Goal: Information Seeking & Learning: Learn about a topic

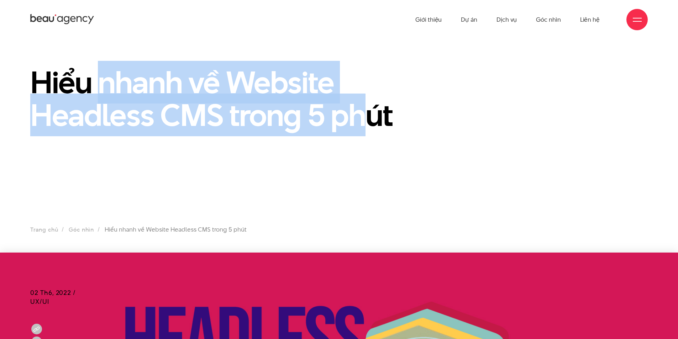
drag, startPoint x: 105, startPoint y: 82, endPoint x: 364, endPoint y: 116, distance: 260.8
click at [364, 116] on h1 "Hiểu nhanh về Website Headless CMS trong 5 phút" at bounding box center [233, 99] width 406 height 66
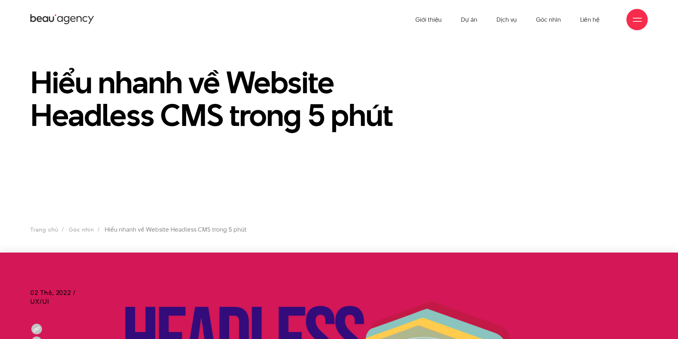
click at [390, 126] on h1 "Hiểu nhanh về Website Headless CMS trong 5 phút" at bounding box center [233, 99] width 406 height 66
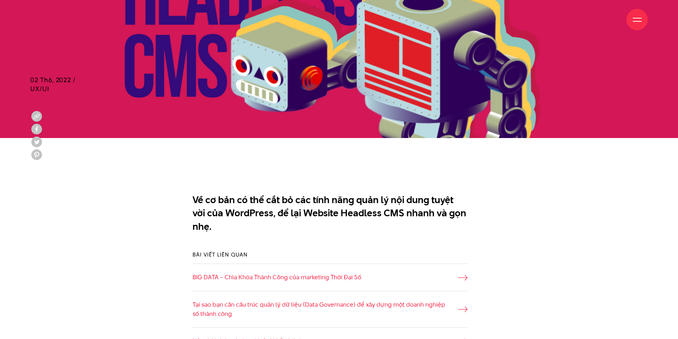
scroll to position [427, 0]
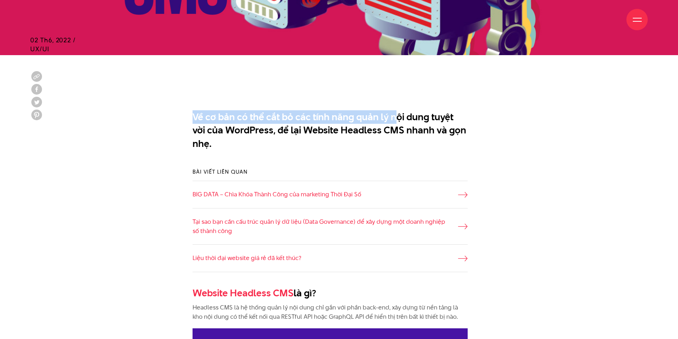
drag, startPoint x: 192, startPoint y: 114, endPoint x: 392, endPoint y: 122, distance: 199.9
click at [392, 122] on div "Về cơ bản có thể cắt bỏ các tính năng quản lý nội dung tuyệt vời của WordPress,…" at bounding box center [339, 132] width 318 height 51
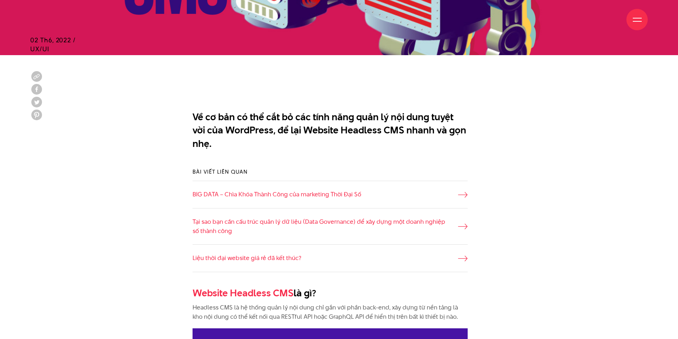
click at [373, 132] on p "Về cơ bản có thể cắt bỏ các tính năng quản lý nội dung tuyệt vời của WordPress,…" at bounding box center [330, 130] width 275 height 40
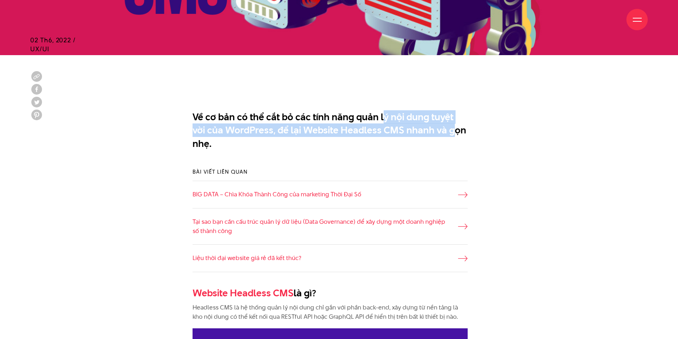
drag, startPoint x: 384, startPoint y: 119, endPoint x: 435, endPoint y: 130, distance: 52.6
click at [435, 130] on p "Về cơ bản có thể cắt bỏ các tính năng quản lý nội dung tuyệt vời của WordPress,…" at bounding box center [330, 130] width 275 height 40
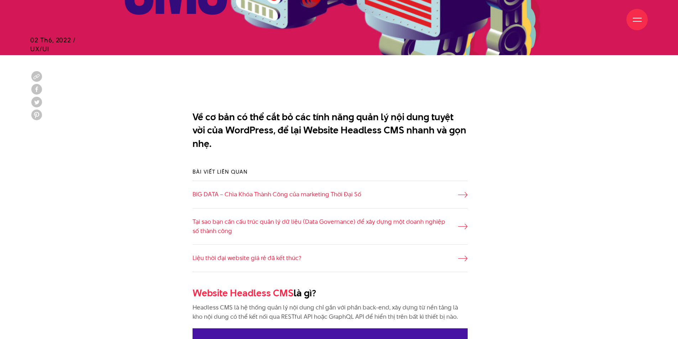
click at [384, 149] on p "Về cơ bản có thể cắt bỏ các tính năng quản lý nội dung tuyệt vời của WordPress,…" at bounding box center [330, 130] width 275 height 40
drag, startPoint x: 274, startPoint y: 130, endPoint x: 389, endPoint y: 133, distance: 114.7
click at [377, 132] on p "Về cơ bản có thể cắt bỏ các tính năng quản lý nội dung tuyệt vời của WordPress,…" at bounding box center [330, 130] width 275 height 40
click at [414, 133] on p "Về cơ bản có thể cắt bỏ các tính năng quản lý nội dung tuyệt vời của WordPress,…" at bounding box center [330, 130] width 275 height 40
drag, startPoint x: 370, startPoint y: 133, endPoint x: 280, endPoint y: 131, distance: 90.4
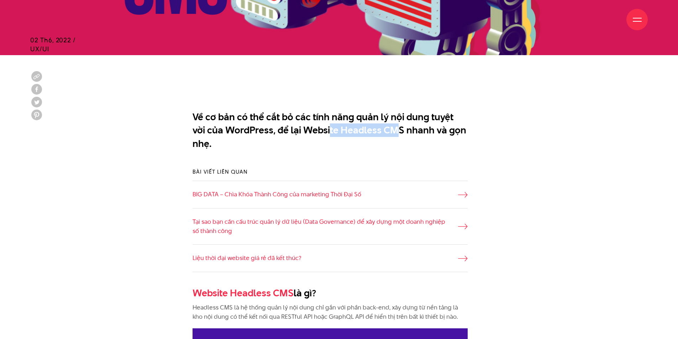
click at [304, 132] on p "Về cơ bản có thể cắt bỏ các tính năng quản lý nội dung tuyệt vời của WordPress,…" at bounding box center [330, 130] width 275 height 40
click at [239, 129] on p "Về cơ bản có thể cắt bỏ các tính năng quản lý nội dung tuyệt vời của WordPress,…" at bounding box center [330, 130] width 275 height 40
drag, startPoint x: 201, startPoint y: 148, endPoint x: 255, endPoint y: 148, distance: 54.1
click at [227, 148] on p "Về cơ bản có thể cắt bỏ các tính năng quản lý nội dung tuyệt vời của WordPress,…" at bounding box center [330, 130] width 275 height 40
click at [307, 152] on div "Về cơ bản có thể cắt bỏ các tính năng quản lý nội dung tuyệt vời của WordPress,…" at bounding box center [339, 132] width 318 height 51
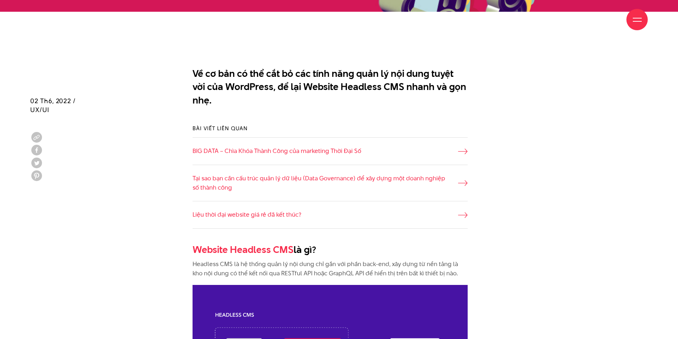
scroll to position [534, 0]
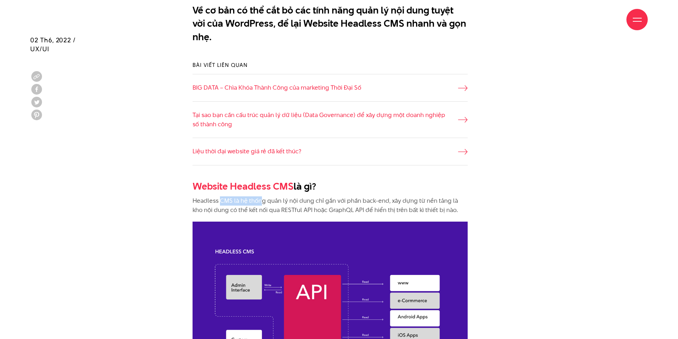
drag, startPoint x: 276, startPoint y: 202, endPoint x: 330, endPoint y: 201, distance: 53.8
click at [313, 201] on p "Headless CMS là hệ thống quản lý nội dung chỉ gắn với phần back-end, xây dựng t…" at bounding box center [330, 206] width 275 height 18
click at [330, 201] on p "Headless CMS là hệ thống quản lý nội dung chỉ gắn với phần back-end, xây dựng t…" at bounding box center [330, 206] width 275 height 18
drag, startPoint x: 300, startPoint y: 201, endPoint x: 365, endPoint y: 200, distance: 64.1
click at [365, 200] on p "Headless CMS là hệ thống quản lý nội dung chỉ gắn với phần back-end, xây dựng t…" at bounding box center [330, 206] width 275 height 18
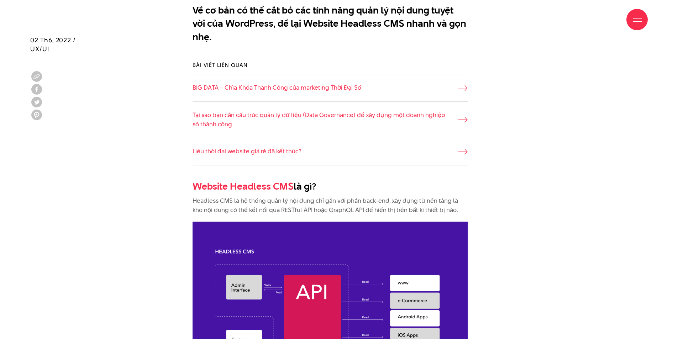
click at [376, 200] on p "Headless CMS là hệ thống quản lý nội dung chỉ gắn với phần back-end, xây dựng t…" at bounding box center [330, 206] width 275 height 18
drag, startPoint x: 370, startPoint y: 201, endPoint x: 410, endPoint y: 201, distance: 40.2
click at [387, 201] on p "Headless CMS là hệ thống quản lý nội dung chỉ gắn với phần back-end, xây dựng t…" at bounding box center [330, 206] width 275 height 18
click at [410, 201] on p "Headless CMS là hệ thống quản lý nội dung chỉ gắn với phần back-end, xây dựng t…" at bounding box center [330, 206] width 275 height 18
click at [447, 201] on p "Headless CMS là hệ thống quản lý nội dung chỉ gắn với phần back-end, xây dựng t…" at bounding box center [330, 206] width 275 height 18
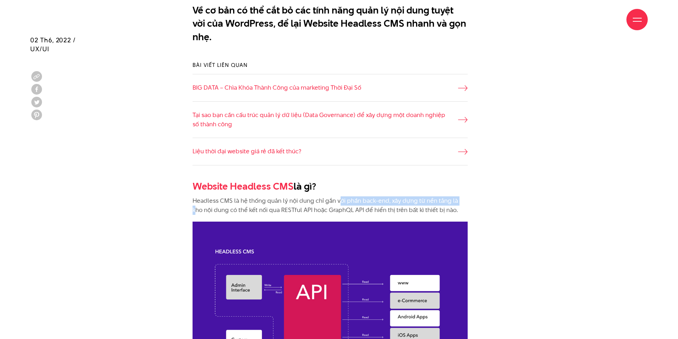
drag, startPoint x: 460, startPoint y: 202, endPoint x: 329, endPoint y: 202, distance: 130.6
click at [337, 202] on p "Headless CMS là hệ thống quản lý nội dung chỉ gắn với phần back-end, xây dựng t…" at bounding box center [330, 206] width 275 height 18
click at [298, 202] on p "Headless CMS là hệ thống quản lý nội dung chỉ gắn với phần back-end, xây dựng t…" at bounding box center [330, 206] width 275 height 18
drag, startPoint x: 224, startPoint y: 209, endPoint x: 306, endPoint y: 208, distance: 81.5
click at [284, 209] on p "Headless CMS là hệ thống quản lý nội dung chỉ gắn với phần back-end, xây dựng t…" at bounding box center [330, 206] width 275 height 18
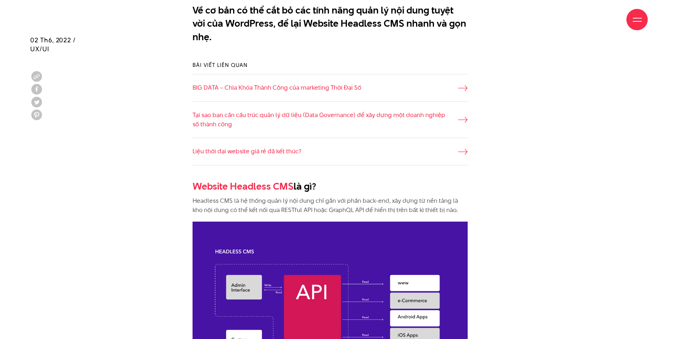
click at [316, 208] on p "Headless CMS là hệ thống quản lý nội dung chỉ gắn với phần back-end, xây dựng t…" at bounding box center [330, 206] width 275 height 18
drag, startPoint x: 274, startPoint y: 209, endPoint x: 332, endPoint y: 209, distance: 58.7
click at [310, 209] on p "Headless CMS là hệ thống quản lý nội dung chỉ gắn với phần back-end, xây dựng t…" at bounding box center [330, 206] width 275 height 18
click at [336, 209] on p "Headless CMS là hệ thống quản lý nội dung chỉ gắn với phần back-end, xây dựng t…" at bounding box center [330, 206] width 275 height 18
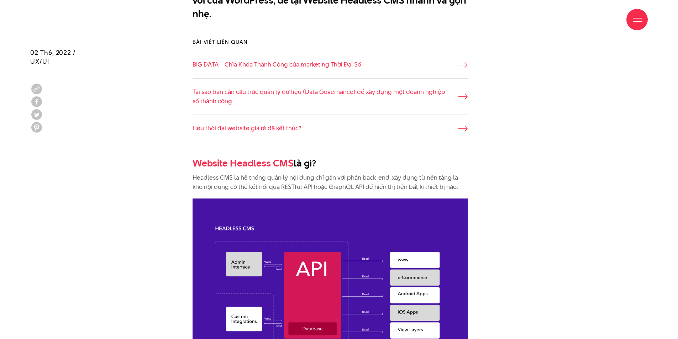
scroll to position [570, 0]
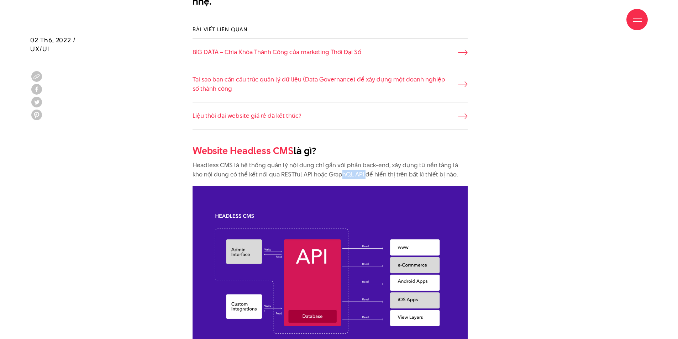
drag, startPoint x: 329, startPoint y: 173, endPoint x: 379, endPoint y: 173, distance: 50.2
click at [377, 173] on p "Headless CMS là hệ thống quản lý nội dung chỉ gắn với phần back-end, xây dựng t…" at bounding box center [330, 170] width 275 height 18
click at [399, 174] on p "Headless CMS là hệ thống quản lý nội dung chỉ gắn với phần back-end, xây dựng t…" at bounding box center [330, 170] width 275 height 18
click at [283, 176] on p "Headless CMS là hệ thống quản lý nội dung chỉ gắn với phần back-end, xây dựng t…" at bounding box center [330, 170] width 275 height 18
drag, startPoint x: 268, startPoint y: 174, endPoint x: 321, endPoint y: 174, distance: 53.4
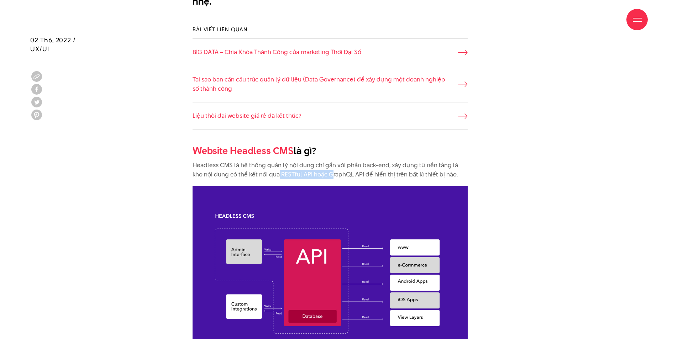
click at [321, 174] on p "Headless CMS là hệ thống quản lý nội dung chỉ gắn với phần back-end, xây dựng t…" at bounding box center [330, 170] width 275 height 18
click at [364, 176] on p "Headless CMS là hệ thống quản lý nội dung chỉ gắn với phần back-end, xây dựng t…" at bounding box center [330, 170] width 275 height 18
click at [337, 175] on p "Headless CMS là hệ thống quản lý nội dung chỉ gắn với phần back-end, xây dựng t…" at bounding box center [330, 170] width 275 height 18
click at [311, 175] on p "Headless CMS là hệ thống quản lý nội dung chỉ gắn với phần back-end, xây dựng t…" at bounding box center [330, 170] width 275 height 18
click at [357, 175] on p "Headless CMS là hệ thống quản lý nội dung chỉ gắn với phần back-end, xây dựng t…" at bounding box center [330, 170] width 275 height 18
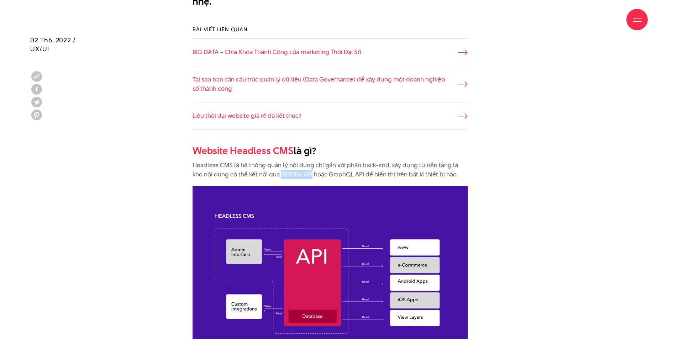
drag, startPoint x: 269, startPoint y: 174, endPoint x: 300, endPoint y: 175, distance: 31.0
click at [300, 175] on p "Headless CMS là hệ thống quản lý nội dung chỉ gắn với phần back-end, xây dựng t…" at bounding box center [330, 170] width 275 height 18
drag, startPoint x: 322, startPoint y: 166, endPoint x: 372, endPoint y: 163, distance: 50.3
click at [367, 163] on p "Headless CMS là hệ thống quản lý nội dung chỉ gắn với phần back-end, xây dựng t…" at bounding box center [330, 170] width 275 height 18
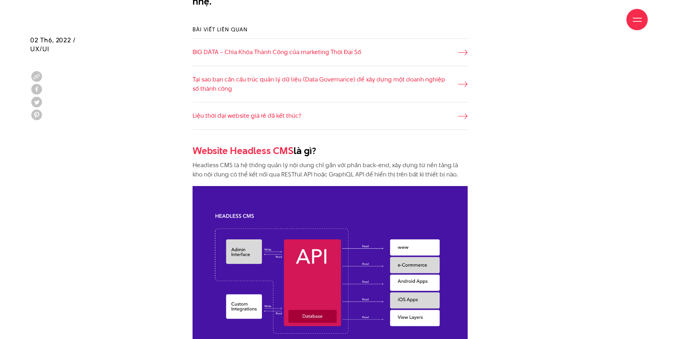
click at [375, 164] on p "Headless CMS là hệ thống quản lý nội dung chỉ gắn với phần back-end, xây dựng t…" at bounding box center [330, 170] width 275 height 18
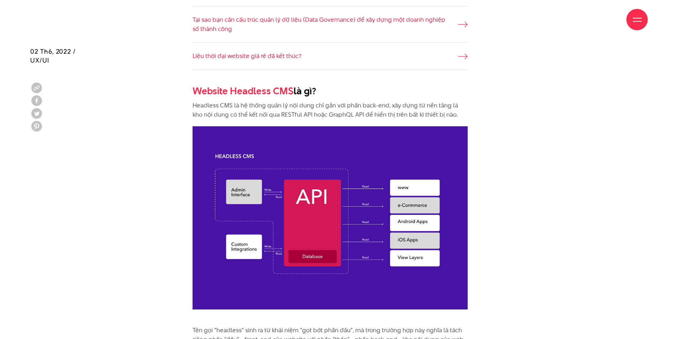
scroll to position [641, 0]
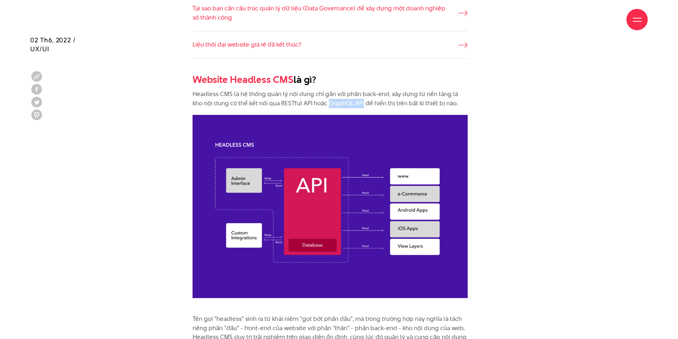
drag, startPoint x: 315, startPoint y: 103, endPoint x: 352, endPoint y: 104, distance: 36.3
click at [352, 104] on p "Headless CMS là hệ thống quản lý nội dung chỉ gắn với phần back-end, xây dựng t…" at bounding box center [330, 99] width 275 height 18
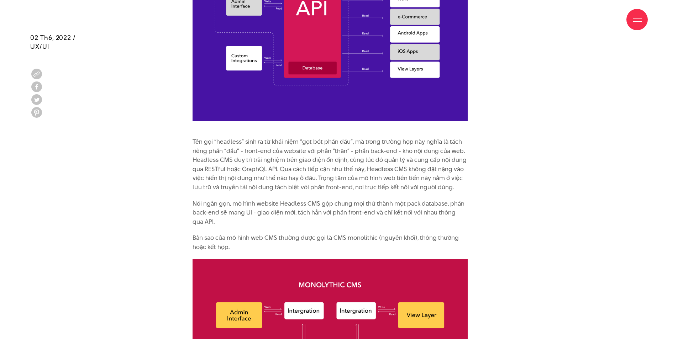
scroll to position [819, 0]
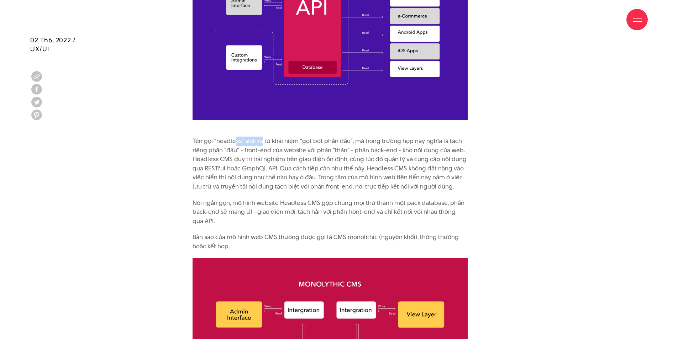
drag, startPoint x: 241, startPoint y: 142, endPoint x: 272, endPoint y: 142, distance: 31.0
click at [272, 142] on p "Tên gọi “headless” sinh ra từ khái niệm “gọt bớt phần đầu”, mà trong trường hợp…" at bounding box center [330, 164] width 275 height 55
click at [278, 141] on p "Tên gọi “headless” sinh ra từ khái niệm “gọt bớt phần đầu”, mà trong trường hợp…" at bounding box center [330, 164] width 275 height 55
drag, startPoint x: 301, startPoint y: 141, endPoint x: 349, endPoint y: 141, distance: 48.4
click at [349, 141] on p "Tên gọi “headless” sinh ra từ khái niệm “gọt bớt phần đầu”, mà trong trường hợp…" at bounding box center [330, 164] width 275 height 55
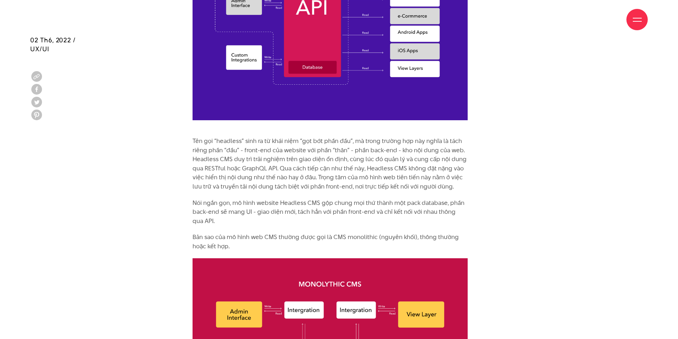
click at [351, 141] on p "Tên gọi “headless” sinh ra từ khái niệm “gọt bớt phần đầu”, mà trong trường hợp…" at bounding box center [330, 164] width 275 height 55
drag, startPoint x: 371, startPoint y: 139, endPoint x: 449, endPoint y: 141, distance: 77.6
click at [437, 140] on p "Tên gọi “headless” sinh ra từ khái niệm “gọt bớt phần đầu”, mà trong trường hợp…" at bounding box center [330, 164] width 275 height 55
click at [449, 141] on p "Tên gọi “headless” sinh ra từ khái niệm “gọt bớt phần đầu”, mà trong trường hợp…" at bounding box center [330, 164] width 275 height 55
click at [232, 153] on p "Tên gọi “headless” sinh ra từ khái niệm “gọt bớt phần đầu”, mà trong trường hợp…" at bounding box center [330, 164] width 275 height 55
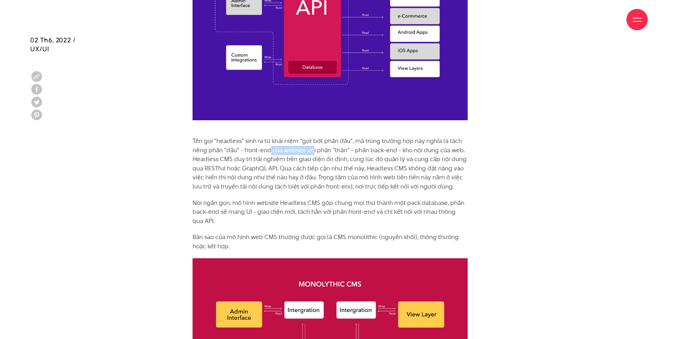
drag, startPoint x: 269, startPoint y: 152, endPoint x: 321, endPoint y: 152, distance: 52.3
click at [315, 152] on p "Tên gọi “headless” sinh ra từ khái niệm “gọt bớt phần đầu”, mà trong trường hợp…" at bounding box center [330, 164] width 275 height 55
click at [327, 151] on p "Tên gọi “headless” sinh ra từ khái niệm “gọt bớt phần đầu”, mà trong trường hợp…" at bounding box center [330, 164] width 275 height 55
click at [376, 150] on p "Tên gọi “headless” sinh ra từ khái niệm “gọt bớt phần đầu”, mà trong trường hợp…" at bounding box center [330, 164] width 275 height 55
click at [403, 152] on p "Tên gọi “headless” sinh ra từ khái niệm “gọt bớt phần đầu”, mà trong trường hợp…" at bounding box center [330, 164] width 275 height 55
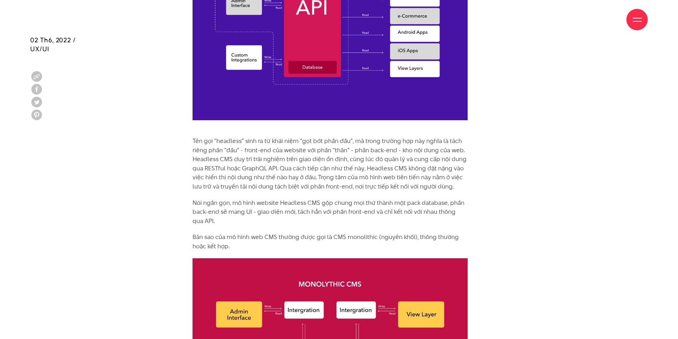
click at [429, 152] on p "Tên gọi “headless” sinh ra từ khái niệm “gọt bớt phần đầu”, mà trong trường hợp…" at bounding box center [330, 164] width 275 height 55
drag, startPoint x: 219, startPoint y: 161, endPoint x: 264, endPoint y: 160, distance: 44.9
click at [262, 160] on p "Tên gọi “headless” sinh ra từ khái niệm “gọt bớt phần đầu”, mà trong trường hợp…" at bounding box center [330, 164] width 275 height 55
click at [274, 160] on p "Tên gọi “headless” sinh ra từ khái niệm “gọt bớt phần đầu”, mà trong trường hợp…" at bounding box center [330, 164] width 275 height 55
drag, startPoint x: 260, startPoint y: 159, endPoint x: 346, endPoint y: 159, distance: 86.5
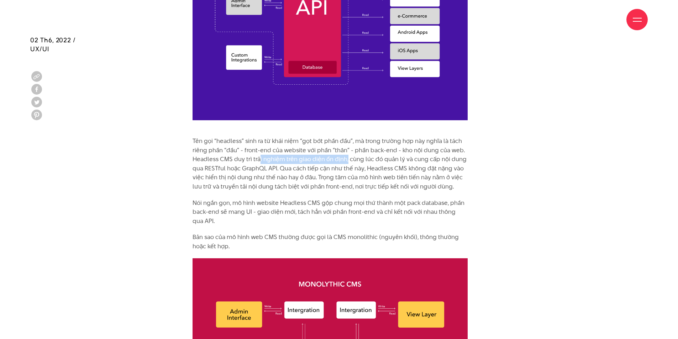
click at [346, 159] on p "Tên gọi “headless” sinh ra từ khái niệm “gọt bớt phần đầu”, mà trong trường hợp…" at bounding box center [330, 164] width 275 height 55
click at [377, 159] on p "Tên gọi “headless” sinh ra từ khái niệm “gọt bớt phần đầu”, mà trong trường hợp…" at bounding box center [330, 164] width 275 height 55
drag, startPoint x: 327, startPoint y: 159, endPoint x: 391, endPoint y: 160, distance: 63.7
click at [386, 160] on p "Tên gọi “headless” sinh ra từ khái niệm “gọt bớt phần đầu”, mà trong trường hợp…" at bounding box center [330, 164] width 275 height 55
click at [398, 160] on p "Tên gọi “headless” sinh ra từ khái niệm “gọt bớt phần đầu”, mà trong trường hợp…" at bounding box center [330, 164] width 275 height 55
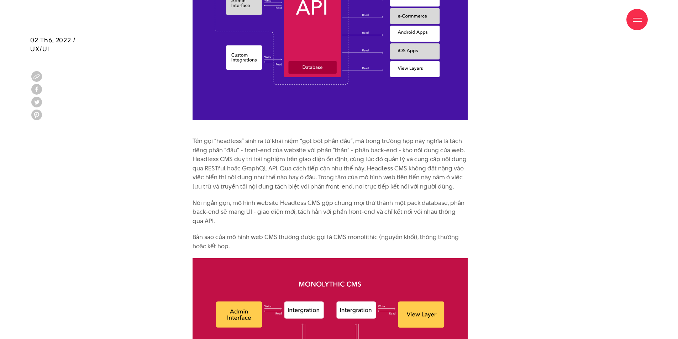
click at [399, 166] on p "Tên gọi “headless” sinh ra từ khái niệm “gọt bớt phần đầu”, mà trong trường hợp…" at bounding box center [330, 164] width 275 height 55
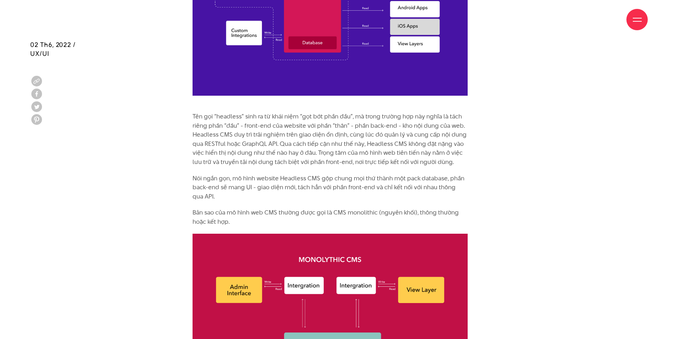
scroll to position [854, 0]
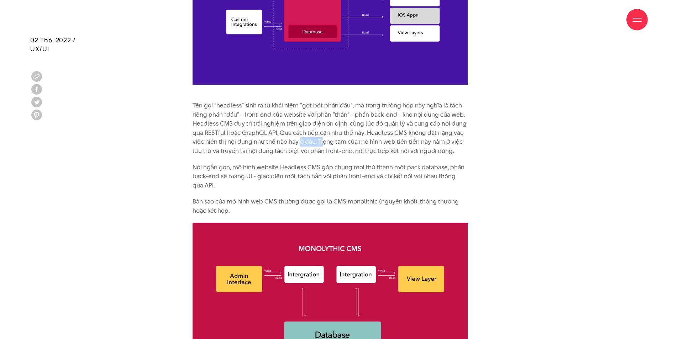
drag, startPoint x: 299, startPoint y: 139, endPoint x: 363, endPoint y: 140, distance: 63.7
click at [346, 140] on p "Tên gọi “headless” sinh ra từ khái niệm “gọt bớt phần đầu”, mà trong trường hợp…" at bounding box center [330, 128] width 275 height 55
click at [365, 140] on p "Tên gọi “headless” sinh ra từ khái niệm “gọt bớt phần đầu”, mà trong trường hợp…" at bounding box center [330, 128] width 275 height 55
drag, startPoint x: 403, startPoint y: 138, endPoint x: 423, endPoint y: 140, distance: 19.7
click at [407, 138] on p "Tên gọi “headless” sinh ra từ khái niệm “gọt bớt phần đầu”, mà trong trường hợp…" at bounding box center [330, 128] width 275 height 55
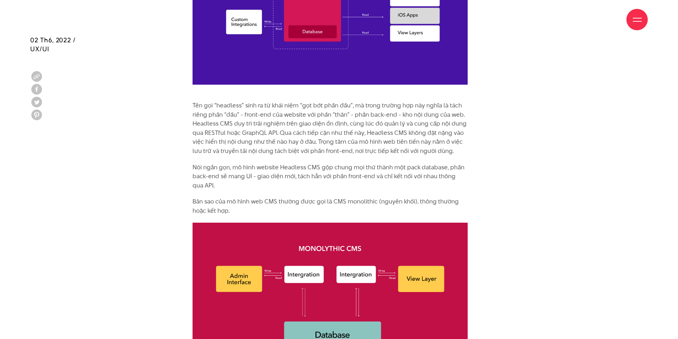
click at [432, 141] on p "Tên gọi “headless” sinh ra từ khái niệm “gọt bớt phần đầu”, mà trong trường hợp…" at bounding box center [330, 128] width 275 height 55
drag, startPoint x: 223, startPoint y: 150, endPoint x: 298, endPoint y: 151, distance: 75.5
click at [269, 150] on p "Tên gọi “headless” sinh ra từ khái niệm “gọt bớt phần đầu”, mà trong trường hợp…" at bounding box center [330, 128] width 275 height 55
click at [309, 152] on p "Tên gọi “headless” sinh ra từ khái niệm “gọt bớt phần đầu”, mà trong trường hợp…" at bounding box center [330, 128] width 275 height 55
drag, startPoint x: 352, startPoint y: 151, endPoint x: 387, endPoint y: 151, distance: 34.2
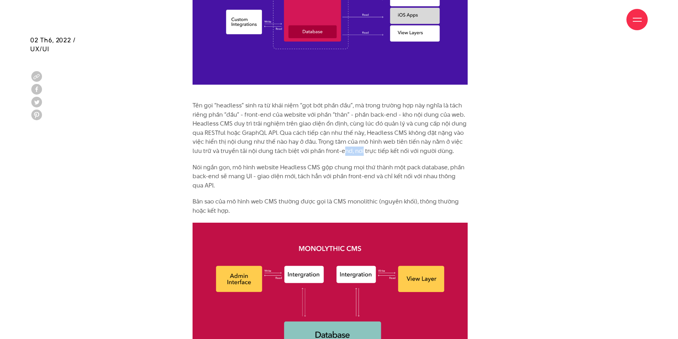
click at [373, 151] on p "Tên gọi “headless” sinh ra từ khái niệm “gọt bớt phần đầu”, mà trong trường hợp…" at bounding box center [330, 128] width 275 height 55
click at [413, 151] on p "Tên gọi “headless” sinh ra từ khái niệm “gọt bớt phần đầu”, mà trong trường hợp…" at bounding box center [330, 128] width 275 height 55
drag, startPoint x: 395, startPoint y: 153, endPoint x: 297, endPoint y: 149, distance: 97.6
click at [308, 150] on p "Tên gọi “headless” sinh ra từ khái niệm “gọt bớt phần đầu”, mà trong trường hợp…" at bounding box center [330, 128] width 275 height 55
click at [282, 147] on p "Tên gọi “headless” sinh ra từ khái niệm “gọt bớt phần đầu”, mà trong trường hợp…" at bounding box center [330, 128] width 275 height 55
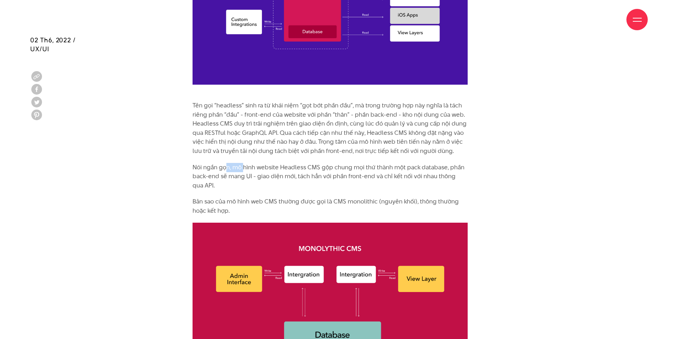
drag, startPoint x: 225, startPoint y: 166, endPoint x: 261, endPoint y: 167, distance: 36.3
click at [261, 167] on p "Nói ngắn gọn, mô hình website Headless CMS gộp chung mọi thứ thành một pack dat…" at bounding box center [330, 176] width 275 height 27
click at [295, 171] on p "Nói ngắn gọn, mô hình website Headless CMS gộp chung mọi thứ thành một pack dat…" at bounding box center [330, 176] width 275 height 27
drag, startPoint x: 278, startPoint y: 169, endPoint x: 324, endPoint y: 170, distance: 45.2
click at [318, 169] on p "Nói ngắn gọn, mô hình website Headless CMS gộp chung mọi thứ thành một pack dat…" at bounding box center [330, 176] width 275 height 27
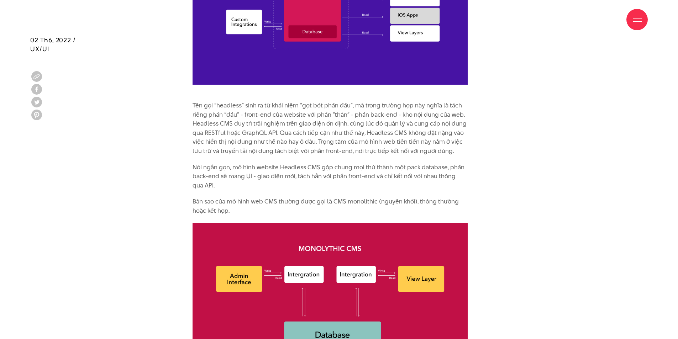
click at [351, 172] on p "Nói ngắn gọn, mô hình website Headless CMS gộp chung mọi thứ thành một pack dat…" at bounding box center [330, 176] width 275 height 27
click at [352, 177] on p "Nói ngắn gọn, mô hình website Headless CMS gộp chung mọi thứ thành một pack dat…" at bounding box center [330, 176] width 275 height 27
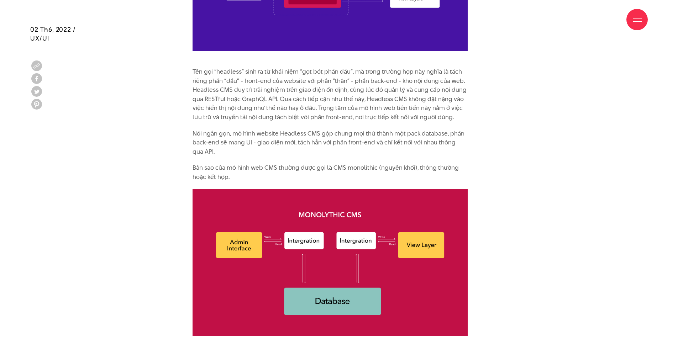
scroll to position [890, 0]
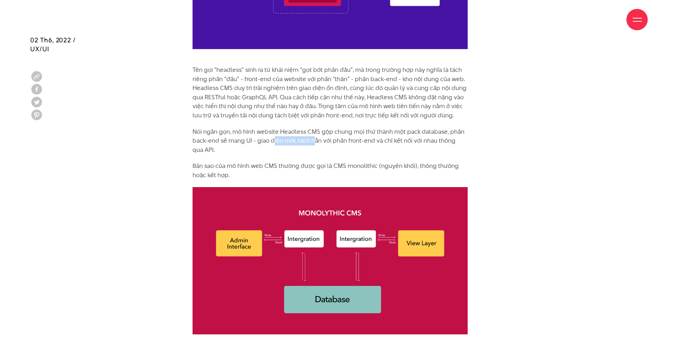
drag, startPoint x: 273, startPoint y: 141, endPoint x: 347, endPoint y: 140, distance: 74.1
click at [328, 140] on p "Nói ngắn gọn, mô hình website Headless CMS gộp chung mọi thứ thành một pack dat…" at bounding box center [330, 140] width 275 height 27
click at [347, 140] on p "Nói ngắn gọn, mô hình website Headless CMS gộp chung mọi thứ thành một pack dat…" at bounding box center [330, 140] width 275 height 27
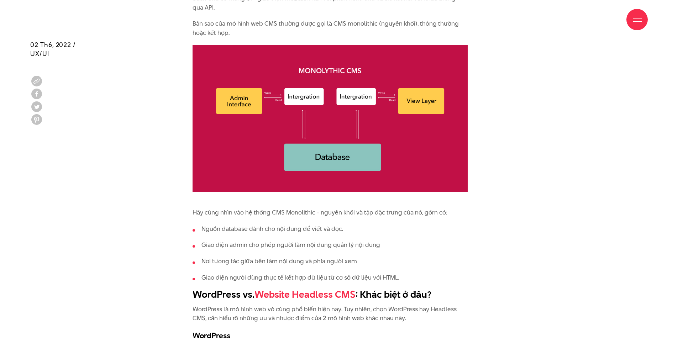
scroll to position [1068, 0]
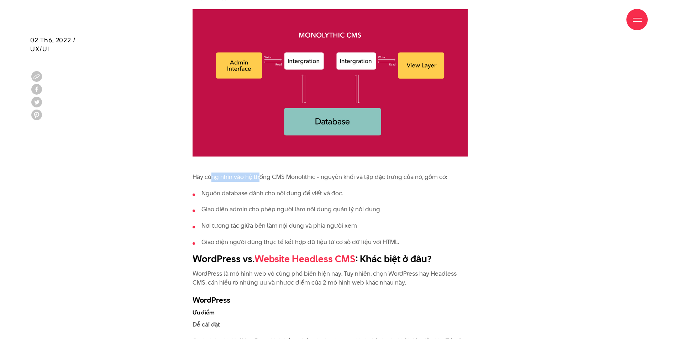
drag, startPoint x: 213, startPoint y: 177, endPoint x: 291, endPoint y: 178, distance: 78.7
click at [281, 178] on p "Hãy cùng nhìn vào hệ thống CMS Monolithic - nguyên khối và tập đặc trưng của nó…" at bounding box center [330, 177] width 275 height 9
click at [320, 180] on p "Hãy cùng nhìn vào hệ thống CMS Monolithic - nguyên khối và tập đặc trưng của nó…" at bounding box center [330, 177] width 275 height 9
drag, startPoint x: 379, startPoint y: 180, endPoint x: 412, endPoint y: 180, distance: 32.4
click at [384, 180] on p "Hãy cùng nhìn vào hệ thống CMS Monolithic - nguyên khối và tập đặc trưng của nó…" at bounding box center [330, 177] width 275 height 9
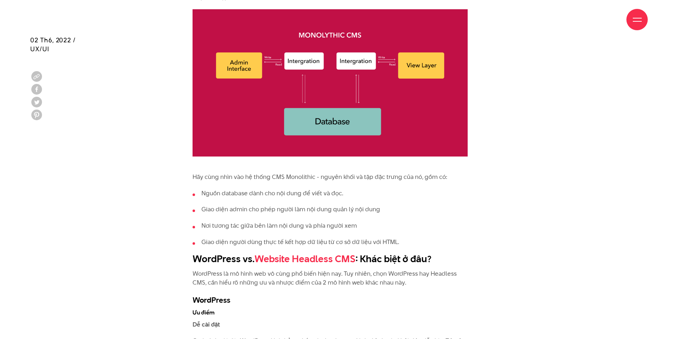
click at [412, 180] on p "Hãy cùng nhìn vào hệ thống CMS Monolithic - nguyên khối và tập đặc trưng của nó…" at bounding box center [330, 177] width 275 height 9
drag, startPoint x: 273, startPoint y: 227, endPoint x: 352, endPoint y: 228, distance: 78.3
click at [352, 228] on li "Nơi tương tác giữa bên làm nội dung và phía người xem" at bounding box center [330, 225] width 275 height 9
click at [353, 227] on li "Nơi tương tác giữa bên làm nội dung và phía người xem" at bounding box center [330, 225] width 275 height 9
drag, startPoint x: 237, startPoint y: 240, endPoint x: 319, endPoint y: 242, distance: 81.9
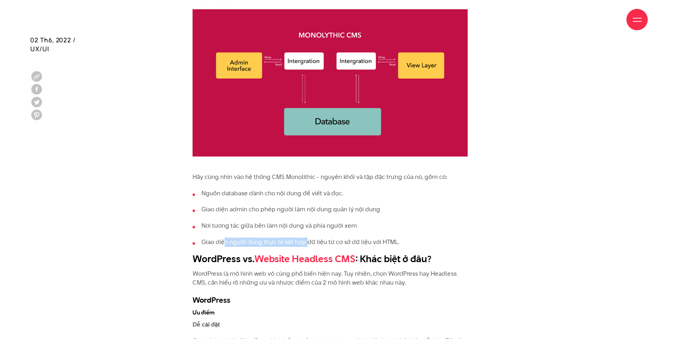
click at [316, 242] on li "Giao diện người dùng thực tế kết hợp dữ liệu từ cơ sở dữ liệu với HTML." at bounding box center [330, 242] width 275 height 9
click at [331, 242] on li "Giao diện người dùng thực tế kết hợp dữ liệu từ cơ sở dữ liệu với HTML." at bounding box center [330, 242] width 275 height 9
drag, startPoint x: 309, startPoint y: 241, endPoint x: 388, endPoint y: 241, distance: 79.4
click at [388, 241] on li "Giao diện người dùng thực tế kết hợp dữ liệu từ cơ sở dữ liệu với HTML." at bounding box center [330, 242] width 275 height 9
click at [399, 242] on li "Giao diện người dùng thực tế kết hợp dữ liệu từ cơ sở dữ liệu với HTML." at bounding box center [330, 242] width 275 height 9
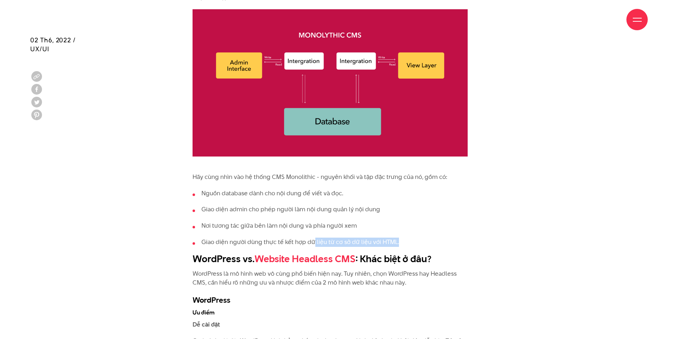
drag, startPoint x: 373, startPoint y: 242, endPoint x: 311, endPoint y: 239, distance: 62.4
click at [312, 239] on li "Giao diện người dùng thực tế kết hợp dữ liệu từ cơ sở dữ liệu với HTML." at bounding box center [330, 242] width 275 height 9
click at [299, 238] on li "Giao diện người dùng thực tế kết hợp dữ liệu từ cơ sở dữ liệu với HTML." at bounding box center [330, 242] width 275 height 9
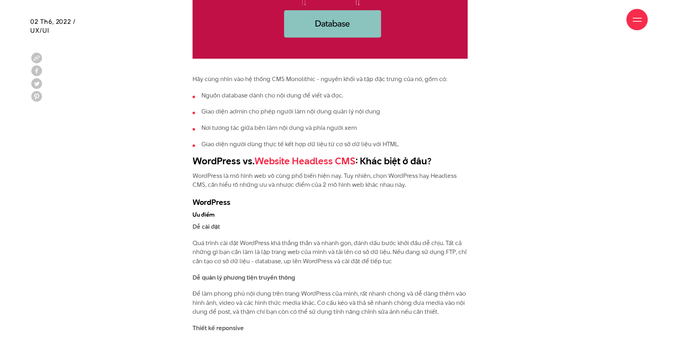
scroll to position [1175, 0]
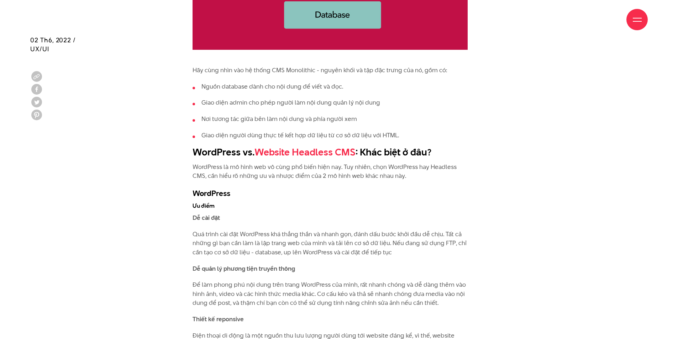
click at [370, 166] on p "WordPress là mô hình web vô cùng phổ biến hiện nay. Tuy nhiên, chọn WordPress h…" at bounding box center [330, 172] width 275 height 18
drag, startPoint x: 245, startPoint y: 168, endPoint x: 322, endPoint y: 168, distance: 77.6
click at [321, 168] on p "WordPress là mô hình web vô cùng phổ biến hiện nay. Tuy nhiên, chọn WordPress h…" at bounding box center [330, 172] width 275 height 18
click at [323, 168] on p "WordPress là mô hình web vô cùng phổ biến hiện nay. Tuy nhiên, chọn WordPress h…" at bounding box center [330, 172] width 275 height 18
drag, startPoint x: 307, startPoint y: 168, endPoint x: 348, endPoint y: 168, distance: 40.9
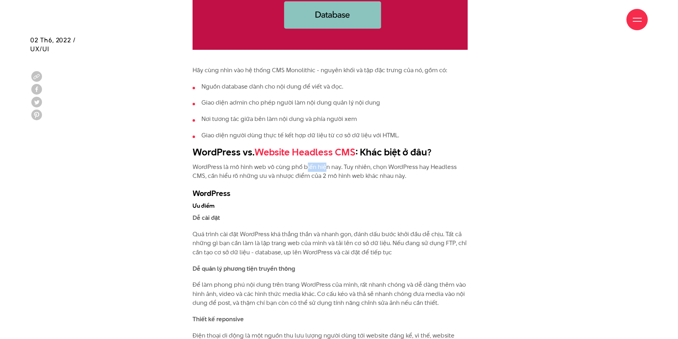
click at [339, 168] on p "WordPress là mô hình web vô cùng phổ biến hiện nay. Tuy nhiên, chọn WordPress h…" at bounding box center [330, 172] width 275 height 18
click at [357, 168] on p "WordPress là mô hình web vô cùng phổ biến hiện nay. Tuy nhiên, chọn WordPress h…" at bounding box center [330, 172] width 275 height 18
drag, startPoint x: 383, startPoint y: 168, endPoint x: 403, endPoint y: 168, distance: 19.2
click at [393, 168] on p "WordPress là mô hình web vô cùng phổ biến hiện nay. Tuy nhiên, chọn WordPress h…" at bounding box center [330, 172] width 275 height 18
click at [406, 168] on p "WordPress là mô hình web vô cùng phổ biến hiện nay. Tuy nhiên, chọn WordPress h…" at bounding box center [330, 172] width 275 height 18
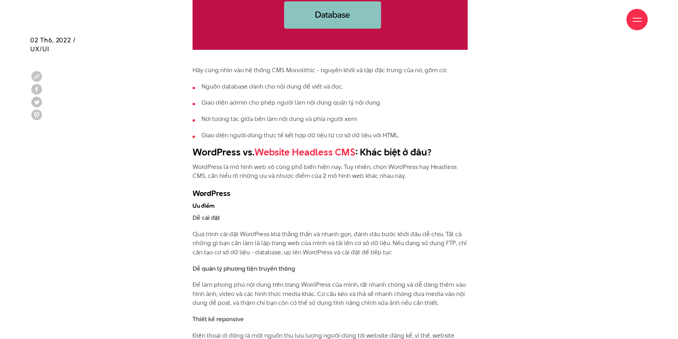
click at [399, 176] on p "WordPress là mô hình web vô cùng phổ biến hiện nay. Tuy nhiên, chọn WordPress h…" at bounding box center [330, 172] width 275 height 18
drag, startPoint x: 333, startPoint y: 177, endPoint x: 239, endPoint y: 177, distance: 94.0
click at [239, 177] on p "WordPress là mô hình web vô cùng phổ biến hiện nay. Tuy nhiên, chọn WordPress h…" at bounding box center [330, 172] width 275 height 18
click at [227, 177] on p "WordPress là mô hình web vô cùng phổ biến hiện nay. Tuy nhiên, chọn WordPress h…" at bounding box center [330, 172] width 275 height 18
click at [337, 177] on p "WordPress là mô hình web vô cùng phổ biến hiện nay. Tuy nhiên, chọn WordPress h…" at bounding box center [330, 172] width 275 height 18
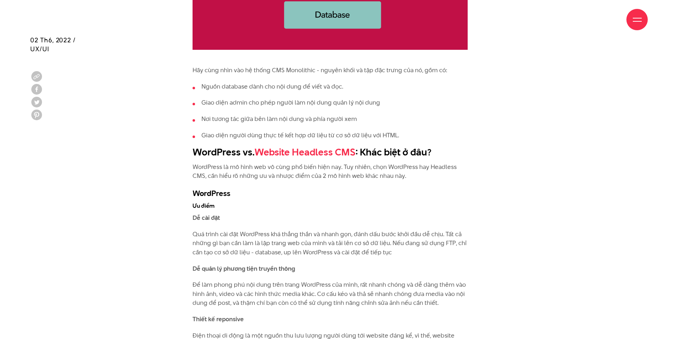
click at [368, 178] on p "WordPress là mô hình web vô cùng phổ biến hiện nay. Tuy nhiên, chọn WordPress h…" at bounding box center [330, 172] width 275 height 18
click at [394, 178] on p "WordPress là mô hình web vô cùng phổ biến hiện nay. Tuy nhiên, chọn WordPress h…" at bounding box center [330, 172] width 275 height 18
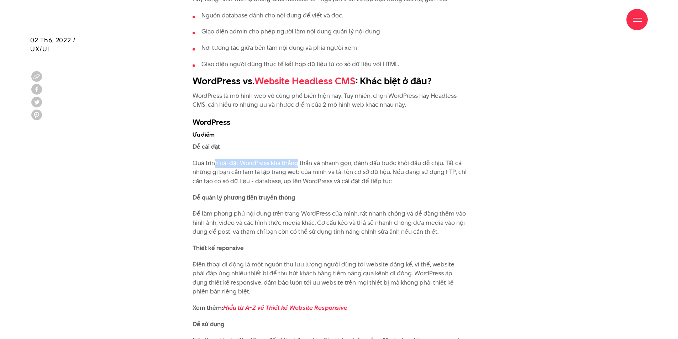
drag, startPoint x: 214, startPoint y: 164, endPoint x: 322, endPoint y: 166, distance: 108.2
click at [313, 165] on p "Quá trình cài đặt WordPress khá thẳng thắn và nhanh gọn, đánh dấu bước khởi đầu…" at bounding box center [330, 172] width 275 height 27
click at [327, 166] on p "Quá trình cài đặt WordPress khá thẳng thắn và nhanh gọn, đánh dấu bước khởi đầu…" at bounding box center [330, 172] width 275 height 27
drag, startPoint x: 305, startPoint y: 166, endPoint x: 386, endPoint y: 166, distance: 80.5
click at [377, 166] on p "Quá trình cài đặt WordPress khá thẳng thắn và nhanh gọn, đánh dấu bước khởi đầu…" at bounding box center [330, 172] width 275 height 27
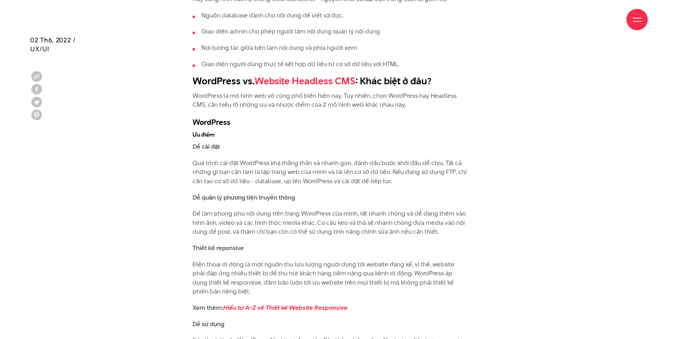
click at [403, 166] on p "Quá trình cài đặt WordPress khá thẳng thắn và nhanh gọn, đánh dấu bước khởi đầu…" at bounding box center [330, 172] width 275 height 27
click at [409, 178] on p "Quá trình cài đặt WordPress khá thẳng thắn và nhanh gọn, đánh dấu bước khởi đầu…" at bounding box center [330, 172] width 275 height 27
click at [410, 173] on p "Quá trình cài đặt WordPress khá thẳng thắn và nhanh gọn, đánh dấu bước khởi đầu…" at bounding box center [330, 172] width 275 height 27
click at [465, 150] on p "Dễ cài đặt" at bounding box center [330, 146] width 275 height 9
click at [271, 180] on p "Quá trình cài đặt WordPress khá thẳng thắn và nhanh gọn, đánh dấu bước khởi đầu…" at bounding box center [330, 172] width 275 height 27
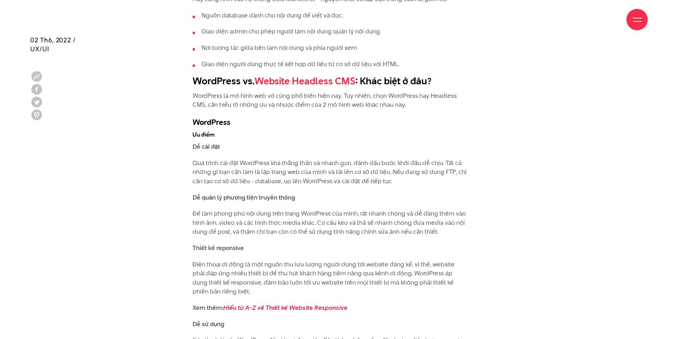
click at [329, 182] on p "Quá trình cài đặt WordPress khá thẳng thắn và nhanh gọn, đánh dấu bước khởi đầu…" at bounding box center [330, 172] width 275 height 27
drag, startPoint x: 303, startPoint y: 180, endPoint x: 348, endPoint y: 180, distance: 44.9
click at [344, 180] on p "Quá trình cài đặt WordPress khá thẳng thắn và nhanh gọn, đánh dấu bước khởi đầu…" at bounding box center [330, 172] width 275 height 27
click at [374, 181] on p "Quá trình cài đặt WordPress khá thẳng thắn và nhanh gọn, đánh dấu bước khởi đầu…" at bounding box center [330, 172] width 275 height 27
drag, startPoint x: 404, startPoint y: 171, endPoint x: 446, endPoint y: 171, distance: 41.3
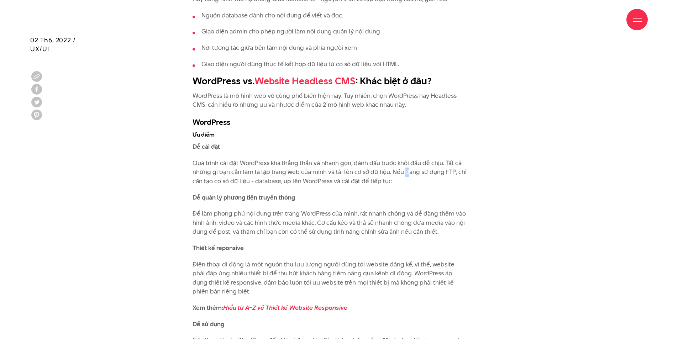
click at [426, 171] on p "Quá trình cài đặt WordPress khá thẳng thắn và nhanh gọn, đánh dấu bước khởi đầu…" at bounding box center [330, 172] width 275 height 27
click at [451, 171] on p "Quá trình cài đặt WordPress khá thẳng thắn và nhanh gọn, đánh dấu bước khởi đầu…" at bounding box center [330, 172] width 275 height 27
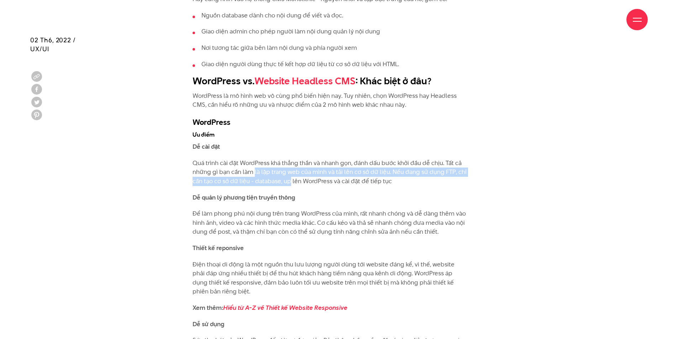
click at [319, 178] on p "Quá trình cài đặt WordPress khá thẳng thắn và nhanh gọn, đánh dấu bước khởi đầu…" at bounding box center [330, 172] width 275 height 27
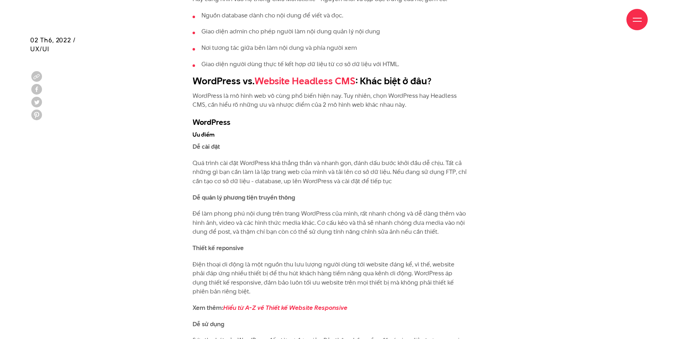
click at [366, 183] on p "Quá trình cài đặt WordPress khá thẳng thắn và nhanh gọn, đánh dấu bước khởi đầu…" at bounding box center [330, 172] width 275 height 27
drag, startPoint x: 377, startPoint y: 182, endPoint x: 306, endPoint y: 181, distance: 70.9
click at [310, 182] on p "Quá trình cài đặt WordPress khá thẳng thắn và nhanh gọn, đánh dấu bước khởi đầu…" at bounding box center [330, 172] width 275 height 27
click at [274, 179] on p "Quá trình cài đặt WordPress khá thẳng thắn và nhanh gọn, đánh dấu bước khởi đầu…" at bounding box center [330, 172] width 275 height 27
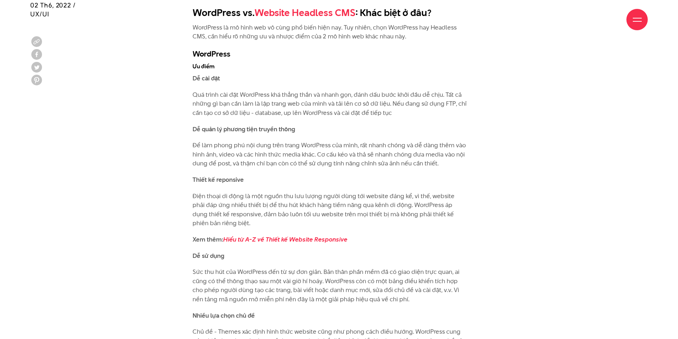
scroll to position [1317, 0]
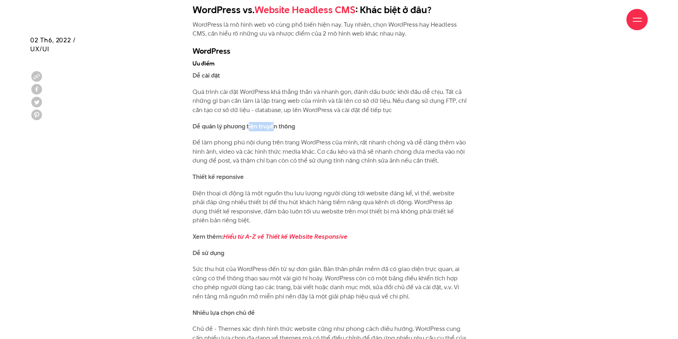
click at [284, 128] on strong "Dễ quản lý phương tiện truyền thông" at bounding box center [244, 126] width 103 height 9
drag, startPoint x: 242, startPoint y: 144, endPoint x: 309, endPoint y: 143, distance: 67.3
click at [303, 143] on p "Để làm phong phú nội dung trên trang WordPress của mình, rất nhanh chóng và dễ …" at bounding box center [330, 151] width 275 height 27
click at [354, 146] on p "Để làm phong phú nội dung trên trang WordPress của mình, rất nhanh chóng và dễ …" at bounding box center [330, 151] width 275 height 27
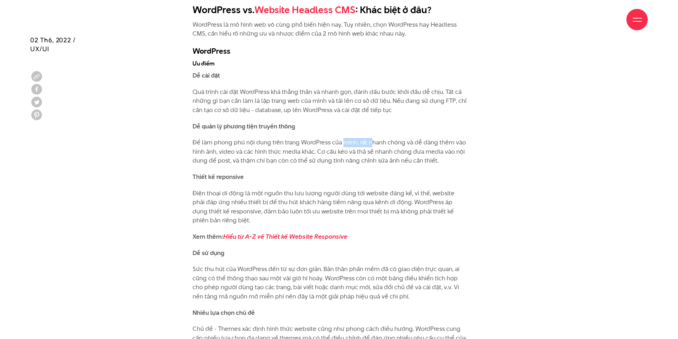
drag, startPoint x: 346, startPoint y: 143, endPoint x: 388, endPoint y: 143, distance: 41.7
click at [383, 143] on p "Để làm phong phú nội dung trên trang WordPress của mình, rất nhanh chóng và dễ …" at bounding box center [330, 151] width 275 height 27
click at [402, 143] on p "Để làm phong phú nội dung trên trang WordPress của mình, rất nhanh chóng và dễ …" at bounding box center [330, 151] width 275 height 27
drag, startPoint x: 226, startPoint y: 151, endPoint x: 281, endPoint y: 150, distance: 55.2
click at [255, 150] on p "Để làm phong phú nội dung trên trang WordPress của mình, rất nhanh chóng và dễ …" at bounding box center [330, 151] width 275 height 27
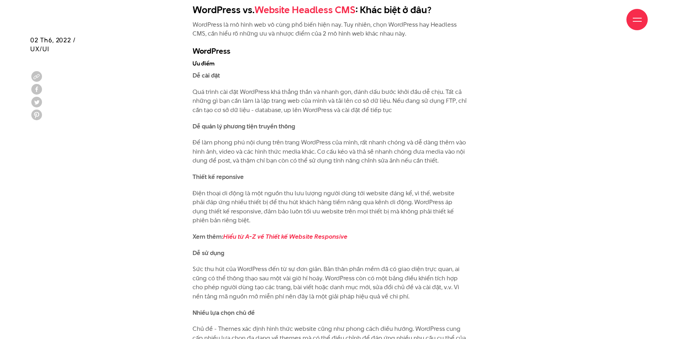
click at [300, 151] on p "Để làm phong phú nội dung trên trang WordPress của mình, rất nhanh chóng và dễ …" at bounding box center [330, 151] width 275 height 27
drag, startPoint x: 279, startPoint y: 153, endPoint x: 328, endPoint y: 151, distance: 48.1
click at [297, 151] on p "Để làm phong phú nội dung trên trang WordPress của mình, rất nhanh chóng và dễ …" at bounding box center [330, 151] width 275 height 27
click at [363, 153] on p "Để làm phong phú nội dung trên trang WordPress của mình, rất nhanh chóng và dễ …" at bounding box center [330, 151] width 275 height 27
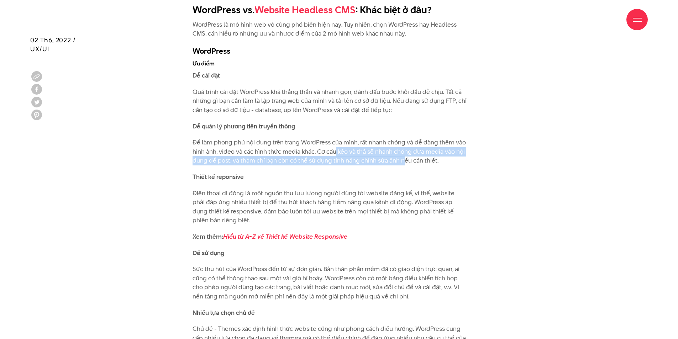
drag, startPoint x: 341, startPoint y: 151, endPoint x: 402, endPoint y: 158, distance: 61.2
click at [402, 158] on p "Để làm phong phú nội dung trên trang WordPress của mình, rất nhanh chóng và dễ …" at bounding box center [330, 151] width 275 height 27
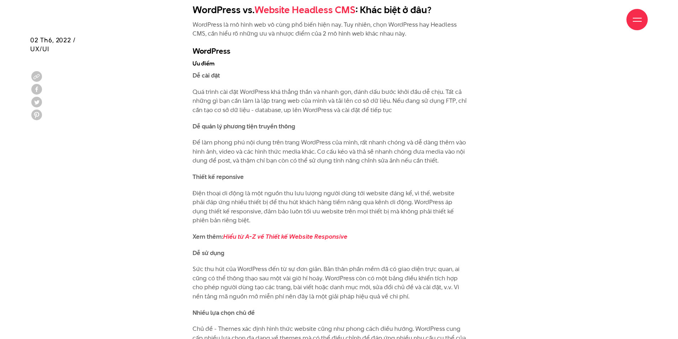
click at [429, 162] on p "Để làm phong phú nội dung trên trang WordPress của mình, rất nhanh chóng và dễ …" at bounding box center [330, 151] width 275 height 27
drag, startPoint x: 437, startPoint y: 160, endPoint x: 260, endPoint y: 159, distance: 176.6
click at [276, 160] on p "Để làm phong phú nội dung trên trang WordPress của mình, rất nhanh chóng và dễ …" at bounding box center [330, 151] width 275 height 27
click at [252, 159] on p "Để làm phong phú nội dung trên trang WordPress của mình, rất nhanh chóng và dễ …" at bounding box center [330, 151] width 275 height 27
drag, startPoint x: 244, startPoint y: 159, endPoint x: 363, endPoint y: 162, distance: 119.0
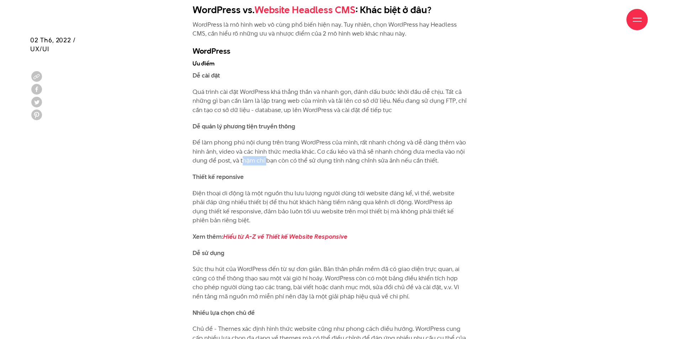
click at [306, 158] on p "Để làm phong phú nội dung trên trang WordPress của mình, rất nhanh chóng và dễ …" at bounding box center [330, 151] width 275 height 27
click at [364, 163] on p "Để làm phong phú nội dung trên trang WordPress của mình, rất nhanh chóng và dễ …" at bounding box center [330, 151] width 275 height 27
drag, startPoint x: 330, startPoint y: 160, endPoint x: 403, endPoint y: 161, distance: 72.6
click at [379, 160] on p "Để làm phong phú nội dung trên trang WordPress của mình, rất nhanh chóng và dễ …" at bounding box center [330, 151] width 275 height 27
click at [406, 162] on p "Để làm phong phú nội dung trên trang WordPress của mình, rất nhanh chóng và dễ …" at bounding box center [330, 151] width 275 height 27
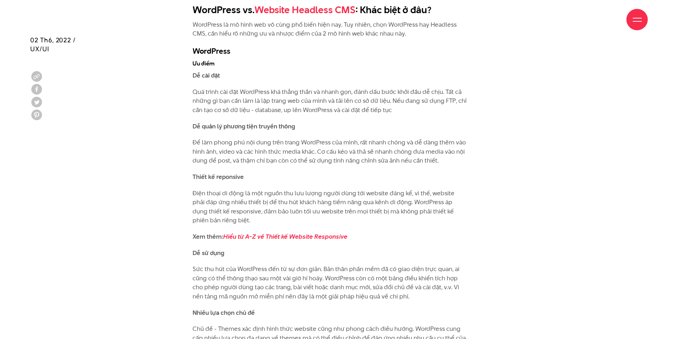
click at [425, 161] on p "Để làm phong phú nội dung trên trang WordPress của mình, rất nhanh chóng và dễ …" at bounding box center [330, 151] width 275 height 27
drag, startPoint x: 439, startPoint y: 161, endPoint x: 309, endPoint y: 158, distance: 130.7
click at [331, 159] on p "Để làm phong phú nội dung trên trang WordPress của mình, rất nhanh chóng và dễ …" at bounding box center [330, 151] width 275 height 27
click at [300, 158] on p "Để làm phong phú nội dung trên trang WordPress của mình, rất nhanh chóng và dễ …" at bounding box center [330, 151] width 275 height 27
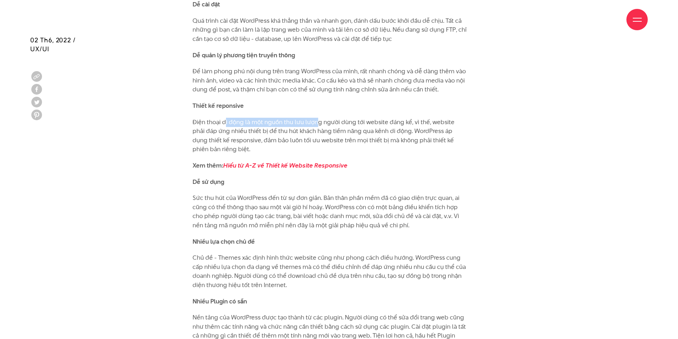
drag, startPoint x: 227, startPoint y: 125, endPoint x: 324, endPoint y: 126, distance: 96.5
click at [319, 126] on p "Điện thoại di động là một nguồn thu lưu lượng người dùng tới website đáng kể, v…" at bounding box center [330, 136] width 275 height 36
click at [342, 127] on p "Điện thoại di động là một nguồn thu lưu lượng người dùng tới website đáng kể, v…" at bounding box center [330, 136] width 275 height 36
drag, startPoint x: 285, startPoint y: 122, endPoint x: 410, endPoint y: 122, distance: 125.0
click at [410, 122] on p "Điện thoại di động là một nguồn thu lưu lượng người dùng tới website đáng kể, v…" at bounding box center [330, 136] width 275 height 36
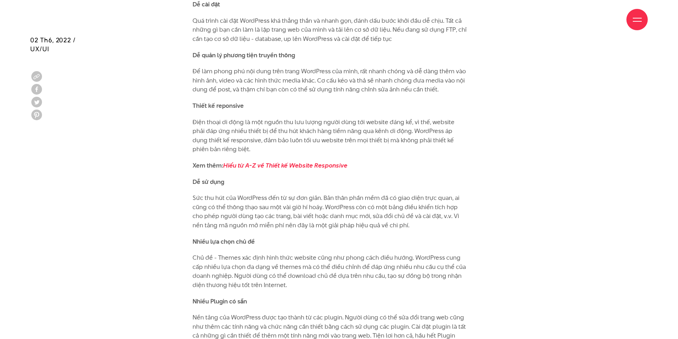
click at [427, 122] on p "Điện thoại di động là một nguồn thu lưu lượng người dùng tới website đáng kể, v…" at bounding box center [330, 136] width 275 height 36
drag, startPoint x: 221, startPoint y: 130, endPoint x: 290, endPoint y: 129, distance: 69.4
click at [254, 129] on p "Điện thoại di động là một nguồn thu lưu lượng người dùng tới website đáng kể, v…" at bounding box center [330, 136] width 275 height 36
click at [309, 130] on p "Điện thoại di động là một nguồn thu lưu lượng người dùng tới website đáng kể, v…" at bounding box center [330, 136] width 275 height 36
drag, startPoint x: 372, startPoint y: 140, endPoint x: 430, endPoint y: 141, distance: 58.1
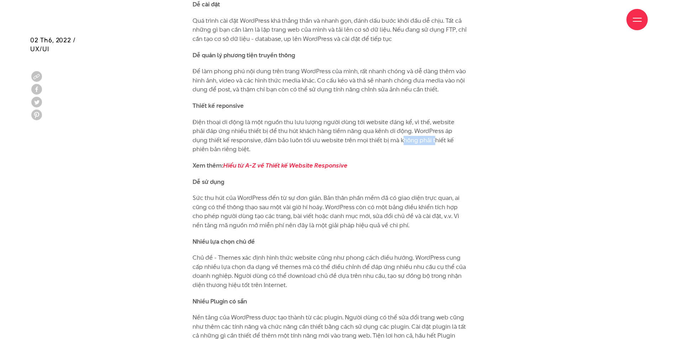
click at [410, 142] on p "Điện thoại di động là một nguồn thu lưu lượng người dùng tới website đáng kể, v…" at bounding box center [330, 136] width 275 height 36
click at [430, 141] on p "Điện thoại di động là một nguồn thu lưu lượng người dùng tới website đáng kể, v…" at bounding box center [330, 136] width 275 height 36
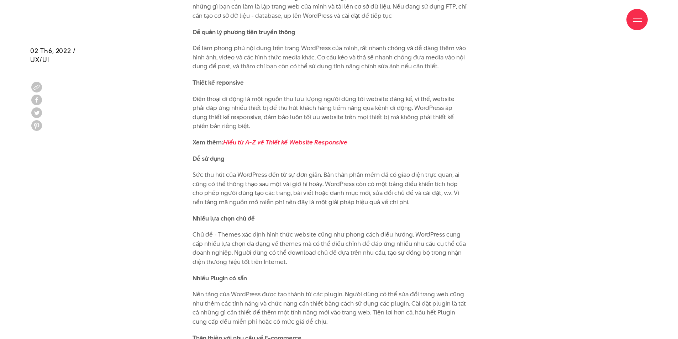
scroll to position [1424, 0]
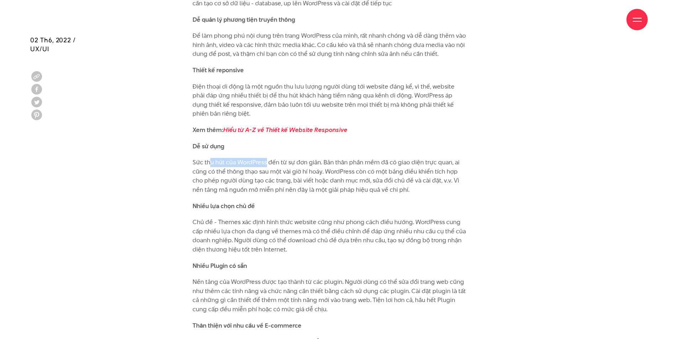
drag, startPoint x: 240, startPoint y: 163, endPoint x: 299, endPoint y: 164, distance: 59.1
click at [276, 164] on p "Sức thu hút của WordPress đến từ sự đơn giản. Bản thân phần mềm đã có giao diện…" at bounding box center [330, 176] width 275 height 36
click at [305, 164] on p "Sức thu hút của WordPress đến từ sự đơn giản. Bản thân phần mềm đã có giao diện…" at bounding box center [330, 176] width 275 height 36
drag, startPoint x: 240, startPoint y: 162, endPoint x: 317, endPoint y: 162, distance: 77.3
click at [307, 162] on p "Sức thu hút của WordPress đến từ sự đơn giản. Bản thân phần mềm đã có giao diện…" at bounding box center [330, 176] width 275 height 36
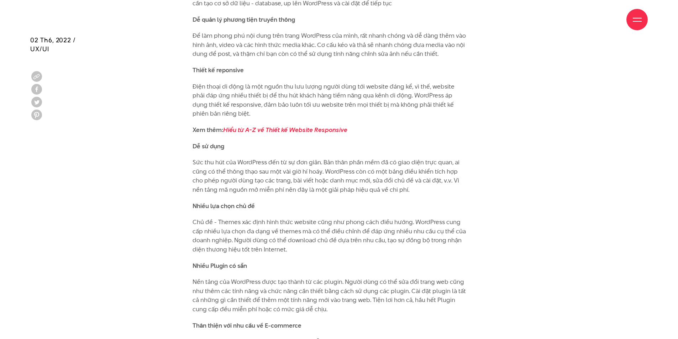
click at [338, 163] on p "Sức thu hút của WordPress đến từ sự đơn giản. Bản thân phần mềm đã có giao diện…" at bounding box center [330, 176] width 275 height 36
drag, startPoint x: 294, startPoint y: 161, endPoint x: 350, endPoint y: 162, distance: 55.9
click at [324, 161] on p "Sức thu hút của WordPress đến từ sự đơn giản. Bản thân phần mềm đã có giao diện…" at bounding box center [330, 176] width 275 height 36
click at [356, 162] on p "Sức thu hút của WordPress đến từ sự đơn giản. Bản thân phần mềm đã có giao diện…" at bounding box center [330, 176] width 275 height 36
drag, startPoint x: 356, startPoint y: 162, endPoint x: 396, endPoint y: 162, distance: 39.9
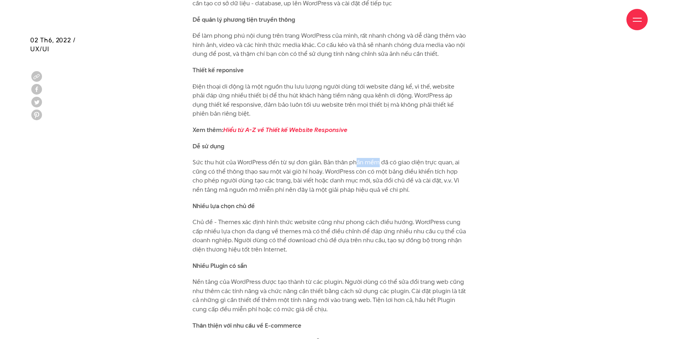
click at [391, 162] on p "Sức thu hút của WordPress đến từ sự đơn giản. Bản thân phần mềm đã có giao diện…" at bounding box center [330, 176] width 275 height 36
click at [405, 162] on p "Sức thu hút của WordPress đến từ sự đơn giản. Bản thân phần mềm đã có giao diện…" at bounding box center [330, 176] width 275 height 36
drag, startPoint x: 198, startPoint y: 163, endPoint x: 309, endPoint y: 165, distance: 111.1
click at [309, 165] on p "Sức thu hút của WordPress đến từ sự đơn giản. Bản thân phần mềm đã có giao diện…" at bounding box center [330, 176] width 275 height 36
click at [331, 164] on p "Sức thu hút của WordPress đến từ sự đơn giản. Bản thân phần mềm đã có giao diện…" at bounding box center [330, 176] width 275 height 36
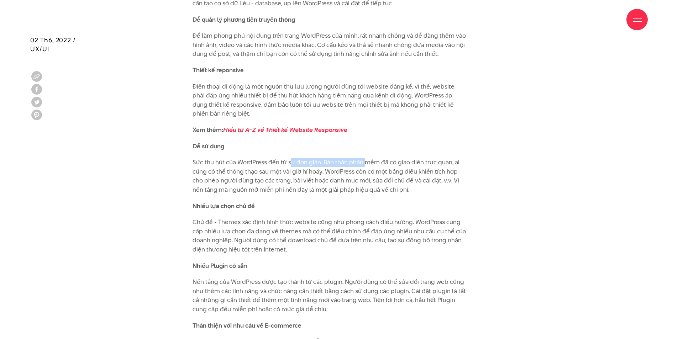
drag, startPoint x: 290, startPoint y: 162, endPoint x: 379, endPoint y: 165, distance: 89.8
click at [375, 165] on p "Sức thu hút của WordPress đến từ sự đơn giản. Bản thân phần mềm đã có giao diện…" at bounding box center [330, 176] width 275 height 36
click at [383, 165] on p "Sức thu hút của WordPress đến từ sự đơn giản. Bản thân phần mềm đã có giao diện…" at bounding box center [330, 176] width 275 height 36
click at [388, 164] on p "Sức thu hút của WordPress đến từ sự đơn giản. Bản thân phần mềm đã có giao diện…" at bounding box center [330, 176] width 275 height 36
drag, startPoint x: 212, startPoint y: 171, endPoint x: 307, endPoint y: 172, distance: 94.3
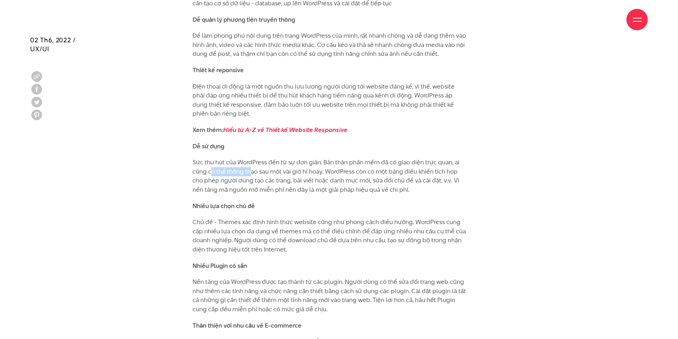
click at [275, 171] on p "Sức thu hút của WordPress đến từ sự đơn giản. Bản thân phần mềm đã có giao diện…" at bounding box center [330, 176] width 275 height 36
click at [312, 172] on p "Sức thu hút của WordPress đến từ sự đơn giản. Bản thân phần mềm đã có giao diện…" at bounding box center [330, 176] width 275 height 36
drag, startPoint x: 243, startPoint y: 162, endPoint x: 330, endPoint y: 165, distance: 86.6
click at [325, 164] on p "Sức thu hút của WordPress đến từ sự đơn giản. Bản thân phần mềm đã có giao diện…" at bounding box center [330, 176] width 275 height 36
click at [344, 176] on p "Sức thu hút của WordPress đến từ sự đơn giản. Bản thân phần mềm đã có giao diện…" at bounding box center [330, 176] width 275 height 36
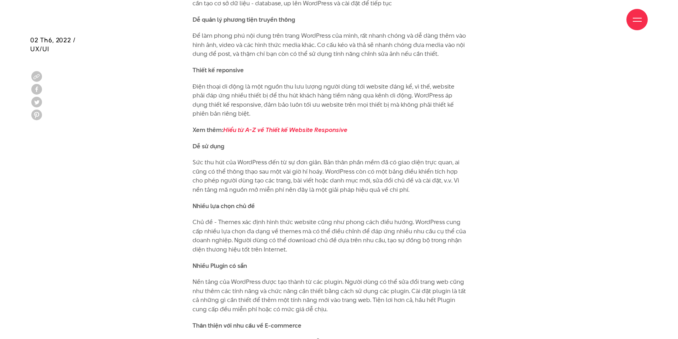
click at [307, 171] on p "Sức thu hút của WordPress đến từ sự đơn giản. Bản thân phần mềm đã có giao diện…" at bounding box center [330, 176] width 275 height 36
drag, startPoint x: 274, startPoint y: 170, endPoint x: 365, endPoint y: 171, distance: 90.4
click at [321, 170] on p "Sức thu hút của WordPress đến từ sự đơn giản. Bản thân phần mềm đã có giao diện…" at bounding box center [330, 176] width 275 height 36
click at [367, 171] on p "Sức thu hút của WordPress đến từ sự đơn giản. Bản thân phần mềm đã có giao diện…" at bounding box center [330, 176] width 275 height 36
drag, startPoint x: 310, startPoint y: 158, endPoint x: 368, endPoint y: 158, distance: 57.3
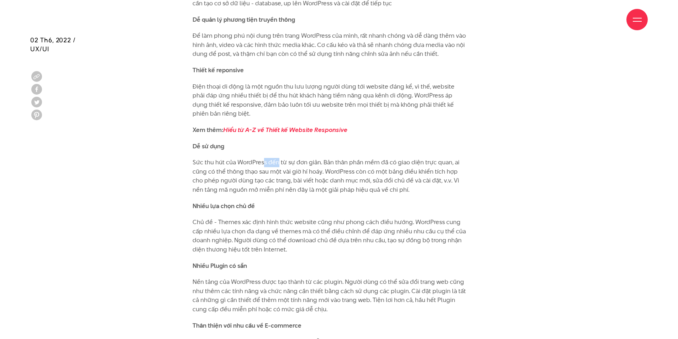
click at [399, 160] on p "Sức thu hút của WordPress đến từ sự đơn giản. Bản thân phần mềm đã có giao diện…" at bounding box center [330, 176] width 275 height 36
drag, startPoint x: 285, startPoint y: 171, endPoint x: 354, endPoint y: 171, distance: 68.7
click at [326, 171] on p "Sức thu hút của WordPress đến từ sự đơn giản. Bản thân phần mềm đã có giao diện…" at bounding box center [330, 176] width 275 height 36
click at [361, 171] on p "Sức thu hút của WordPress đến từ sự đơn giản. Bản thân phần mềm đã có giao diện…" at bounding box center [330, 176] width 275 height 36
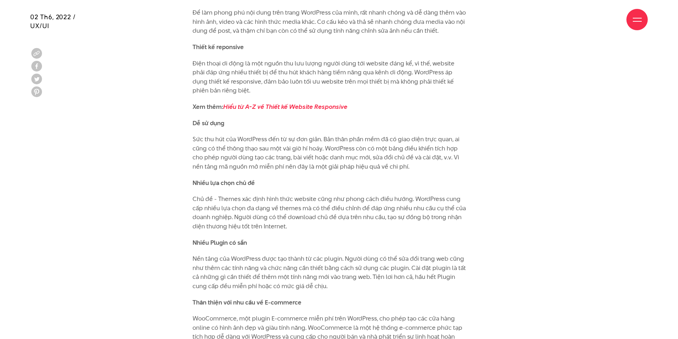
scroll to position [1460, 0]
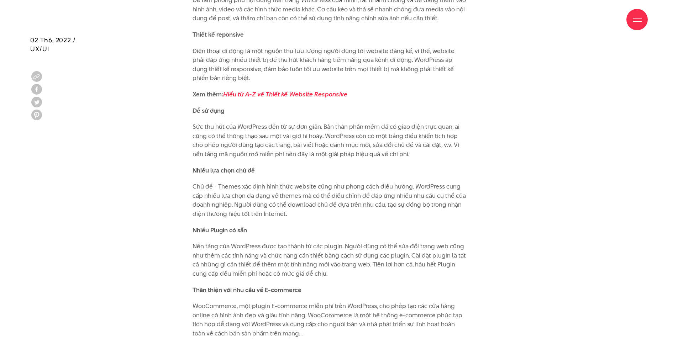
click at [413, 143] on p "Sức thu hút của WordPress đến từ sự đơn giản. Bản thân phần mềm đã có giao diện…" at bounding box center [330, 140] width 275 height 36
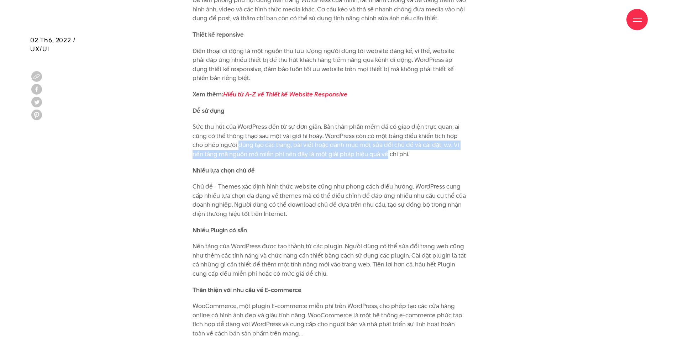
drag, startPoint x: 226, startPoint y: 141, endPoint x: 375, endPoint y: 150, distance: 148.3
click at [375, 150] on p "Sức thu hút của WordPress đến từ sự đơn giản. Bản thân phần mềm đã có giao diện…" at bounding box center [330, 140] width 275 height 36
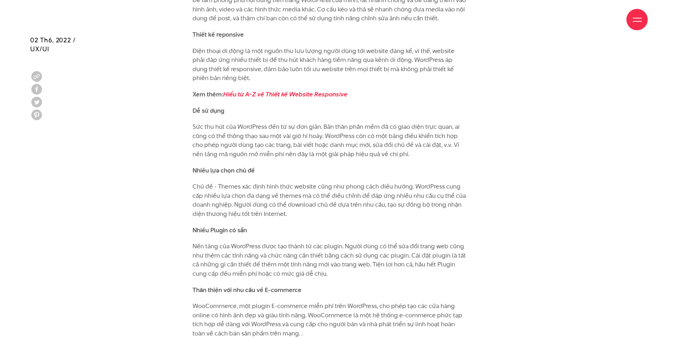
click at [385, 150] on p "Sức thu hút của WordPress đến từ sự đơn giản. Bản thân phần mềm đã có giao diện…" at bounding box center [330, 140] width 275 height 36
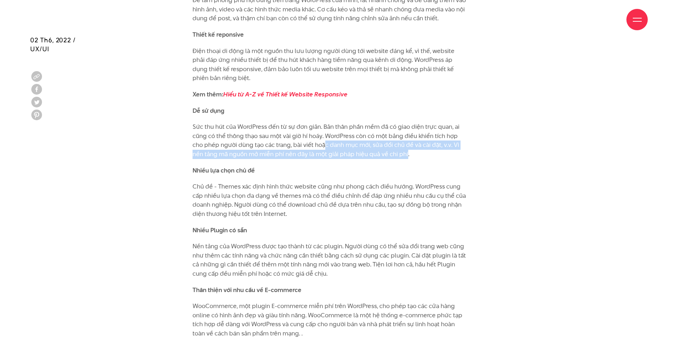
drag, startPoint x: 393, startPoint y: 153, endPoint x: 269, endPoint y: 146, distance: 124.1
click at [290, 147] on p "Sức thu hút của WordPress đến từ sự đơn giản. Bản thân phần mềm đã có giao diện…" at bounding box center [330, 140] width 275 height 36
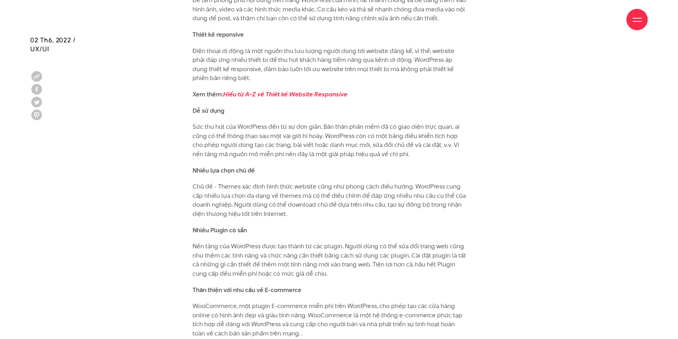
click at [236, 141] on p "Sức thu hút của WordPress đến từ sự đơn giản. Bản thân phần mềm đã có giao diện…" at bounding box center [330, 140] width 275 height 36
drag, startPoint x: 241, startPoint y: 149, endPoint x: 305, endPoint y: 151, distance: 63.8
click at [293, 151] on p "Sức thu hút của WordPress đến từ sự đơn giản. Bản thân phần mềm đã có giao diện…" at bounding box center [330, 140] width 275 height 36
click at [349, 155] on p "Sức thu hút của WordPress đến từ sự đơn giản. Bản thân phần mềm đã có giao diện…" at bounding box center [330, 140] width 275 height 36
click at [369, 152] on p "Sức thu hút của WordPress đến từ sự đơn giản. Bản thân phần mềm đã có giao diện…" at bounding box center [330, 140] width 275 height 36
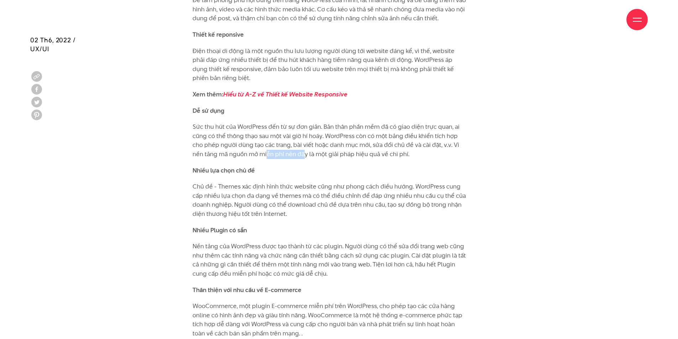
drag, startPoint x: 265, startPoint y: 152, endPoint x: 329, endPoint y: 153, distance: 64.5
click at [298, 152] on p "Sức thu hút của WordPress đến từ sự đơn giản. Bản thân phần mềm đã có giao diện…" at bounding box center [330, 140] width 275 height 36
click at [329, 153] on p "Sức thu hút của WordPress đến từ sự đơn giản. Bản thân phần mềm đã có giao diện…" at bounding box center [330, 140] width 275 height 36
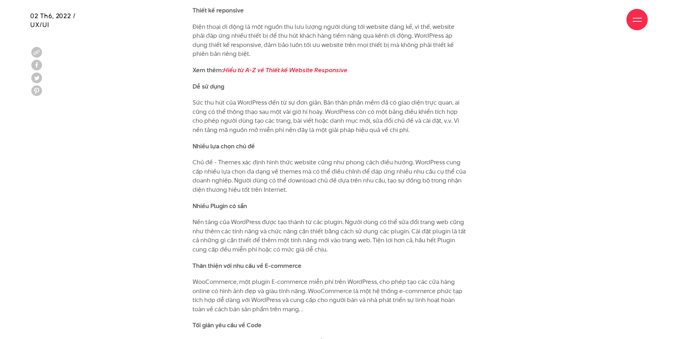
scroll to position [1495, 0]
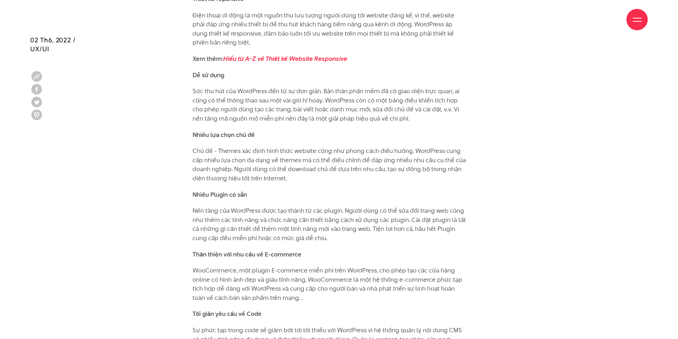
click at [226, 153] on p "Chủ đề - Themes xác định hình thức website cũng như phong cách điều hướng. Word…" at bounding box center [330, 165] width 275 height 36
drag, startPoint x: 212, startPoint y: 152, endPoint x: 283, endPoint y: 153, distance: 70.9
click at [282, 153] on p "Chủ đề - Themes xác định hình thức website cũng như phong cách điều hướng. Word…" at bounding box center [330, 165] width 275 height 36
click at [290, 152] on p "Chủ đề - Themes xác định hình thức website cũng như phong cách điều hướng. Word…" at bounding box center [330, 165] width 275 height 36
drag, startPoint x: 309, startPoint y: 151, endPoint x: 367, endPoint y: 151, distance: 58.4
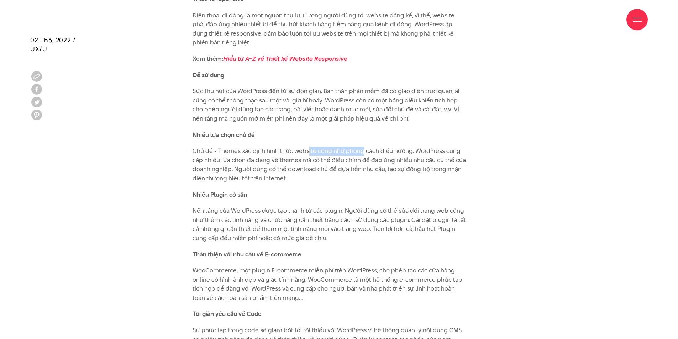
click at [364, 151] on p "Chủ đề - Themes xác định hình thức website cũng như phong cách điều hướng. Word…" at bounding box center [330, 165] width 275 height 36
click at [385, 151] on p "Chủ đề - Themes xác định hình thức website cũng như phong cách điều hướng. Word…" at bounding box center [330, 165] width 275 height 36
drag, startPoint x: 255, startPoint y: 160, endPoint x: 351, endPoint y: 160, distance: 95.4
click at [324, 160] on p "Chủ đề - Themes xác định hình thức website cũng như phong cách điều hướng. Word…" at bounding box center [330, 165] width 275 height 36
click at [366, 161] on p "Chủ đề - Themes xác định hình thức website cũng như phong cách điều hướng. Word…" at bounding box center [330, 165] width 275 height 36
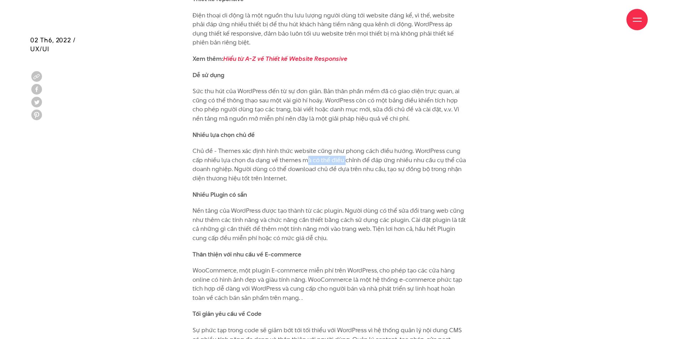
drag, startPoint x: 304, startPoint y: 161, endPoint x: 386, endPoint y: 161, distance: 81.5
click at [352, 159] on p "Chủ đề - Themes xác định hình thức website cũng như phong cách điều hướng. Word…" at bounding box center [330, 165] width 275 height 36
click at [399, 163] on p "Chủ đề - Themes xác định hình thức website cũng như phong cách điều hướng. Word…" at bounding box center [330, 165] width 275 height 36
drag, startPoint x: 406, startPoint y: 159, endPoint x: 433, endPoint y: 159, distance: 26.7
click at [427, 159] on p "Chủ đề - Themes xác định hình thức website cũng như phong cách điều hướng. Word…" at bounding box center [330, 165] width 275 height 36
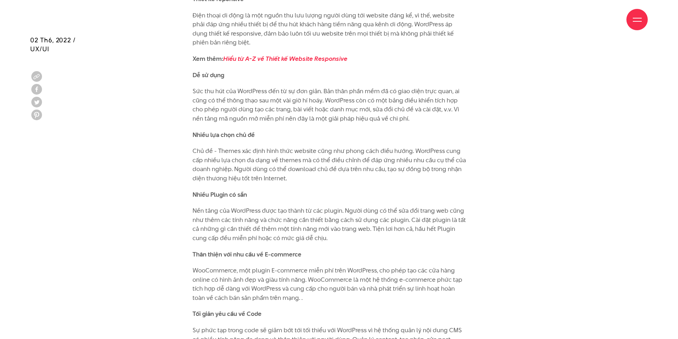
click at [439, 159] on p "Chủ đề - Themes xác định hình thức website cũng như phong cách điều hướng. Word…" at bounding box center [330, 165] width 275 height 36
click at [349, 170] on p "Chủ đề - Themes xác định hình thức website cũng như phong cách điều hướng. Word…" at bounding box center [330, 165] width 275 height 36
drag, startPoint x: 256, startPoint y: 169, endPoint x: 358, endPoint y: 170, distance: 102.9
click at [307, 168] on p "Chủ đề - Themes xác định hình thức website cũng như phong cách điều hướng. Word…" at bounding box center [330, 165] width 275 height 36
click at [391, 171] on p "Chủ đề - Themes xác định hình thức website cũng như phong cách điều hướng. Word…" at bounding box center [330, 165] width 275 height 36
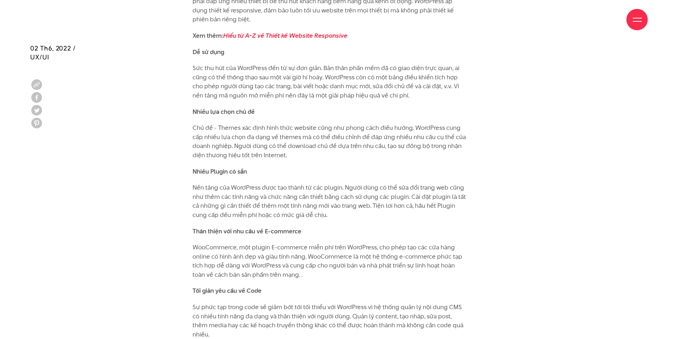
scroll to position [1531, 0]
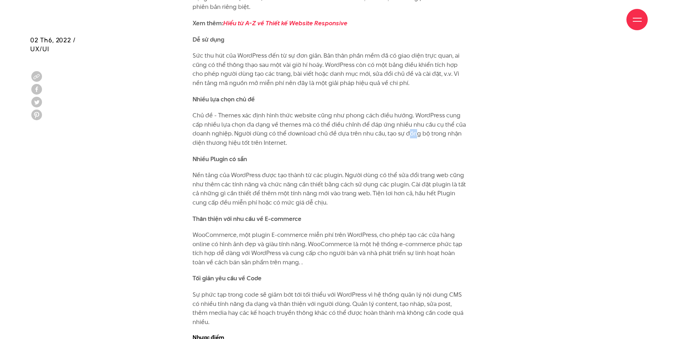
click at [434, 134] on p "Chủ đề - Themes xác định hình thức website cũng như phong cách điều hướng. Word…" at bounding box center [330, 129] width 275 height 36
click at [452, 135] on p "Chủ đề - Themes xác định hình thức website cũng như phong cách điều hướng. Word…" at bounding box center [330, 129] width 275 height 36
click at [281, 144] on p "Chủ đề - Themes xác định hình thức website cũng như phong cách điều hướng. Word…" at bounding box center [330, 129] width 275 height 36
click at [311, 144] on p "Chủ đề - Themes xác định hình thức website cũng như phong cách điều hướng. Word…" at bounding box center [330, 129] width 275 height 36
click at [373, 131] on p "Chủ đề - Themes xác định hình thức website cũng như phong cách điều hướng. Word…" at bounding box center [330, 129] width 275 height 36
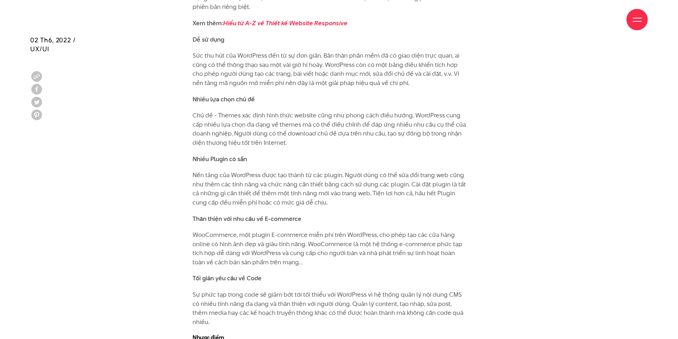
click at [237, 175] on p "Nền tảng của WordPress được tạo thành từ các plugin. Người dùng có thể sửa đổi …" at bounding box center [330, 189] width 275 height 36
drag, startPoint x: 290, startPoint y: 174, endPoint x: 325, endPoint y: 173, distance: 34.5
click at [302, 173] on p "Nền tảng của WordPress được tạo thành từ các plugin. Người dùng có thể sửa đổi …" at bounding box center [330, 189] width 275 height 36
click at [330, 173] on p "Nền tảng của WordPress được tạo thành từ các plugin. Người dùng có thể sửa đổi …" at bounding box center [330, 189] width 275 height 36
drag, startPoint x: 353, startPoint y: 177, endPoint x: 396, endPoint y: 177, distance: 42.4
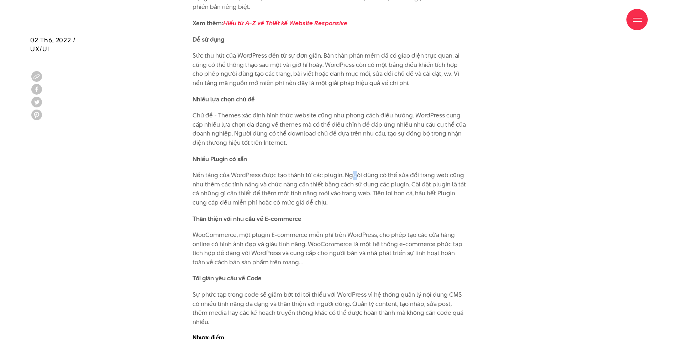
click at [377, 177] on p "Nền tảng của WordPress được tạo thành từ các plugin. Người dùng có thể sửa đổi …" at bounding box center [330, 189] width 275 height 36
click at [399, 177] on p "Nền tảng của WordPress được tạo thành từ các plugin. Người dùng có thể sửa đổi …" at bounding box center [330, 189] width 275 height 36
drag, startPoint x: 228, startPoint y: 184, endPoint x: 317, endPoint y: 184, distance: 89.0
click at [307, 184] on p "Nền tảng của WordPress được tạo thành từ các plugin. Người dùng có thể sửa đổi …" at bounding box center [330, 189] width 275 height 36
click at [335, 185] on p "Nền tảng của WordPress được tạo thành từ các plugin. Người dùng có thể sửa đổi …" at bounding box center [330, 189] width 275 height 36
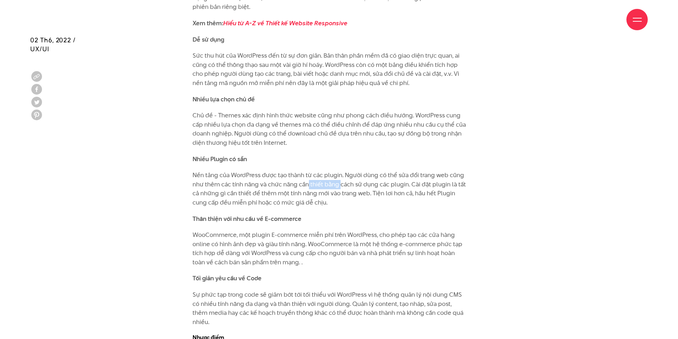
drag, startPoint x: 309, startPoint y: 185, endPoint x: 378, endPoint y: 184, distance: 68.4
click at [365, 184] on p "Nền tảng của WordPress được tạo thành từ các plugin. Người dùng có thể sửa đổi …" at bounding box center [330, 189] width 275 height 36
click at [380, 184] on p "Nền tảng của WordPress được tạo thành từ các plugin. Người dùng có thể sửa đổi …" at bounding box center [330, 189] width 275 height 36
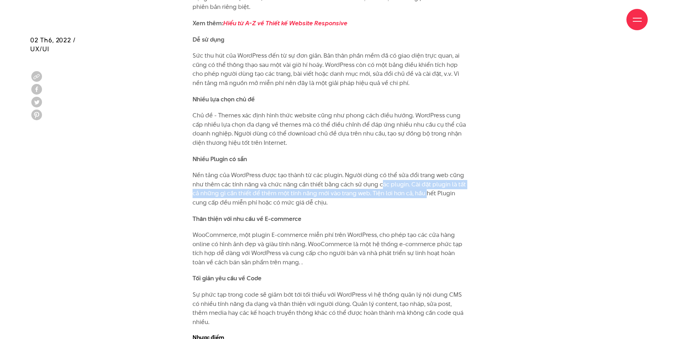
drag, startPoint x: 380, startPoint y: 184, endPoint x: 424, endPoint y: 190, distance: 44.2
click at [424, 190] on p "Nền tảng của WordPress được tạo thành từ các plugin. Người dùng có thể sửa đổi …" at bounding box center [330, 189] width 275 height 36
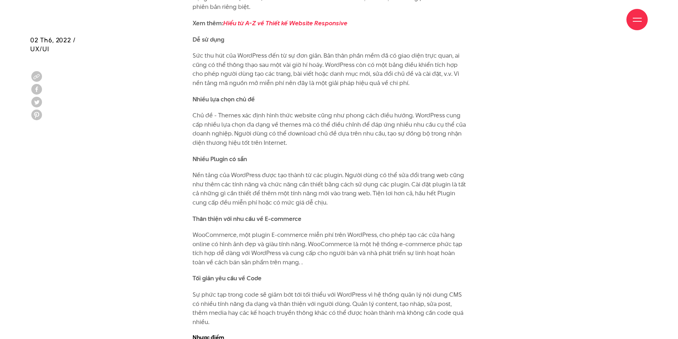
click at [436, 190] on p "Nền tảng của WordPress được tạo thành từ các plugin. Người dùng có thể sửa đổi …" at bounding box center [330, 189] width 275 height 36
drag, startPoint x: 215, startPoint y: 195, endPoint x: 298, endPoint y: 194, distance: 82.9
click at [298, 194] on p "Nền tảng của WordPress được tạo thành từ các plugin. Người dùng có thể sửa đổi …" at bounding box center [330, 189] width 275 height 36
click at [318, 194] on p "Nền tảng của WordPress được tạo thành từ các plugin. Người dùng có thể sửa đổi …" at bounding box center [330, 189] width 275 height 36
drag, startPoint x: 294, startPoint y: 193, endPoint x: 364, endPoint y: 193, distance: 69.8
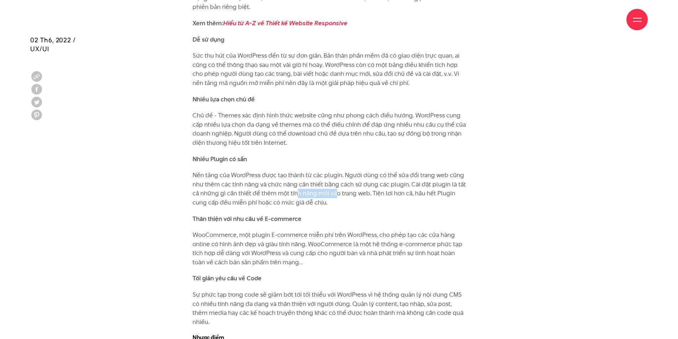
click at [350, 193] on p "Nền tảng của WordPress được tạo thành từ các plugin. Người dùng có thể sửa đổi …" at bounding box center [330, 189] width 275 height 36
click at [373, 193] on p "Nền tảng của WordPress được tạo thành từ các plugin. Người dùng có thể sửa đổi …" at bounding box center [330, 189] width 275 height 36
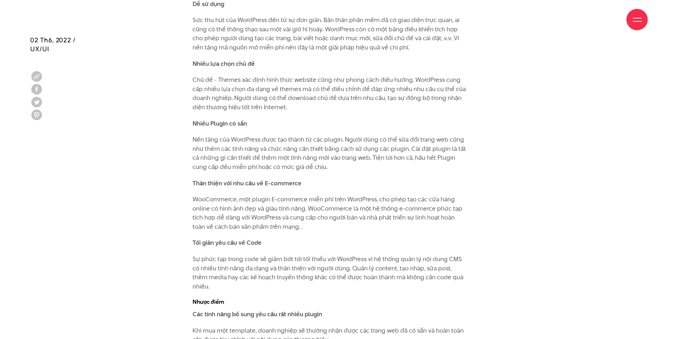
click at [447, 158] on p "Nền tảng của WordPress được tạo thành từ các plugin. Người dùng có thể sửa đổi …" at bounding box center [330, 153] width 275 height 36
drag, startPoint x: 247, startPoint y: 167, endPoint x: 291, endPoint y: 167, distance: 44.5
click at [282, 167] on p "Nền tảng của WordPress được tạo thành từ các plugin. Người dùng có thể sửa đổi …" at bounding box center [330, 153] width 275 height 36
click at [307, 168] on p "Nền tảng của WordPress được tạo thành từ các plugin. Người dùng có thể sửa đổi …" at bounding box center [330, 153] width 275 height 36
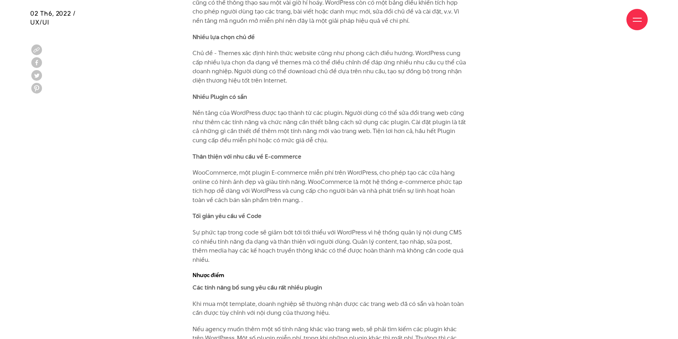
scroll to position [1638, 0]
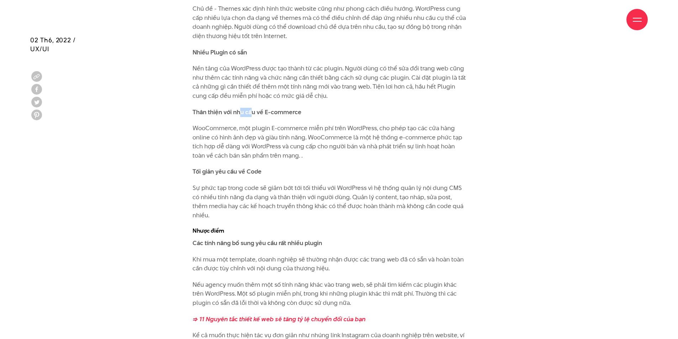
click at [276, 112] on strong "Thân thiện với nhu cầu về E-commerce" at bounding box center [247, 112] width 109 height 9
click at [329, 116] on p "Thân thiện với nhu cầu về E-commerce" at bounding box center [330, 112] width 275 height 9
drag, startPoint x: 224, startPoint y: 130, endPoint x: 271, endPoint y: 129, distance: 47.0
click at [253, 129] on p "WooCommerce, một plugin E-commerce miễn phí trên WordPress, cho phép tạo các cử…" at bounding box center [330, 142] width 275 height 36
click at [277, 129] on p "WooCommerce, một plugin E-commerce miễn phí trên WordPress, cho phép tạo các cử…" at bounding box center [330, 142] width 275 height 36
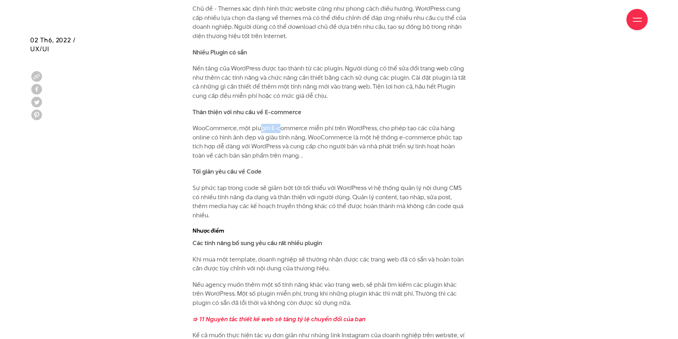
drag, startPoint x: 262, startPoint y: 130, endPoint x: 322, endPoint y: 129, distance: 60.5
click at [312, 129] on p "WooCommerce, một plugin E-commerce miễn phí trên WordPress, cho phép tạo các cử…" at bounding box center [330, 142] width 275 height 36
click at [328, 129] on p "WooCommerce, một plugin E-commerce miễn phí trên WordPress, cho phép tạo các cử…" at bounding box center [330, 142] width 275 height 36
drag, startPoint x: 333, startPoint y: 128, endPoint x: 360, endPoint y: 128, distance: 27.1
click at [360, 128] on p "WooCommerce, một plugin E-commerce miễn phí trên WordPress, cho phép tạo các cử…" at bounding box center [330, 142] width 275 height 36
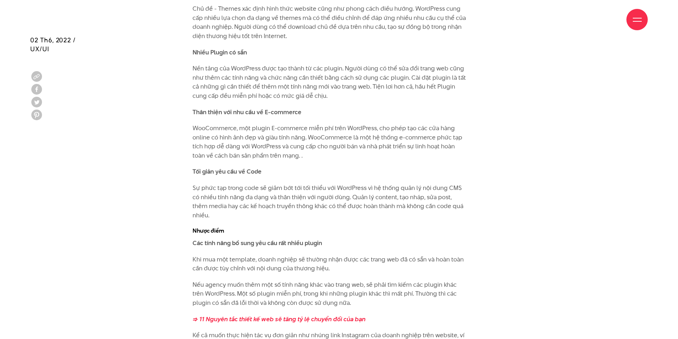
click at [363, 128] on p "WooCommerce, một plugin E-commerce miễn phí trên WordPress, cho phép tạo các cử…" at bounding box center [330, 142] width 275 height 36
drag, startPoint x: 293, startPoint y: 130, endPoint x: 253, endPoint y: 130, distance: 39.2
click at [280, 130] on p "WooCommerce, một plugin E-commerce miễn phí trên WordPress, cho phép tạo các cử…" at bounding box center [330, 142] width 275 height 36
click at [250, 130] on p "WooCommerce, một plugin E-commerce miễn phí trên WordPress, cho phép tạo các cử…" at bounding box center [330, 142] width 275 height 36
drag, startPoint x: 358, startPoint y: 130, endPoint x: 408, endPoint y: 129, distance: 49.8
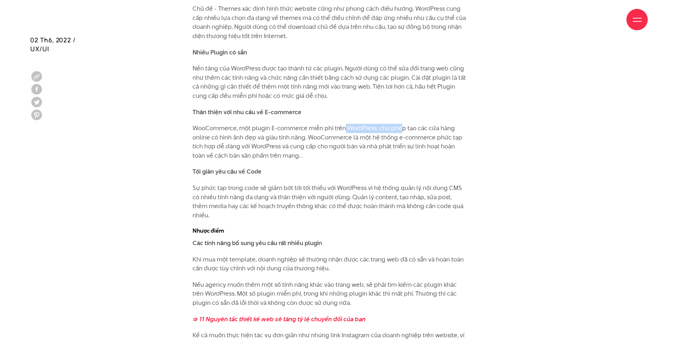
click at [403, 130] on p "WooCommerce, một plugin E-commerce miễn phí trên WordPress, cho phép tạo các cử…" at bounding box center [330, 142] width 275 height 36
click at [419, 129] on p "WooCommerce, một plugin E-commerce miễn phí trên WordPress, cho phép tạo các cử…" at bounding box center [330, 142] width 275 height 36
drag, startPoint x: 221, startPoint y: 140, endPoint x: 310, endPoint y: 138, distance: 89.7
click at [307, 138] on p "WooCommerce, một plugin E-commerce miễn phí trên WordPress, cho phép tạo các cử…" at bounding box center [330, 142] width 275 height 36
click at [323, 139] on p "WooCommerce, một plugin E-commerce miễn phí trên WordPress, cho phép tạo các cử…" at bounding box center [330, 142] width 275 height 36
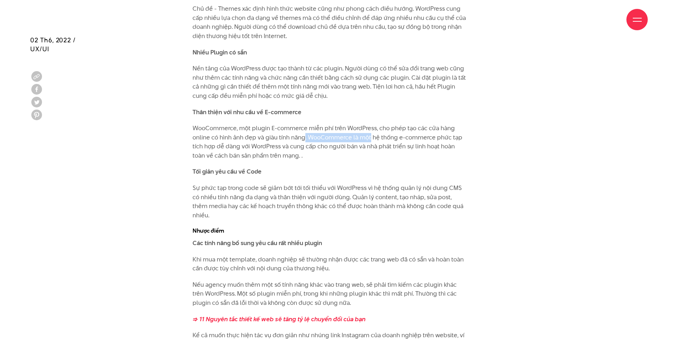
drag, startPoint x: 304, startPoint y: 138, endPoint x: 375, endPoint y: 138, distance: 70.5
click at [371, 138] on p "WooCommerce, một plugin E-commerce miễn phí trên WordPress, cho phép tạo các cử…" at bounding box center [330, 142] width 275 height 36
click at [382, 138] on p "WooCommerce, một plugin E-commerce miễn phí trên WordPress, cho phép tạo các cử…" at bounding box center [330, 142] width 275 height 36
drag, startPoint x: 420, startPoint y: 137, endPoint x: 452, endPoint y: 138, distance: 32.0
click at [436, 137] on p "WooCommerce, một plugin E-commerce miễn phí trên WordPress, cho phép tạo các cử…" at bounding box center [330, 142] width 275 height 36
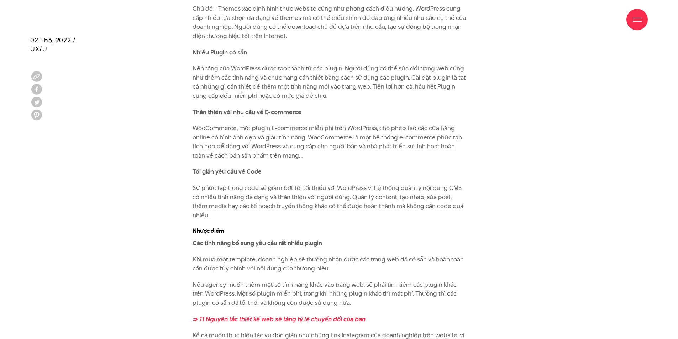
click at [456, 145] on p "WooCommerce, một plugin E-commerce miễn phí trên WordPress, cho phép tạo các cử…" at bounding box center [330, 142] width 275 height 36
drag, startPoint x: 392, startPoint y: 146, endPoint x: 370, endPoint y: 145, distance: 22.1
click at [390, 146] on p "WooCommerce, một plugin E-commerce miễn phí trên WordPress, cho phép tạo các cử…" at bounding box center [330, 142] width 275 height 36
click at [315, 142] on p "WooCommerce, một plugin E-commerce miễn phí trên WordPress, cho phép tạo các cử…" at bounding box center [330, 142] width 275 height 36
drag, startPoint x: 287, startPoint y: 147, endPoint x: 305, endPoint y: 147, distance: 17.8
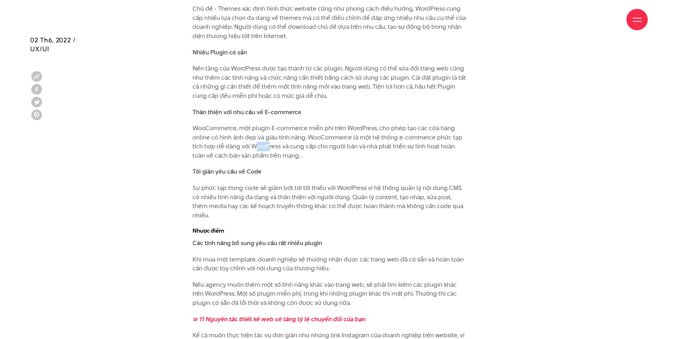
click at [294, 147] on p "WooCommerce, một plugin E-commerce miễn phí trên WordPress, cho phép tạo các cử…" at bounding box center [330, 142] width 275 height 36
click at [318, 147] on p "WooCommerce, một plugin E-commerce miễn phí trên WordPress, cho phép tạo các cử…" at bounding box center [330, 142] width 275 height 36
drag, startPoint x: 335, startPoint y: 147, endPoint x: 402, endPoint y: 147, distance: 67.3
click at [374, 147] on p "WooCommerce, một plugin E-commerce miễn phí trên WordPress, cho phép tạo các cử…" at bounding box center [330, 142] width 275 height 36
click at [403, 147] on p "WooCommerce, một plugin E-commerce miễn phí trên WordPress, cho phép tạo các cử…" at bounding box center [330, 142] width 275 height 36
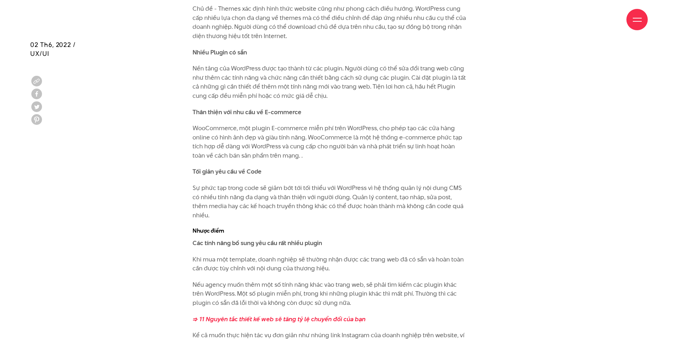
scroll to position [1673, 0]
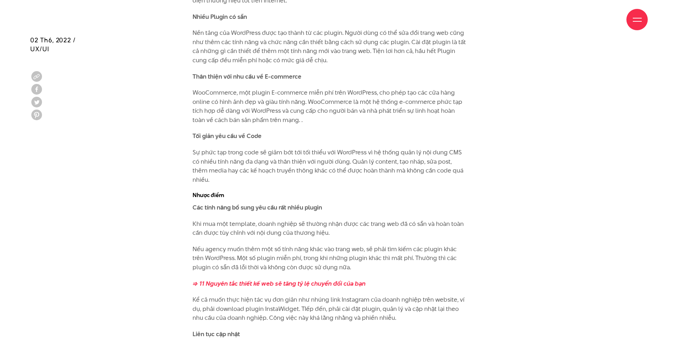
click at [292, 154] on p "Sự phức tạp trong code sẽ giảm bớt tới tối thiểu với WordPress vì hệ thống quản…" at bounding box center [330, 166] width 275 height 36
drag, startPoint x: 207, startPoint y: 151, endPoint x: 286, endPoint y: 154, distance: 78.7
click at [262, 152] on p "Sự phức tạp trong code sẽ giảm bớt tới tối thiểu với WordPress vì hệ thống quản…" at bounding box center [330, 166] width 275 height 36
click at [312, 155] on p "Sự phức tạp trong code sẽ giảm bớt tới tối thiểu với WordPress vì hệ thống quản…" at bounding box center [330, 166] width 275 height 36
drag
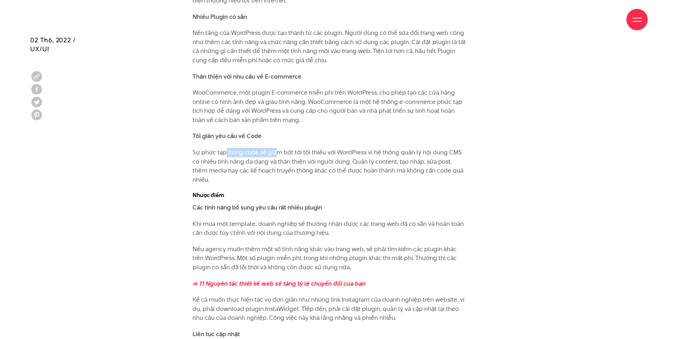
click at [293, 152] on p "Sự phức tạp trong code sẽ giảm bớt tới tối thiểu với WordPress vì hệ thống quản…" at bounding box center [330, 166] width 275 height 36
click at [323, 153] on p "Sự phức tạp trong code sẽ giảm bớt tới tối thiểu với WordPress vì hệ thống quản…" at bounding box center [330, 166] width 275 height 36
click at [316, 153] on p "Sự phức tạp trong code sẽ giảm bớt tới tối thiểu với WordPress vì hệ thống quản…" at bounding box center [330, 166] width 275 height 36
click at [345, 153] on p "Sự phức tạp trong code sẽ giảm bớt tới tối thiểu với WordPress vì hệ thống quản…" at bounding box center [330, 166] width 275 height 36
click at [347, 153] on p "Sự phức tạp trong code sẽ giảm bớt tới tối thiểu với WordPress vì hệ thống quản…" at bounding box center [330, 166] width 275 height 36
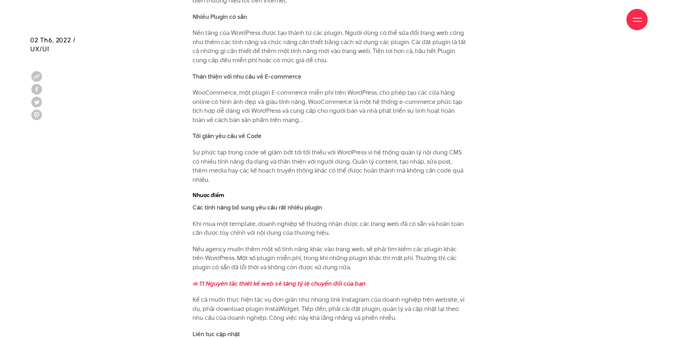
click at [372, 154] on p "Sự phức tạp trong code sẽ giảm bớt tới tối thiểu với WordPress vì hệ thống quản…" at bounding box center [330, 166] width 275 height 36
click at [428, 153] on p "Sự phức tạp trong code sẽ giảm bớt tới tối thiểu với WordPress vì hệ thống quản…" at bounding box center [330, 166] width 275 height 36
click at [437, 153] on p "Sự phức tạp trong code sẽ giảm bớt tới tối thiểu với WordPress vì hệ thống quản…" at bounding box center [330, 166] width 275 height 36
click at [435, 167] on p "Sự phức tạp trong code sẽ giảm bớt tới tối thiểu với WordPress vì hệ thống quản…" at bounding box center [330, 166] width 275 height 36
click at [439, 158] on p "Sự phức tạp trong code sẽ giảm bớt tới tối thiểu với WordPress vì hệ thống quản…" at bounding box center [330, 166] width 275 height 36
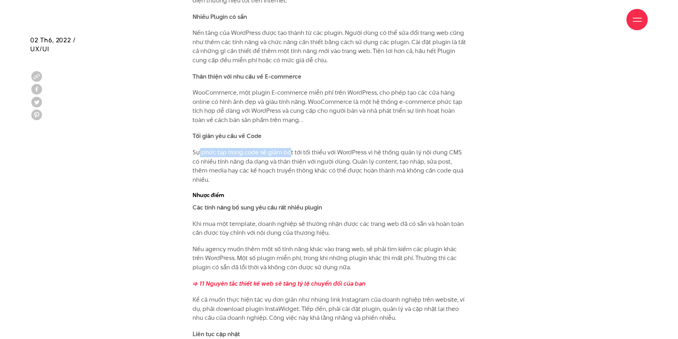
click at [289, 152] on p "Sự phức tạp trong code sẽ giảm bớt tới tối thiểu với WordPress vì hệ thống quản…" at bounding box center [330, 166] width 275 height 36
click at [318, 153] on p "Sự phức tạp trong code sẽ giảm bớt tới tối thiểu với WordPress vì hệ thống quản…" at bounding box center [330, 166] width 275 height 36
click at [286, 151] on p "Sự phức tạp trong code sẽ giảm bớt tới tối thiểu với WordPress vì hệ thống quản…" at bounding box center [330, 166] width 275 height 36
click at [337, 155] on p "Sự phức tạp trong code sẽ giảm bớt tới tối thiểu với WordPress vì hệ thống quản…" at bounding box center [330, 166] width 275 height 36
click at [345, 151] on p "Sự phức tạp trong code sẽ giảm bớt tới tối thiểu với WordPress vì hệ thống quản…" at bounding box center [330, 166] width 275 height 36
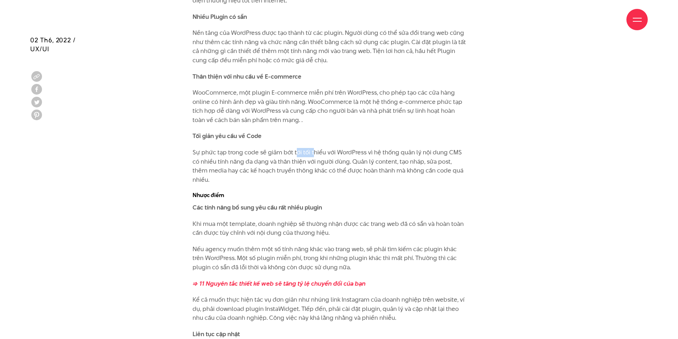
click at [332, 151] on p "Sự phức tạp trong code sẽ giảm bớt tới tối thiểu với WordPress vì hệ thống quản…" at bounding box center [330, 166] width 275 height 36
click at [352, 151] on p "Sự phức tạp trong code sẽ giảm bớt tới tối thiểu với WordPress vì hệ thống quản…" at bounding box center [330, 166] width 275 height 36
click at [390, 152] on p "Sự phức tạp trong code sẽ giảm bớt tới tối thiểu với WordPress vì hệ thống quản…" at bounding box center [330, 166] width 275 height 36
click at [410, 152] on p "Sự phức tạp trong code sẽ giảm bớt tới tối thiểu với WordPress vì hệ thống quản…" at bounding box center [330, 166] width 275 height 36
click at [346, 162] on p "Sự phức tạp trong code sẽ giảm bớt tới tối thiểu với WordPress vì hệ thống quản…" at bounding box center [330, 166] width 275 height 36
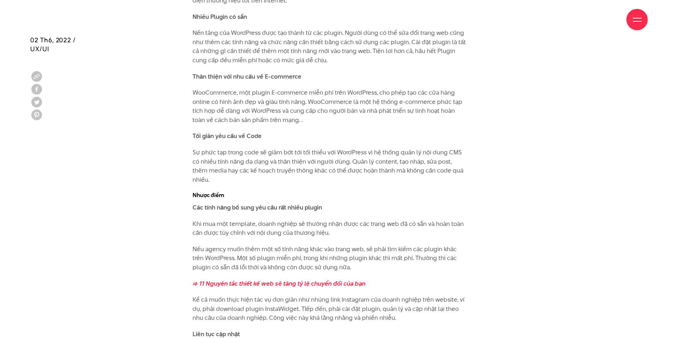
click at [402, 167] on p "Sự phức tạp trong code sẽ giảm bớt tới tối thiểu với WordPress vì hệ thống quản…" at bounding box center [330, 166] width 275 height 36
click at [457, 155] on p "Sự phức tạp trong code sẽ giảm bớt tới tối thiểu với WordPress vì hệ thống quản…" at bounding box center [330, 166] width 275 height 36
click at [458, 155] on p "Sự phức tạp trong code sẽ giảm bớt tới tối thiểu với WordPress vì hệ thống quản…" at bounding box center [330, 166] width 275 height 36
click at [265, 163] on p "Sự phức tạp trong code sẽ giảm bớt tới tối thiểu với WordPress vì hệ thống quản…" at bounding box center [330, 166] width 275 height 36
click at [322, 161] on p "Sự phức tạp trong code sẽ giảm bớt tới tối thiểu với WordPress vì hệ thống quản…" at bounding box center [330, 166] width 275 height 36
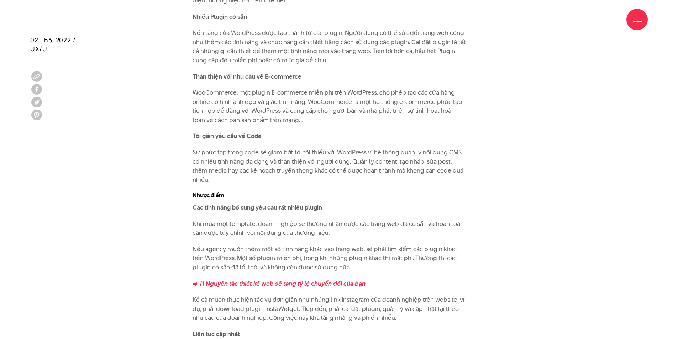
click at [346, 161] on p "Sự phức tạp trong code sẽ giảm bớt tới tối thiểu với WordPress vì hệ thống quản…" at bounding box center [330, 166] width 275 height 36
click at [377, 162] on p "Sự phức tạp trong code sẽ giảm bớt tới tối thiểu với WordPress vì hệ thống quản…" at bounding box center [330, 166] width 275 height 36
click at [394, 163] on p "Sự phức tạp trong code sẽ giảm bớt tới tối thiểu với WordPress vì hệ thống quản…" at bounding box center [330, 166] width 275 height 36
click at [432, 163] on p "Sự phức tạp trong code sẽ giảm bớt tới tối thiểu với WordPress vì hệ thống quản…" at bounding box center [330, 166] width 275 height 36
click at [440, 163] on p "Sự phức tạp trong code sẽ giảm bớt tới tối thiểu với WordPress vì hệ thống quản…" at bounding box center [330, 166] width 275 height 36
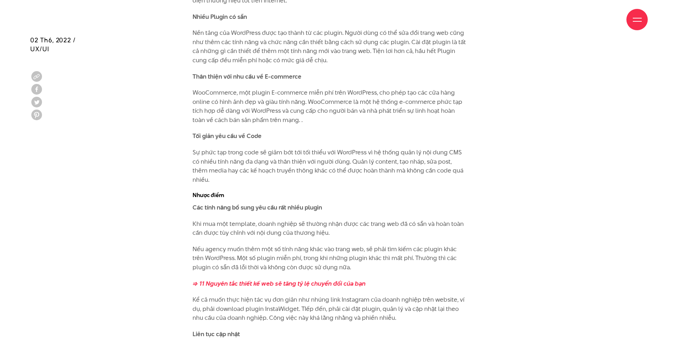
click at [437, 168] on p "Sự phức tạp trong code sẽ giảm bớt tới tối thiểu với WordPress vì hệ thống quản…" at bounding box center [330, 166] width 275 height 36
click at [251, 167] on p "Sự phức tạp trong code sẽ giảm bớt tới tối thiểu với WordPress vì hệ thống quản…" at bounding box center [330, 166] width 275 height 36
click at [285, 169] on p "Sự phức tạp trong code sẽ giảm bớt tới tối thiểu với WordPress vì hệ thống quản…" at bounding box center [330, 166] width 275 height 36
click at [324, 170] on p "Sự phức tạp trong code sẽ giảm bớt tới tối thiểu với WordPress vì hệ thống quản…" at bounding box center [330, 166] width 275 height 36
click at [328, 169] on p "Sự phức tạp trong code sẽ giảm bớt tới tối thiểu với WordPress vì hệ thống quản…" at bounding box center [330, 166] width 275 height 36
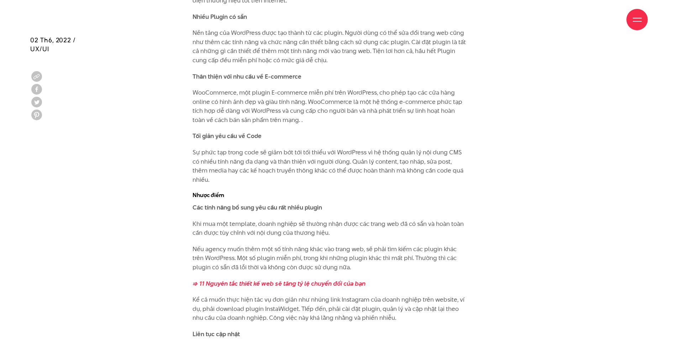
click at [352, 169] on p "Sự phức tạp trong code sẽ giảm bớt tới tối thiểu với WordPress vì hệ thống quản…" at bounding box center [330, 166] width 275 height 36
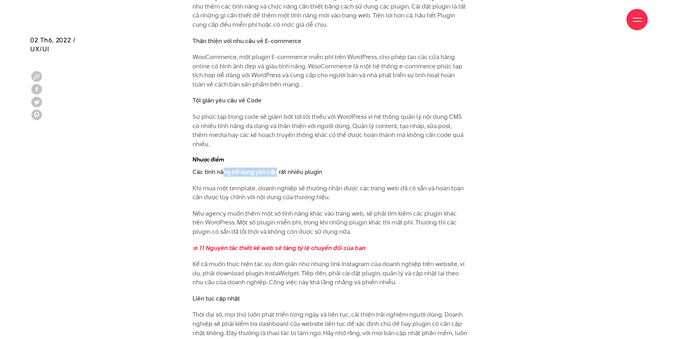
click at [293, 168] on strong "​​Các tính năng bổ sung yêu cầu rất nhiều plugin" at bounding box center [258, 172] width 130 height 9
click at [308, 168] on strong "​​Các tính năng bổ sung yêu cầu rất nhiều plugin" at bounding box center [258, 172] width 130 height 9
click at [317, 168] on strong "​​Các tính năng bổ sung yêu cầu rất nhiều plugin" at bounding box center [258, 172] width 130 height 9
click at [320, 168] on strong "​​Các tính năng bổ sung yêu cầu rất nhiều plugin" at bounding box center [258, 172] width 130 height 9
click at [257, 184] on p "Khi mua một template, doanh nghiệp sẽ thường nhận được các trang web đã có sẵn …" at bounding box center [330, 193] width 275 height 18
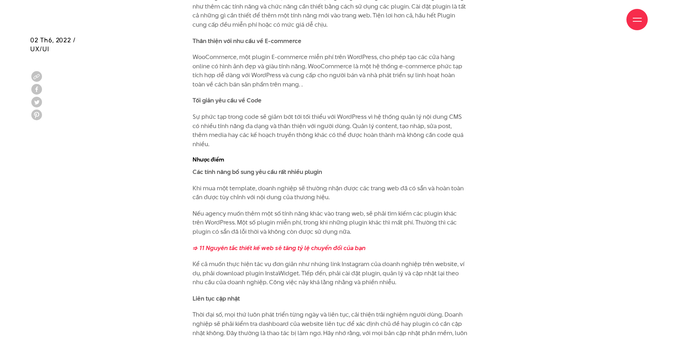
click at [286, 184] on p "Khi mua một template, doanh nghiệp sẽ thường nhận được các trang web đã có sẵn …" at bounding box center [330, 193] width 275 height 18
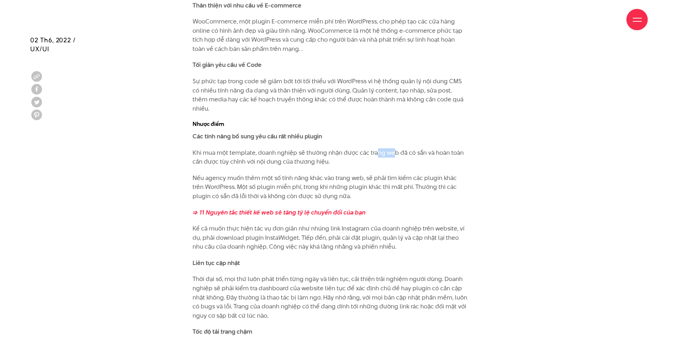
click at [407, 148] on p "Khi mua một template, doanh nghiệp sẽ thường nhận được các trang web đã có sẵn …" at bounding box center [330, 157] width 275 height 18
click at [425, 148] on p "Khi mua một template, doanh nghiệp sẽ thường nhận được các trang web đã có sẵn …" at bounding box center [330, 157] width 275 height 18
click at [282, 153] on p "Khi mua một template, doanh nghiệp sẽ thường nhận được các trang web đã có sẵn …" at bounding box center [330, 157] width 275 height 18
click at [319, 154] on p "Khi mua một template, doanh nghiệp sẽ thường nhận được các trang web đã có sẵn …" at bounding box center [330, 157] width 275 height 18
click at [251, 152] on p "Khi mua một template, doanh nghiệp sẽ thường nhận được các trang web đã có sẵn …" at bounding box center [330, 157] width 275 height 18
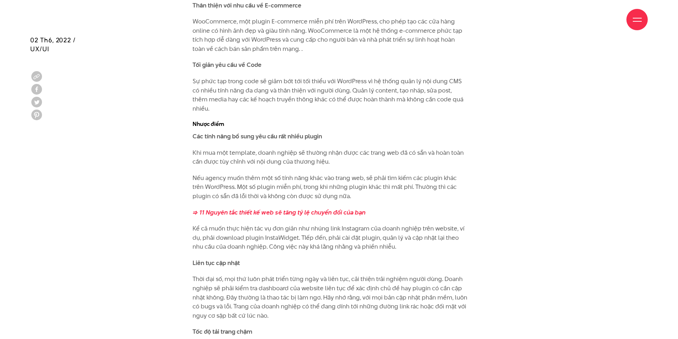
click at [301, 154] on p "Khi mua một template, doanh nghiệp sẽ thường nhận được các trang web đã có sẵn …" at bounding box center [330, 157] width 275 height 18
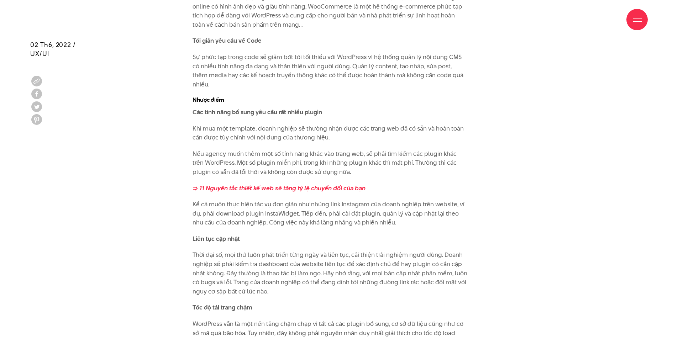
scroll to position [1780, 0]
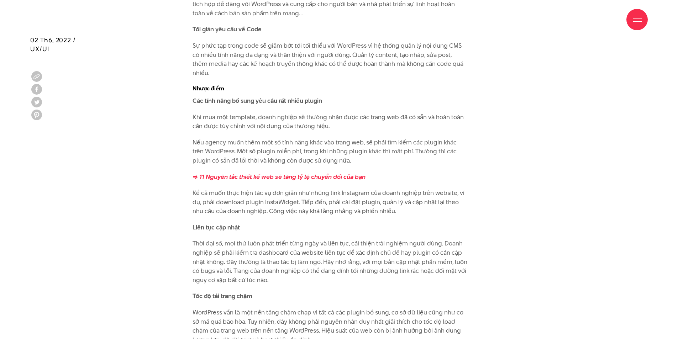
click at [269, 138] on p "Nếu agency muốn thêm một số tính năng khác vào trang web, sẽ phải tìm kiếm các …" at bounding box center [330, 151] width 275 height 27
click at [279, 138] on p "Nếu agency muốn thêm một số tính năng khác vào trang web, sẽ phải tìm kiếm các …" at bounding box center [330, 151] width 275 height 27
click at [308, 138] on p "Nếu agency muốn thêm một số tính năng khác vào trang web, sẽ phải tìm kiếm các …" at bounding box center [330, 151] width 275 height 27
click at [239, 138] on p "Nếu agency muốn thêm một số tính năng khác vào trang web, sẽ phải tìm kiếm các …" at bounding box center [330, 151] width 275 height 27
click at [365, 138] on p "Nếu agency muốn thêm một số tính năng khác vào trang web, sẽ phải tìm kiếm các …" at bounding box center [330, 151] width 275 height 27
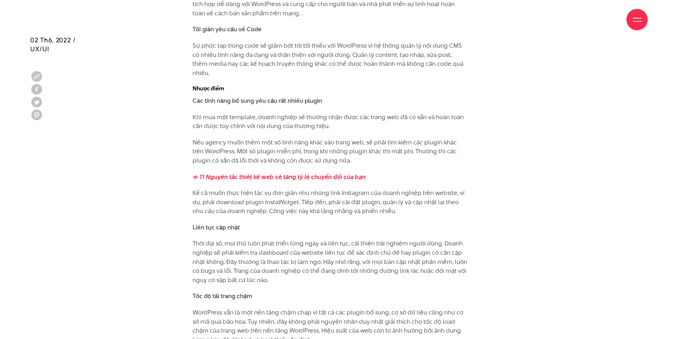
click at [385, 138] on p "Nếu agency muốn thêm một số tính năng khác vào trang web, sẽ phải tìm kiếm các …" at bounding box center [330, 151] width 275 height 27
click at [409, 138] on p "Nếu agency muốn thêm một số tính năng khác vào trang web, sẽ phải tìm kiếm các …" at bounding box center [330, 151] width 275 height 27
click at [433, 138] on p "Nếu agency muốn thêm một số tính năng khác vào trang web, sẽ phải tìm kiếm các …" at bounding box center [330, 151] width 275 height 27
click at [255, 143] on p "Nếu agency muốn thêm một số tính năng khác vào trang web, sẽ phải tìm kiếm các …" at bounding box center [330, 151] width 275 height 27
click at [302, 143] on p "Nếu agency muốn thêm một số tính năng khác vào trang web, sẽ phải tìm kiếm các …" at bounding box center [330, 151] width 275 height 27
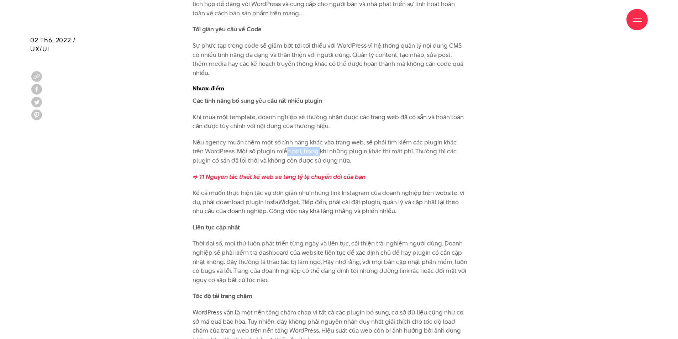
click at [316, 142] on p "Nếu agency muốn thêm một số tính năng khác vào trang web, sẽ phải tìm kiếm các …" at bounding box center [330, 151] width 275 height 27
click at [351, 143] on p "Nếu agency muốn thêm một số tính năng khác vào trang web, sẽ phải tìm kiếm các …" at bounding box center [330, 151] width 275 height 27
click at [339, 142] on p "Nếu agency muốn thêm một số tính năng khác vào trang web, sẽ phải tìm kiếm các …" at bounding box center [330, 151] width 275 height 27
click at [362, 141] on p "Nếu agency muốn thêm một số tính năng khác vào trang web, sẽ phải tìm kiếm các …" at bounding box center [330, 151] width 275 height 27
click at [398, 144] on p "Nếu agency muốn thêm một số tính năng khác vào trang web, sẽ phải tìm kiếm các …" at bounding box center [330, 151] width 275 height 27
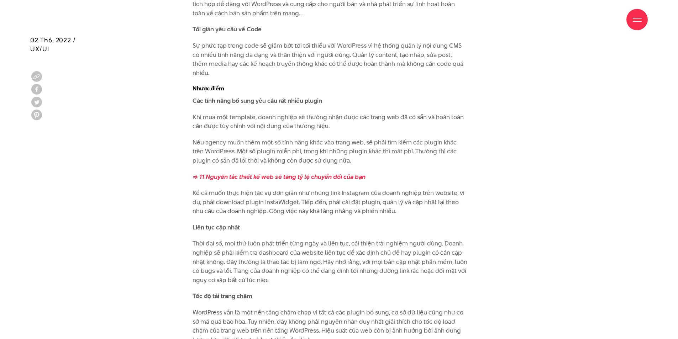
click at [413, 144] on p "Nếu agency muốn thêm một số tính năng khác vào trang web, sẽ phải tìm kiếm các …" at bounding box center [330, 151] width 275 height 27
click at [282, 150] on p "Nếu agency muốn thêm một số tính năng khác vào trang web, sẽ phải tìm kiếm các …" at bounding box center [330, 151] width 275 height 27
click at [303, 151] on p "Nếu agency muốn thêm một số tính năng khác vào trang web, sẽ phải tìm kiếm các …" at bounding box center [330, 151] width 275 height 27
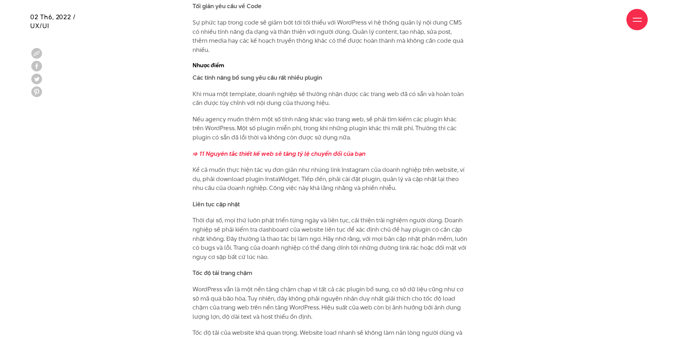
scroll to position [1816, 0]
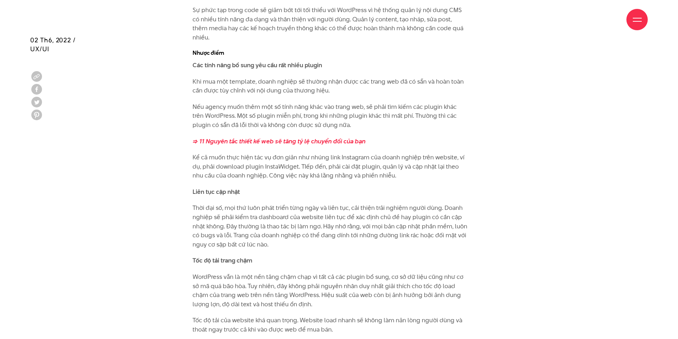
click at [269, 153] on p "Kể cả muốn thực hiện tác vụ đơn giản như nhúng link Instagram của doanh nghiệp …" at bounding box center [330, 166] width 275 height 27
click at [301, 165] on p "Kể cả muốn thực hiện tác vụ đơn giản như nhúng link Instagram của doanh nghiệp …" at bounding box center [330, 166] width 275 height 27
click at [285, 153] on p "Kể cả muốn thực hiện tác vụ đơn giản như nhúng link Instagram của doanh nghiệp …" at bounding box center [330, 166] width 275 height 27
click at [328, 153] on p "Kể cả muốn thực hiện tác vụ đơn giản như nhúng link Instagram của doanh nghiệp …" at bounding box center [330, 166] width 275 height 27
click at [291, 153] on p "Kể cả muốn thực hiện tác vụ đơn giản như nhúng link Instagram của doanh nghiệp …" at bounding box center [330, 166] width 275 height 27
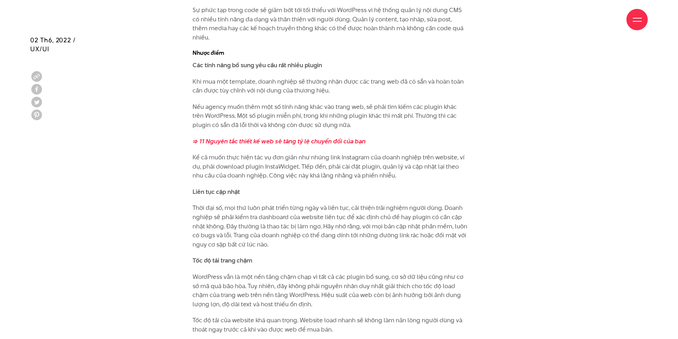
click at [323, 153] on p "Kể cả muốn thực hiện tác vụ đơn giản như nhúng link Instagram của doanh nghiệp …" at bounding box center [330, 166] width 275 height 27
click at [361, 153] on p "Kể cả muốn thực hiện tác vụ đơn giản như nhúng link Instagram của doanh nghiệp …" at bounding box center [330, 166] width 275 height 27
click at [374, 153] on p "Kể cả muốn thực hiện tác vụ đơn giản như nhúng link Instagram của doanh nghiệp …" at bounding box center [330, 166] width 275 height 27
click at [408, 153] on p "Kể cả muốn thực hiện tác vụ đơn giản như nhúng link Instagram của doanh nghiệp …" at bounding box center [330, 166] width 275 height 27
click at [433, 153] on p "Kể cả muốn thực hiện tác vụ đơn giản như nhúng link Instagram của doanh nghiệp …" at bounding box center [330, 166] width 275 height 27
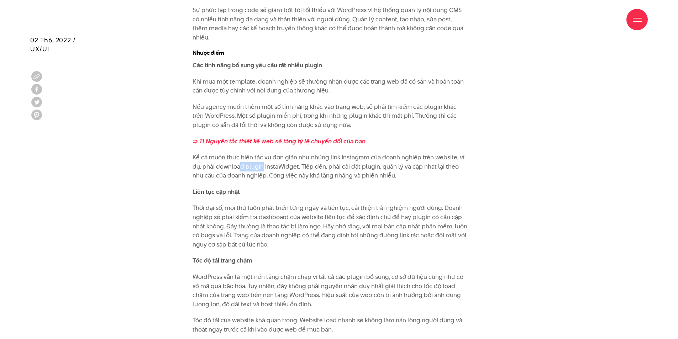
click at [270, 156] on p "Kể cả muốn thực hiện tác vụ đơn giản như nhúng link Instagram của doanh nghiệp …" at bounding box center [330, 166] width 275 height 27
click at [299, 158] on p "Kể cả muốn thực hiện tác vụ đơn giản như nhúng link Instagram của doanh nghiệp …" at bounding box center [330, 166] width 275 height 27
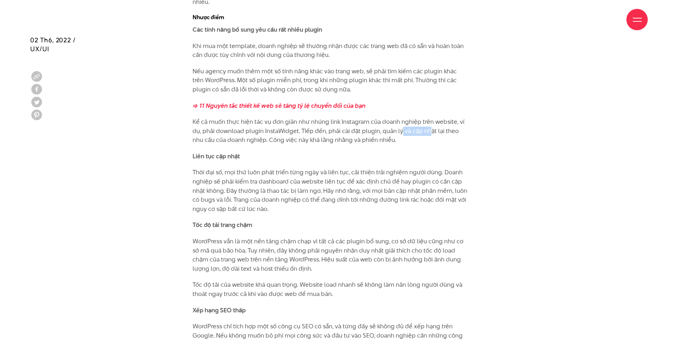
drag, startPoint x: 398, startPoint y: 121, endPoint x: 430, endPoint y: 121, distance: 31.7
click at [430, 121] on p "Kể cả muốn thực hiện tác vụ đơn giản như nhúng link Instagram của doanh nghiệp …" at bounding box center [330, 130] width 275 height 27
click at [442, 121] on p "Kể cả muốn thực hiện tác vụ đơn giản như nhúng link Instagram của doanh nghiệp …" at bounding box center [330, 130] width 275 height 27
click at [348, 131] on p "Kể cả muốn thực hiện tác vụ đơn giản như nhúng link Instagram của doanh nghiệp …" at bounding box center [330, 130] width 275 height 27
drag, startPoint x: 239, startPoint y: 130, endPoint x: 275, endPoint y: 131, distance: 35.6
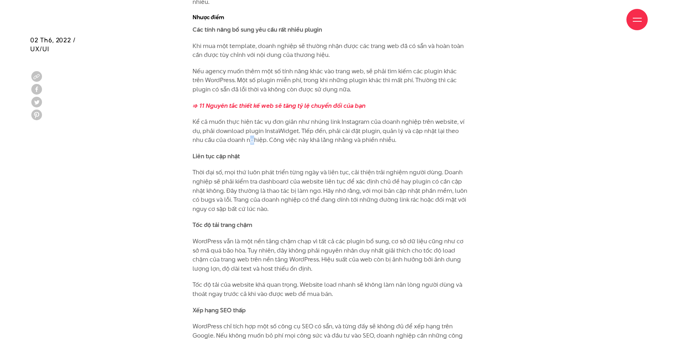
click at [266, 130] on p "Kể cả muốn thực hiện tác vụ đơn giản như nhúng link Instagram của doanh nghiệp …" at bounding box center [330, 130] width 275 height 27
click at [313, 133] on p "Kể cả muốn thực hiện tác vụ đơn giản như nhúng link Instagram của doanh nghiệp …" at bounding box center [330, 130] width 275 height 27
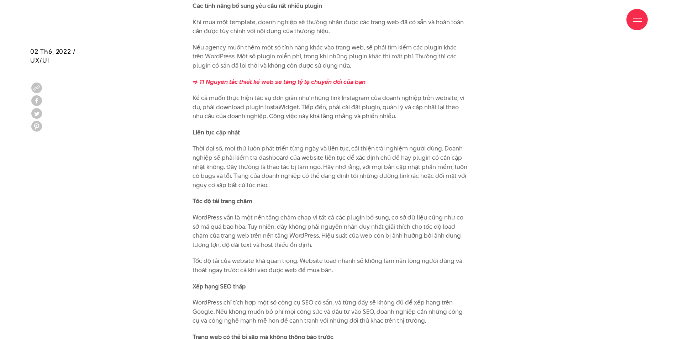
scroll to position [1887, 0]
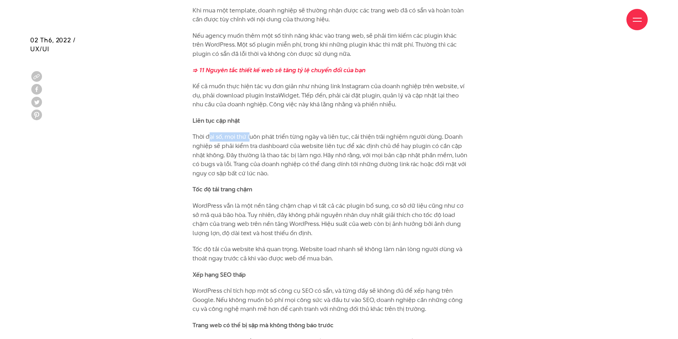
drag, startPoint x: 211, startPoint y: 129, endPoint x: 273, endPoint y: 128, distance: 62.3
click at [262, 132] on p "Thời đại số, mọi thứ luôn phát triển từng ngày và liên tục, cải thiện trải nghi…" at bounding box center [330, 155] width 275 height 46
click at [299, 132] on p "Thời đại số, mọi thứ luôn phát triển từng ngày và liên tục, cải thiện trải nghi…" at bounding box center [330, 155] width 275 height 46
drag, startPoint x: 264, startPoint y: 128, endPoint x: 409, endPoint y: 126, distance: 145.3
click at [409, 132] on p "Thời đại số, mọi thứ luôn phát triển từng ngày và liên tục, cải thiện trải nghi…" at bounding box center [330, 155] width 275 height 46
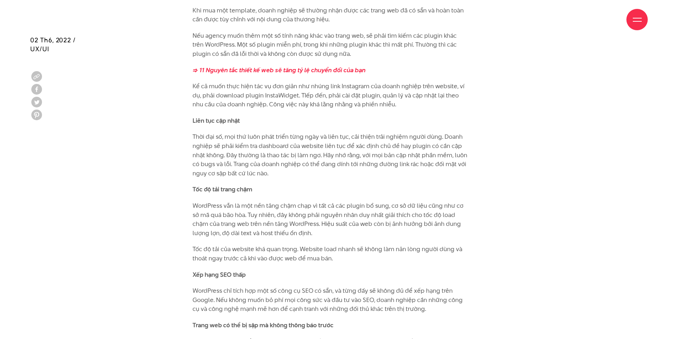
click at [331, 138] on p "Thời đại số, mọi thứ luôn phát triển từng ngày và liên tục, cải thiện trải nghi…" at bounding box center [330, 155] width 275 height 46
drag, startPoint x: 252, startPoint y: 134, endPoint x: 311, endPoint y: 135, distance: 59.1
click at [303, 134] on p "Thời đại số, mọi thứ luôn phát triển từng ngày và liên tục, cải thiện trải nghi…" at bounding box center [330, 155] width 275 height 46
click at [334, 135] on p "Thời đại số, mọi thứ luôn phát triển từng ngày và liên tục, cải thiện trải nghi…" at bounding box center [330, 155] width 275 height 46
drag, startPoint x: 269, startPoint y: 135, endPoint x: 323, endPoint y: 137, distance: 54.1
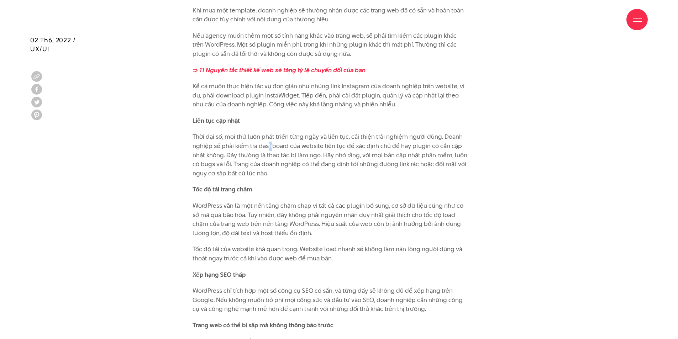
click at [299, 135] on p "Thời đại số, mọi thứ luôn phát triển từng ngày và liên tục, cải thiện trải nghi…" at bounding box center [330, 155] width 275 height 46
click at [336, 137] on p "Thời đại số, mọi thứ luôn phát triển từng ngày và liên tục, cải thiện trải nghi…" at bounding box center [330, 155] width 275 height 46
drag, startPoint x: 364, startPoint y: 136, endPoint x: 386, endPoint y: 136, distance: 22.4
click at [377, 136] on p "Thời đại số, mọi thứ luôn phát triển từng ngày và liên tục, cải thiện trải nghi…" at bounding box center [330, 155] width 275 height 46
click at [392, 136] on p "Thời đại số, mọi thứ luôn phát triển từng ngày và liên tục, cải thiện trải nghi…" at bounding box center [330, 155] width 275 height 46
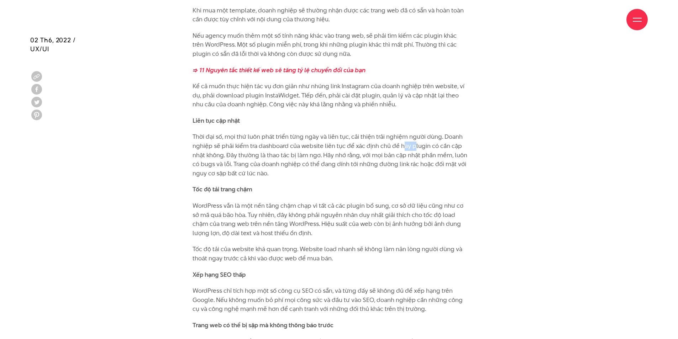
click at [423, 136] on p "Thời đại số, mọi thứ luôn phát triển từng ngày và liên tục, cải thiện trải nghi…" at bounding box center [330, 155] width 275 height 46
click at [442, 136] on p "Thời đại số, mọi thứ luôn phát triển từng ngày và liên tục, cải thiện trải nghi…" at bounding box center [330, 155] width 275 height 46
drag, startPoint x: 230, startPoint y: 144, endPoint x: 290, endPoint y: 145, distance: 60.2
click at [278, 145] on p "Thời đại số, mọi thứ luôn phát triển từng ngày và liên tục, cải thiện trải nghi…" at bounding box center [330, 155] width 275 height 46
click at [302, 145] on p "Thời đại số, mọi thứ luôn phát triển từng ngày và liên tục, cải thiện trải nghi…" at bounding box center [330, 155] width 275 height 46
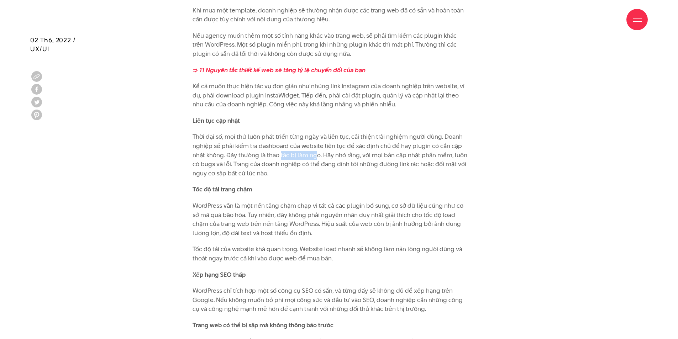
drag, startPoint x: 283, startPoint y: 145, endPoint x: 345, endPoint y: 146, distance: 62.7
click at [328, 145] on p "Thời đại số, mọi thứ luôn phát triển từng ngày và liên tục, cải thiện trải nghi…" at bounding box center [330, 155] width 275 height 46
click at [347, 146] on p "Thời đại số, mọi thứ luôn phát triển từng ngày và liên tục, cải thiện trải nghi…" at bounding box center [330, 155] width 275 height 46
drag, startPoint x: 331, startPoint y: 145, endPoint x: 373, endPoint y: 146, distance: 41.7
click at [365, 145] on p "Thời đại số, mọi thứ luôn phát triển từng ngày và liên tục, cải thiện trải nghi…" at bounding box center [330, 155] width 275 height 46
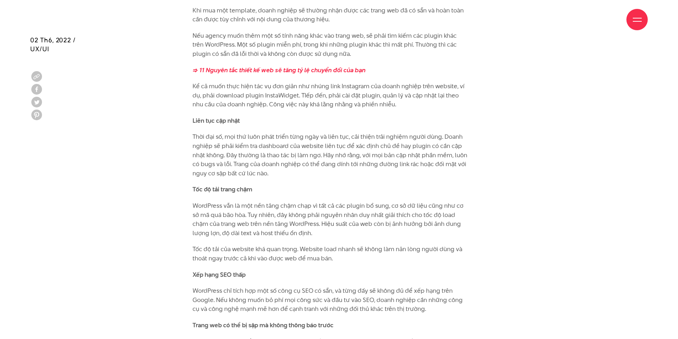
click at [386, 156] on p "Thời đại số, mọi thứ luôn phát triển từng ngày và liên tục, cải thiện trải nghi…" at bounding box center [330, 155] width 275 height 46
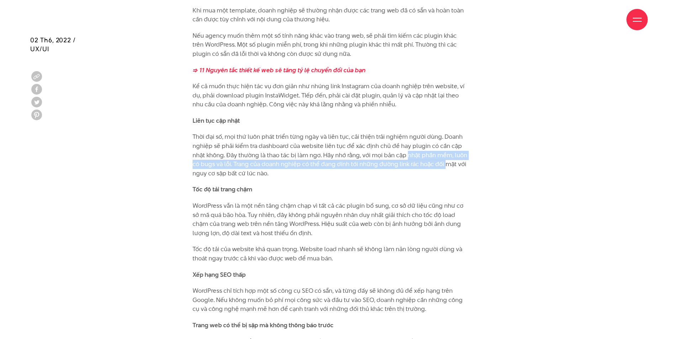
click at [443, 155] on p "Thời đại số, mọi thứ luôn phát triển từng ngày và liên tục, cải thiện trải nghi…" at bounding box center [330, 155] width 275 height 46
click at [445, 155] on p "Thời đại số, mọi thứ luôn phát triển từng ngày và liên tục, cải thiện trải nghi…" at bounding box center [330, 155] width 275 height 46
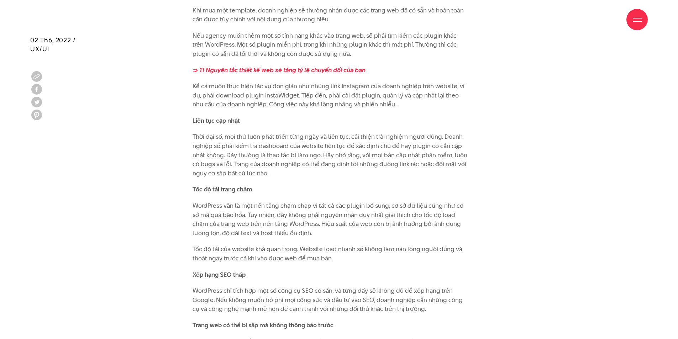
click at [257, 154] on p "Thời đại số, mọi thứ luôn phát triển từng ngày và liên tục, cải thiện trải nghi…" at bounding box center [330, 155] width 275 height 46
click at [259, 155] on p "Thời đại số, mọi thứ luôn phát triển từng ngày và liên tục, cải thiện trải nghi…" at bounding box center [330, 155] width 275 height 46
click at [297, 156] on p "Thời đại số, mọi thứ luôn phát triển từng ngày và liên tục, cải thiện trải nghi…" at bounding box center [330, 155] width 275 height 46
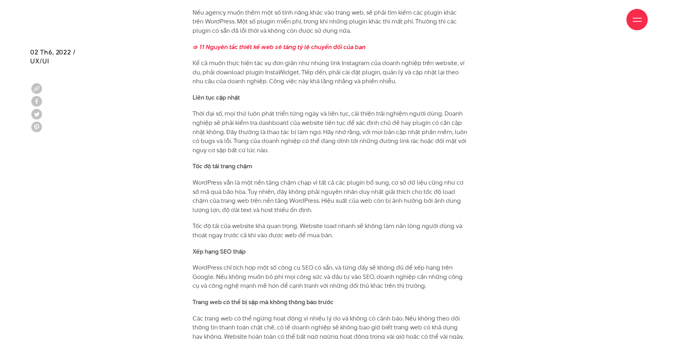
scroll to position [1922, 0]
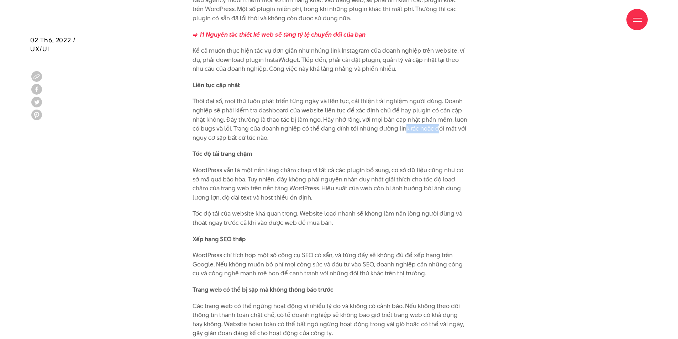
click at [441, 121] on p "Thời đại số, mọi thứ luôn phát triển từng ngày và liên tục, cải thiện trải nghi…" at bounding box center [330, 120] width 275 height 46
click at [447, 121] on p "Thời đại số, mọi thứ luôn phát triển từng ngày và liên tục, cải thiện trải nghi…" at bounding box center [330, 120] width 275 height 46
click at [273, 130] on p "Thời đại số, mọi thứ luôn phát triển từng ngày và liên tục, cải thiện trải nghi…" at bounding box center [330, 120] width 275 height 46
click at [289, 131] on p "Thời đại số, mọi thứ luôn phát triển từng ngày và liên tục, cải thiện trải nghi…" at bounding box center [330, 120] width 275 height 46
click at [327, 130] on p "Thời đại số, mọi thứ luôn phát triển từng ngày và liên tục, cải thiện trải nghi…" at bounding box center [330, 120] width 275 height 46
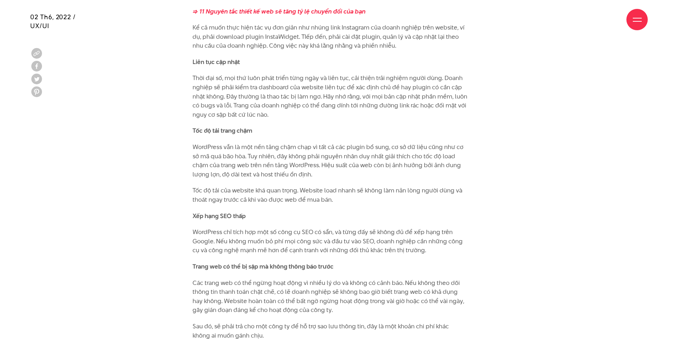
scroll to position [1958, 0]
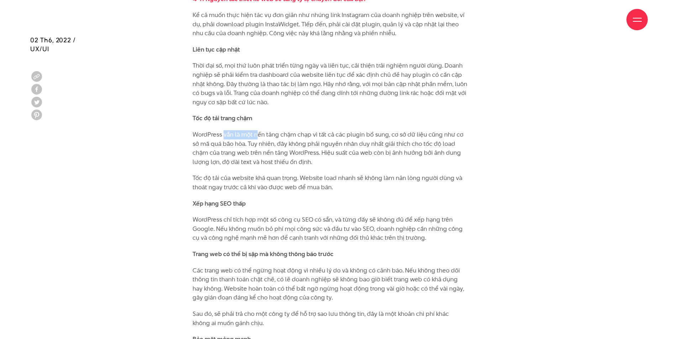
click at [280, 130] on p "WordPress vẫn là một nền tảng chậm chạp vì tất cả các plugin bổ sung, cơ sở dữ …" at bounding box center [330, 148] width 275 height 36
click at [317, 130] on p "WordPress vẫn là một nền tảng chậm chạp vì tất cả các plugin bổ sung, cơ sở dữ …" at bounding box center [330, 148] width 275 height 36
click at [334, 130] on p "WordPress vẫn là một nền tảng chậm chạp vì tất cả các plugin bổ sung, cơ sở dữ …" at bounding box center [330, 148] width 275 height 36
click at [351, 130] on p "WordPress vẫn là một nền tảng chậm chạp vì tất cả các plugin bổ sung, cơ sở dữ …" at bounding box center [330, 148] width 275 height 36
click at [368, 130] on p "WordPress vẫn là một nền tảng chậm chạp vì tất cả các plugin bổ sung, cơ sở dữ …" at bounding box center [330, 148] width 275 height 36
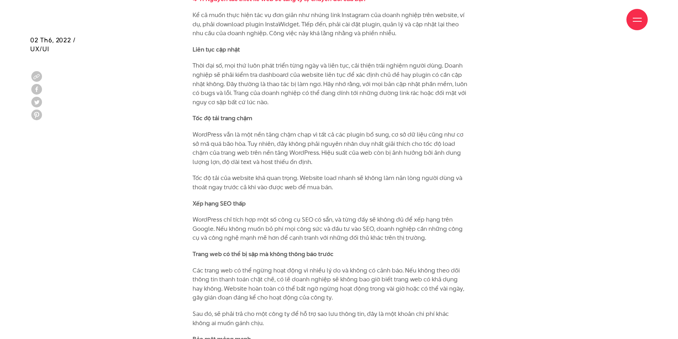
click at [377, 130] on p "WordPress vẫn là một nền tảng chậm chạp vì tất cả các plugin bổ sung, cơ sở dữ …" at bounding box center [330, 148] width 275 height 36
click at [418, 130] on p "WordPress vẫn là một nền tảng chậm chạp vì tất cả các plugin bổ sung, cơ sở dữ …" at bounding box center [330, 148] width 275 height 36
click at [440, 130] on p "WordPress vẫn là một nền tảng chậm chạp vì tất cả các plugin bổ sung, cơ sở dữ …" at bounding box center [330, 148] width 275 height 36
click at [262, 136] on p "WordPress vẫn là một nền tảng chậm chạp vì tất cả các plugin bổ sung, cơ sở dữ …" at bounding box center [330, 148] width 275 height 36
click at [298, 136] on p "WordPress vẫn là một nền tảng chậm chạp vì tất cả các plugin bổ sung, cơ sở dữ …" at bounding box center [330, 148] width 275 height 36
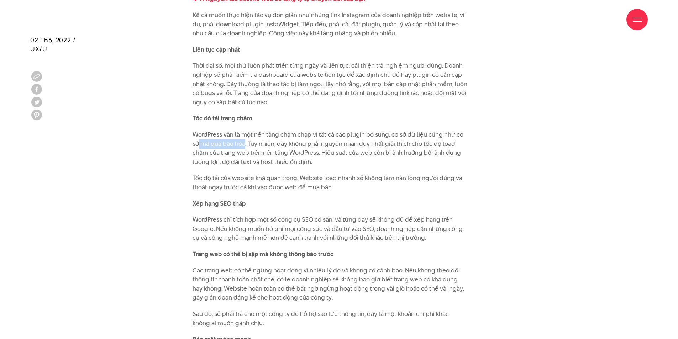
click at [245, 135] on p "WordPress vẫn là một nền tảng chậm chạp vì tất cả các plugin bổ sung, cơ sở dữ …" at bounding box center [330, 148] width 275 height 36
click at [258, 135] on p "WordPress vẫn là một nền tảng chậm chạp vì tất cả các plugin bổ sung, cơ sở dữ …" at bounding box center [330, 148] width 275 height 36
click at [305, 133] on p "WordPress vẫn là một nền tảng chậm chạp vì tất cả các plugin bổ sung, cơ sở dữ …" at bounding box center [330, 148] width 275 height 36
click at [288, 153] on p "WordPress vẫn là một nền tảng chậm chạp vì tất cả các plugin bổ sung, cơ sở dữ …" at bounding box center [330, 148] width 275 height 36
click at [306, 156] on p "WordPress vẫn là một nền tảng chậm chạp vì tất cả các plugin bổ sung, cơ sở dữ …" at bounding box center [330, 148] width 275 height 36
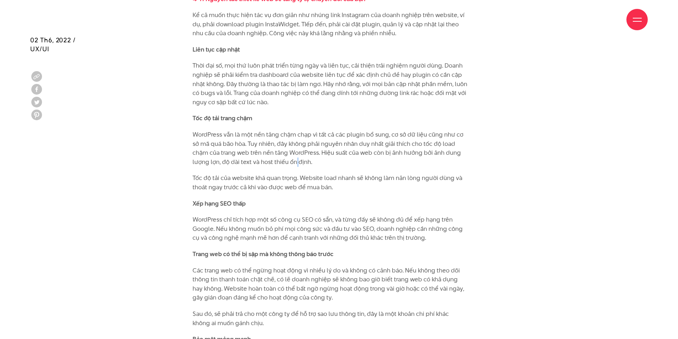
drag, startPoint x: 298, startPoint y: 157, endPoint x: 246, endPoint y: 153, distance: 52.4
click at [280, 156] on p "WordPress vẫn là một nền tảng chậm chạp vì tất cả các plugin bổ sung, cơ sở dữ …" at bounding box center [330, 148] width 275 height 36
click at [216, 174] on p "Tốc độ tải của website khá quan trọng. Website load nhanh sẽ không làm nản lòng…" at bounding box center [330, 183] width 275 height 18
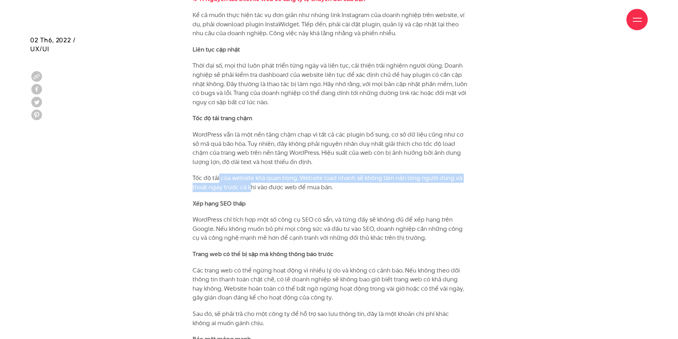
drag, startPoint x: 235, startPoint y: 172, endPoint x: 261, endPoint y: 174, distance: 25.7
click at [261, 174] on p "Tốc độ tải của website khá quan trọng. Website load nhanh sẽ không làm nản lòng…" at bounding box center [330, 183] width 275 height 18
click at [272, 174] on p "Tốc độ tải của website khá quan trọng. Website load nhanh sẽ không làm nản lòng…" at bounding box center [330, 183] width 275 height 18
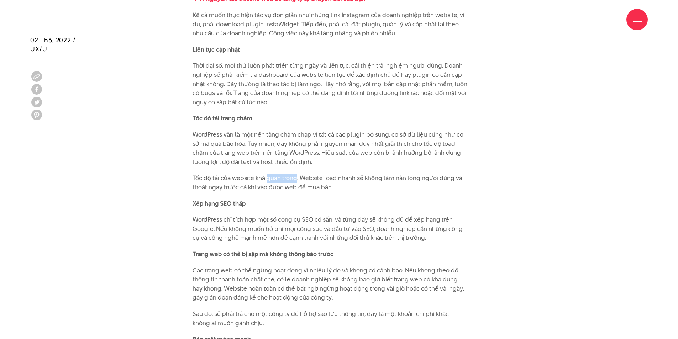
drag, startPoint x: 268, startPoint y: 168, endPoint x: 335, endPoint y: 168, distance: 66.2
click at [324, 174] on p "Tốc độ tải của website khá quan trọng. Website load nhanh sẽ không làm nản lòng…" at bounding box center [330, 183] width 275 height 18
click at [336, 174] on p "Tốc độ tải của website khá quan trọng. Website load nhanh sẽ không làm nản lòng…" at bounding box center [330, 183] width 275 height 18
drag, startPoint x: 327, startPoint y: 171, endPoint x: 378, endPoint y: 171, distance: 51.3
click at [356, 174] on p "Tốc độ tải của website khá quan trọng. Website load nhanh sẽ không làm nản lòng…" at bounding box center [330, 183] width 275 height 18
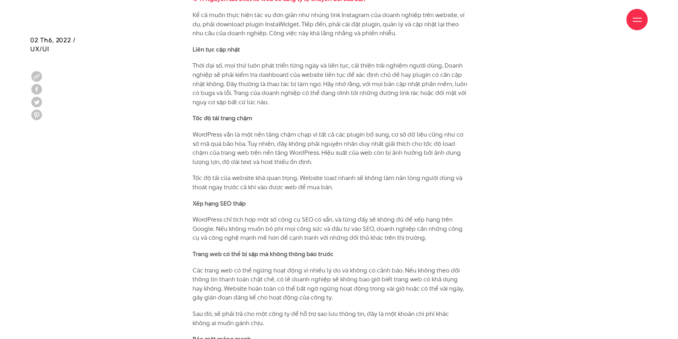
click at [388, 174] on p "Tốc độ tải của website khá quan trọng. Website load nhanh sẽ không làm nản lòng…" at bounding box center [330, 183] width 275 height 18
drag, startPoint x: 403, startPoint y: 168, endPoint x: 425, endPoint y: 168, distance: 22.1
click at [420, 174] on p "Tốc độ tải của website khá quan trọng. Website load nhanh sẽ không làm nản lòng…" at bounding box center [330, 183] width 275 height 18
click at [449, 174] on p "Tốc độ tải của website khá quan trọng. Website load nhanh sẽ không làm nản lòng…" at bounding box center [330, 183] width 275 height 18
drag, startPoint x: 454, startPoint y: 169, endPoint x: 293, endPoint y: 168, distance: 160.9
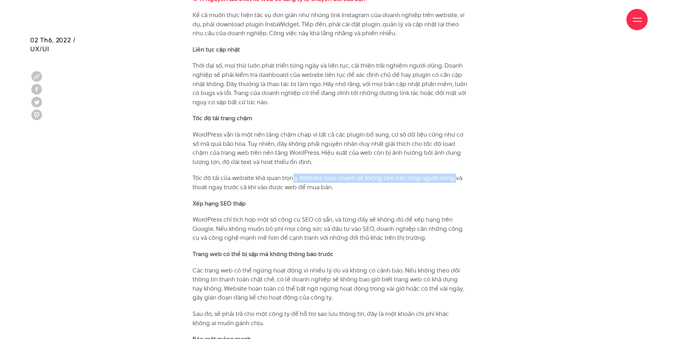
click at [294, 174] on p "Tốc độ tải của website khá quan trọng. Website load nhanh sẽ không làm nản lòng…" at bounding box center [330, 183] width 275 height 18
click at [268, 174] on p "Tốc độ tải của website khá quan trọng. Website load nhanh sẽ không làm nản lòng…" at bounding box center [330, 183] width 275 height 18
drag, startPoint x: 274, startPoint y: 176, endPoint x: 314, endPoint y: 178, distance: 39.5
click at [297, 177] on p "Tốc độ tải của website khá quan trọng. Website load nhanh sẽ không làm nản lòng…" at bounding box center [330, 183] width 275 height 18
click at [314, 178] on p "Tốc độ tải của website khá quan trọng. Website load nhanh sẽ không làm nản lòng…" at bounding box center [330, 183] width 275 height 18
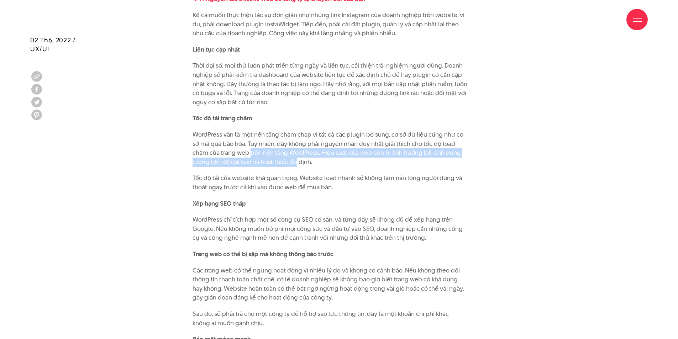
click at [309, 156] on p "WordPress vẫn là một nền tảng chậm chạp vì tất cả các plugin bổ sung, cơ sở dữ …" at bounding box center [330, 148] width 275 height 36
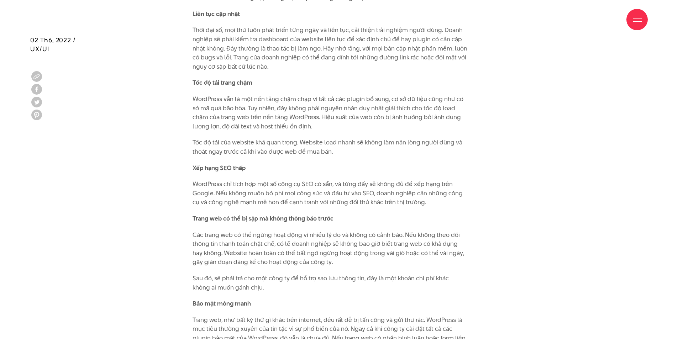
click at [252, 182] on p "WordPress chỉ tích hợp một số công cụ SEO có sẵn, và từng đấy sẽ không đủ để xế…" at bounding box center [330, 193] width 275 height 27
drag, startPoint x: 235, startPoint y: 178, endPoint x: 302, endPoint y: 176, distance: 66.2
click at [289, 180] on p "WordPress chỉ tích hợp một số công cụ SEO có sẵn, và từng đấy sẽ không đủ để xế…" at bounding box center [330, 193] width 275 height 27
click at [313, 180] on p "WordPress chỉ tích hợp một số công cụ SEO có sẵn, và từng đấy sẽ không đủ để xế…" at bounding box center [330, 193] width 275 height 27
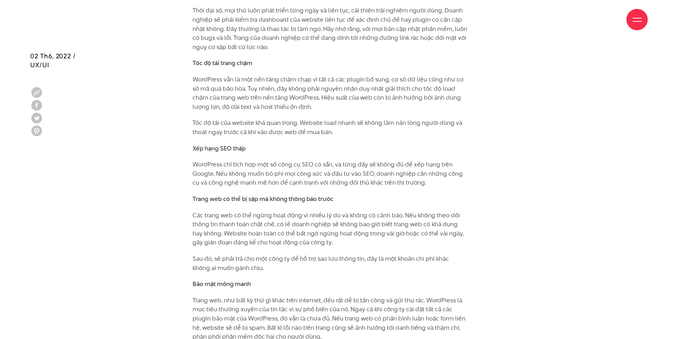
scroll to position [2029, 0]
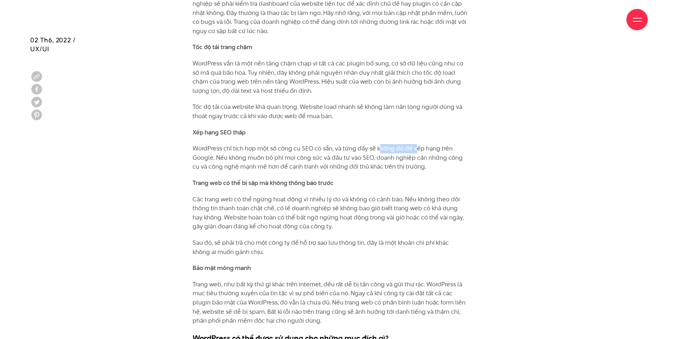
drag, startPoint x: 388, startPoint y: 139, endPoint x: 427, endPoint y: 140, distance: 39.5
click at [425, 144] on p "WordPress chỉ tích hợp một số công cụ SEO có sẵn, và từng đấy sẽ không đủ để xế…" at bounding box center [330, 157] width 275 height 27
click at [444, 144] on p "WordPress chỉ tích hợp một số công cụ SEO có sẵn, và từng đấy sẽ không đủ để xế…" at bounding box center [330, 157] width 275 height 27
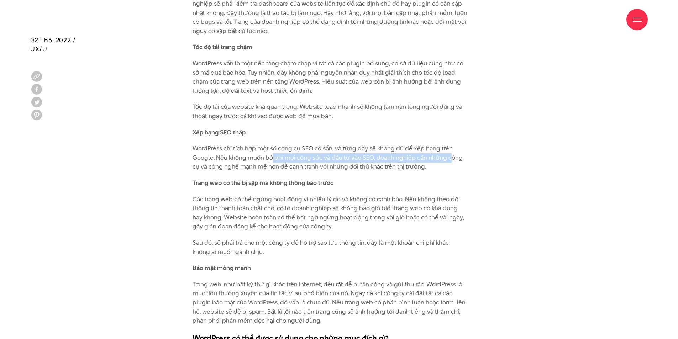
drag, startPoint x: 396, startPoint y: 147, endPoint x: 255, endPoint y: 148, distance: 140.6
click at [271, 148] on p "WordPress chỉ tích hợp một số công cụ SEO có sẵn, và từng đấy sẽ không đủ để xế…" at bounding box center [330, 157] width 275 height 27
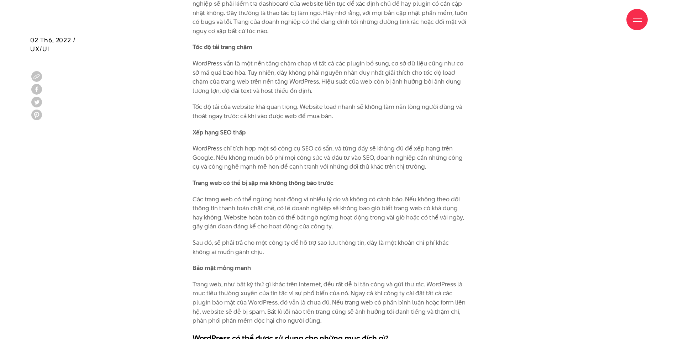
click at [252, 148] on p "WordPress chỉ tích hợp một số công cụ SEO có sẵn, và từng đấy sẽ không đủ để xế…" at bounding box center [330, 157] width 275 height 27
click at [332, 148] on p "WordPress chỉ tích hợp một số công cụ SEO có sẵn, và từng đấy sẽ không đủ để xế…" at bounding box center [330, 157] width 275 height 27
click at [346, 148] on p "WordPress chỉ tích hợp một số công cụ SEO có sẵn, và từng đấy sẽ không đủ để xế…" at bounding box center [330, 157] width 275 height 27
click at [369, 148] on p "WordPress chỉ tích hợp một số công cụ SEO có sẵn, và từng đấy sẽ không đủ để xế…" at bounding box center [330, 157] width 275 height 27
click at [386, 148] on p "WordPress chỉ tích hợp một số công cụ SEO có sẵn, và từng đấy sẽ không đủ để xế…" at bounding box center [330, 157] width 275 height 27
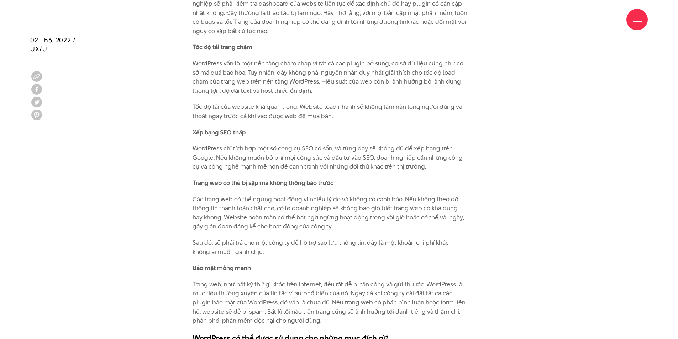
click at [379, 155] on p "WordPress chỉ tích hợp một số công cụ SEO có sẵn, và từng đấy sẽ không đủ để xế…" at bounding box center [330, 157] width 275 height 27
click at [270, 158] on p "WordPress chỉ tích hợp một số công cụ SEO có sẵn, và từng đấy sẽ không đủ để xế…" at bounding box center [330, 157] width 275 height 27
click at [311, 158] on p "WordPress chỉ tích hợp một số công cụ SEO có sẵn, và từng đấy sẽ không đủ để xế…" at bounding box center [330, 157] width 275 height 27
click at [312, 158] on p "WordPress chỉ tích hợp một số công cụ SEO có sẵn, và từng đấy sẽ không đủ để xế…" at bounding box center [330, 157] width 275 height 27
click at [338, 158] on p "WordPress chỉ tích hợp một số công cụ SEO có sẵn, và từng đấy sẽ không đủ để xế…" at bounding box center [330, 157] width 275 height 27
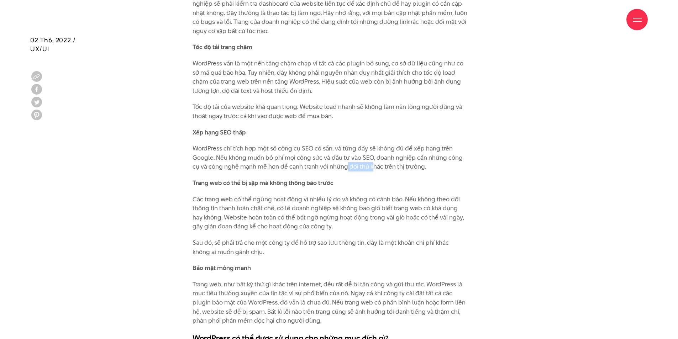
click at [389, 159] on p "WordPress chỉ tích hợp một số công cụ SEO có sẵn, và từng đấy sẽ không đủ để xế…" at bounding box center [330, 157] width 275 height 27
click at [399, 159] on p "WordPress chỉ tích hợp một số công cụ SEO có sẵn, và từng đấy sẽ không đủ để xế…" at bounding box center [330, 157] width 275 height 27
click at [276, 179] on strong "Trang web có thể bị sập mà không thông báo trước" at bounding box center [263, 183] width 141 height 9
click at [297, 179] on strong "Trang web có thể bị sập mà không thông báo trước" at bounding box center [263, 183] width 141 height 9
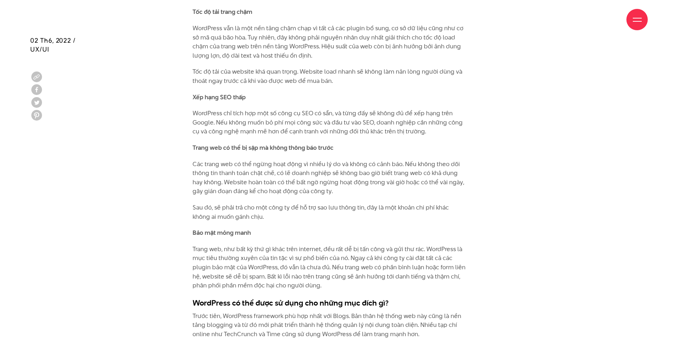
scroll to position [2065, 0]
click at [384, 159] on p "Các trang web có thể ngừng hoạt động vì nhiều lý do và không có cảnh báo. Nếu k…" at bounding box center [330, 177] width 275 height 36
click at [345, 159] on p "Các trang web có thể ngừng hoạt động vì nhiều lý do và không có cảnh báo. Nếu k…" at bounding box center [330, 177] width 275 height 36
click at [351, 159] on p "Các trang web có thể ngừng hoạt động vì nhiều lý do và không có cảnh báo. Nếu k…" at bounding box center [330, 177] width 275 height 36
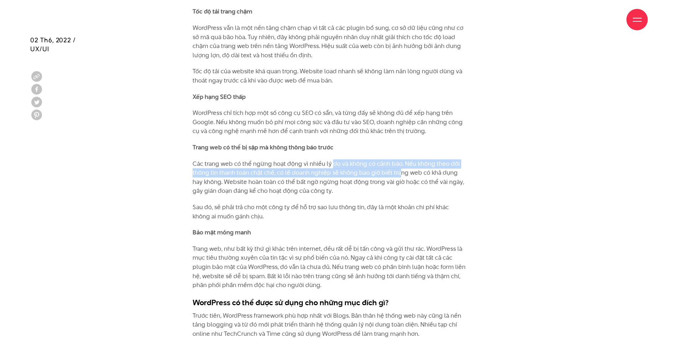
click at [399, 162] on p "Các trang web có thể ngừng hoạt động vì nhiều lý do và không có cảnh báo. Nếu k…" at bounding box center [330, 177] width 275 height 36
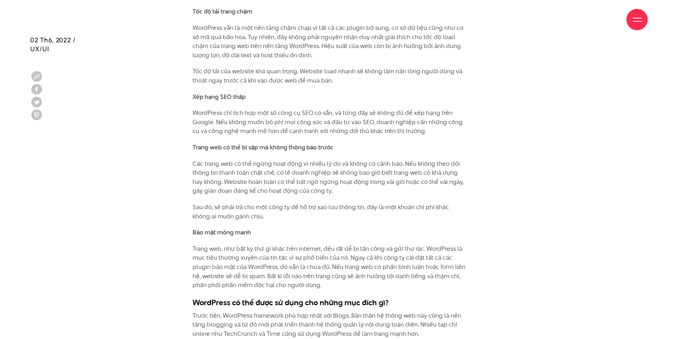
click at [419, 164] on p "Các trang web có thể ngừng hoạt động vì nhiều lý do và không có cảnh báo. Nếu k…" at bounding box center [330, 177] width 275 height 36
click at [314, 164] on p "Các trang web có thể ngừng hoạt động vì nhiều lý do và không có cảnh báo. Nếu k…" at bounding box center [330, 177] width 275 height 36
click at [329, 164] on p "Các trang web có thể ngừng hoạt động vì nhiều lý do và không có cảnh báo. Nếu k…" at bounding box center [330, 177] width 275 height 36
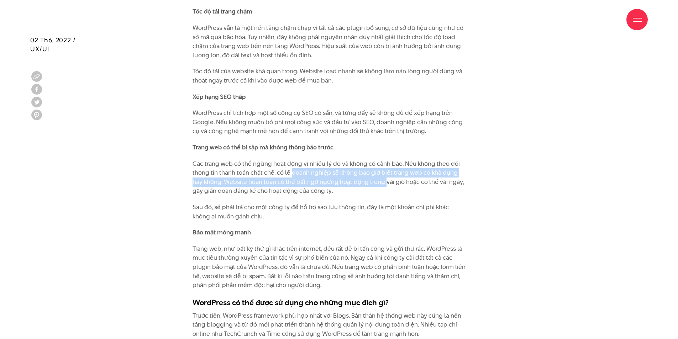
click at [373, 173] on p "Các trang web có thể ngừng hoạt động vì nhiều lý do và không có cảnh báo. Nếu k…" at bounding box center [330, 177] width 275 height 36
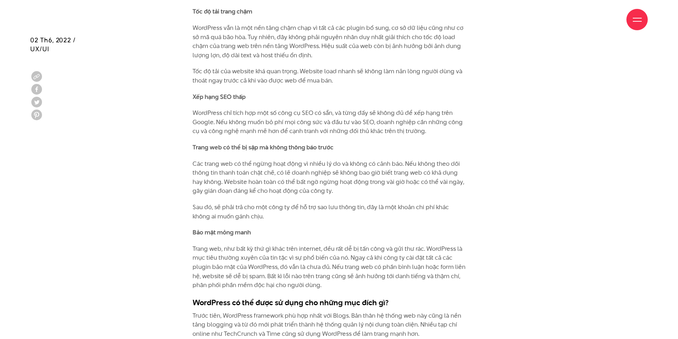
click at [410, 172] on p "Các trang web có thể ngừng hoạt động vì nhiều lý do và không có cảnh báo. Nếu k…" at bounding box center [330, 177] width 275 height 36
click at [286, 173] on p "Các trang web có thể ngừng hoạt động vì nhiều lý do và không có cảnh báo. Nếu k…" at bounding box center [330, 177] width 275 height 36
click at [299, 174] on p "Các trang web có thể ngừng hoạt động vì nhiều lý do và không có cảnh báo. Nếu k…" at bounding box center [330, 177] width 275 height 36
click at [345, 172] on p "Các trang web có thể ngừng hoạt động vì nhiều lý do và không có cảnh báo. Nếu k…" at bounding box center [330, 177] width 275 height 36
click at [373, 172] on p "Các trang web có thể ngừng hoạt động vì nhiều lý do và không có cảnh báo. Nếu k…" at bounding box center [330, 177] width 275 height 36
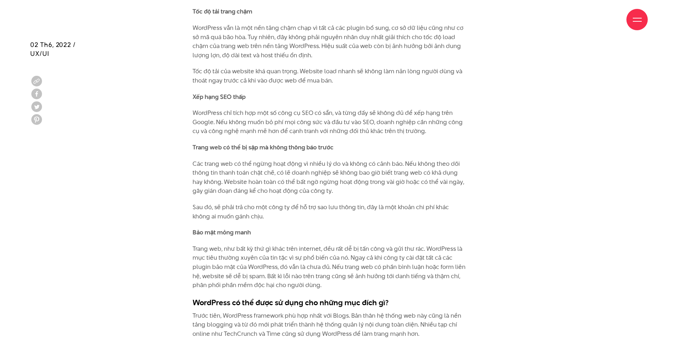
scroll to position [2100, 0]
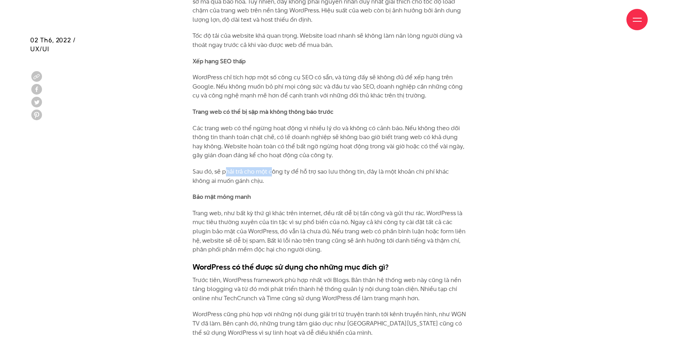
click at [296, 167] on p "Sau đó, sẽ phải trả cho một công ty để hỗ trợ sao lưu thông tin, đây là một kho…" at bounding box center [330, 176] width 275 height 18
click at [327, 167] on p "Sau đó, sẽ phải trả cho một công ty để hỗ trợ sao lưu thông tin, đây là một kho…" at bounding box center [330, 176] width 275 height 18
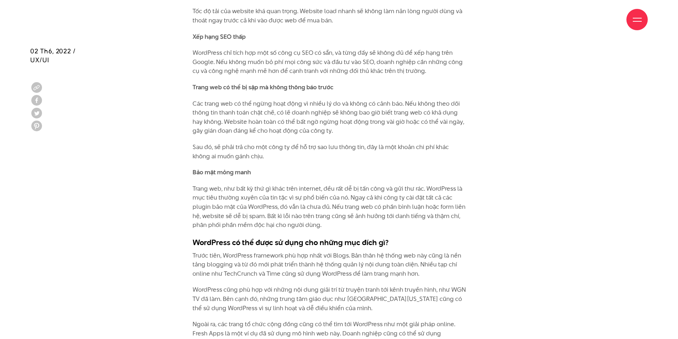
scroll to position [2136, 0]
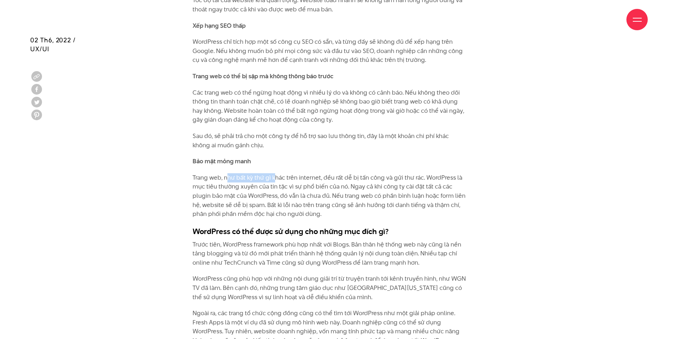
click at [285, 173] on p "Trang web, như bất kỳ thứ gì khác trên internet, đều rất dễ bị tấn công và gửi …" at bounding box center [330, 196] width 275 height 46
click at [324, 173] on p "Trang web, như bất kỳ thứ gì khác trên internet, đều rất dễ bị tấn công và gửi …" at bounding box center [330, 196] width 275 height 46
click at [412, 173] on p "Trang web, như bất kỳ thứ gì khác trên internet, đều rất dễ bị tấn công và gửi …" at bounding box center [330, 196] width 275 height 46
click at [405, 177] on p "Trang web, như bất kỳ thứ gì khác trên internet, đều rất dễ bị tấn công và gửi …" at bounding box center [330, 196] width 275 height 46
click at [273, 176] on p "Trang web, như bất kỳ thứ gì khác trên internet, đều rất dễ bị tấn công và gửi …" at bounding box center [330, 196] width 275 height 46
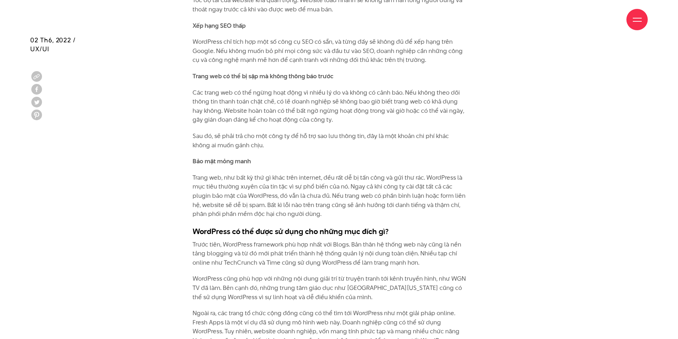
click at [307, 177] on p "Trang web, như bất kỳ thứ gì khác trên internet, đều rất dễ bị tấn công và gửi …" at bounding box center [330, 196] width 275 height 46
click at [394, 176] on p "Trang web, như bất kỳ thứ gì khác trên internet, đều rất dễ bị tấn công và gửi …" at bounding box center [330, 196] width 275 height 46
click at [405, 176] on p "Trang web, như bất kỳ thứ gì khác trên internet, đều rất dễ bị tấn công và gửi …" at bounding box center [330, 196] width 275 height 46
click at [322, 185] on p "Trang web, như bất kỳ thứ gì khác trên internet, đều rất dễ bị tấn công và gửi …" at bounding box center [330, 196] width 275 height 46
click at [370, 184] on p "Trang web, như bất kỳ thứ gì khác trên internet, đều rất dễ bị tấn công và gửi …" at bounding box center [330, 196] width 275 height 46
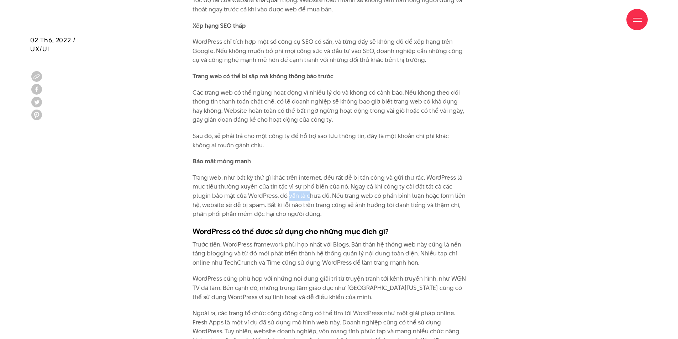
click at [353, 185] on p "Trang web, như bất kỳ thứ gì khác trên internet, đều rất dễ bị tấn công và gửi …" at bounding box center [330, 196] width 275 height 46
click at [378, 185] on p "Trang web, như bất kỳ thứ gì khác trên internet, đều rất dễ bị tấn công và gửi …" at bounding box center [330, 196] width 275 height 46
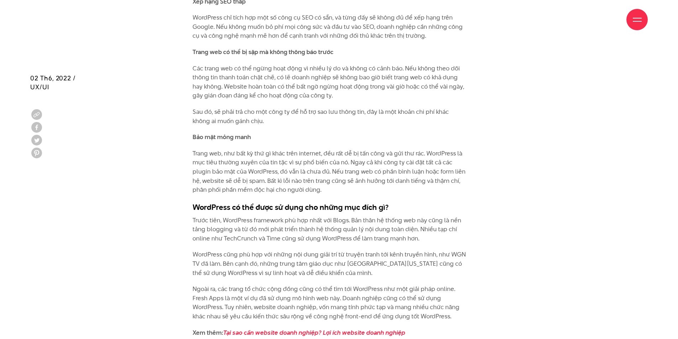
scroll to position [2207, 0]
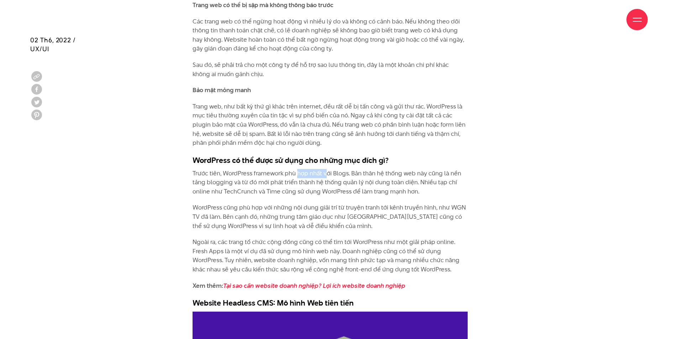
click at [366, 169] on p "Trước tiên, WordPress framework phù hợp nhất với Blogs. Bản thân hệ thống web n…" at bounding box center [330, 182] width 275 height 27
click at [394, 169] on p "Trước tiên, WordPress framework phù hợp nhất với Blogs. Bản thân hệ thống web n…" at bounding box center [330, 182] width 275 height 27
click at [363, 169] on p "Trước tiên, WordPress framework phù hợp nhất với Blogs. Bản thân hệ thống web n…" at bounding box center [330, 182] width 275 height 27
click at [386, 169] on p "Trước tiên, WordPress framework phù hợp nhất với Blogs. Bản thân hệ thống web n…" at bounding box center [330, 182] width 275 height 27
click at [414, 169] on p "Trước tiên, WordPress framework phù hợp nhất với Blogs. Bản thân hệ thống web n…" at bounding box center [330, 182] width 275 height 27
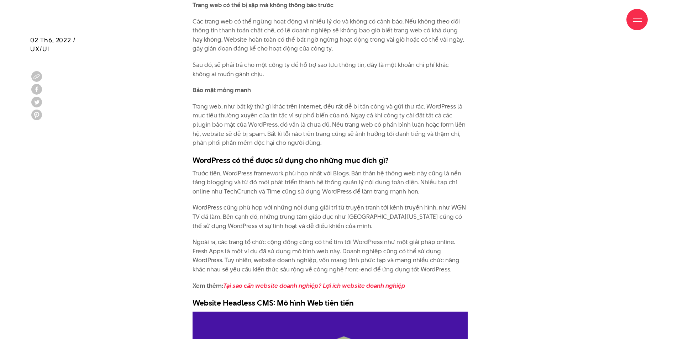
click at [428, 169] on p "Trước tiên, WordPress framework phù hợp nhất với Blogs. Bản thân hệ thống web n…" at bounding box center [330, 182] width 275 height 27
click at [256, 178] on p "Trước tiên, WordPress framework phù hợp nhất với Blogs. Bản thân hệ thống web n…" at bounding box center [330, 182] width 275 height 27
click at [332, 177] on p "Trước tiên, WordPress framework phù hợp nhất với Blogs. Bản thân hệ thống web n…" at bounding box center [330, 182] width 275 height 27
click at [372, 177] on p "Trước tiên, WordPress framework phù hợp nhất với Blogs. Bản thân hệ thống web n…" at bounding box center [330, 182] width 275 height 27
click at [370, 184] on p "Trước tiên, WordPress framework phù hợp nhất với Blogs. Bản thân hệ thống web n…" at bounding box center [330, 182] width 275 height 27
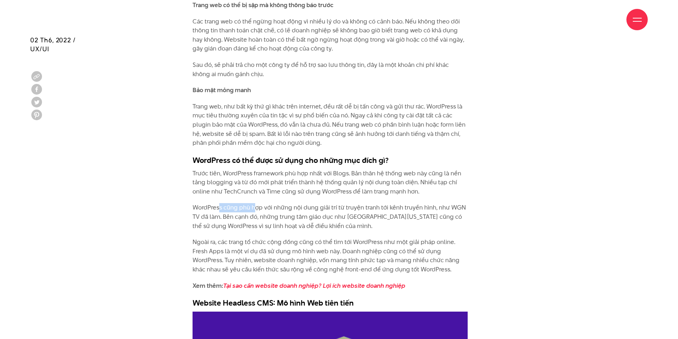
click at [306, 203] on p "WordPress cũng phù hợp với những nội dung giải trí từ truyện tranh tới kênh tru…" at bounding box center [330, 216] width 275 height 27
click at [359, 203] on p "WordPress cũng phù hợp với những nội dung giải trí từ truyện tranh tới kênh tru…" at bounding box center [330, 216] width 275 height 27
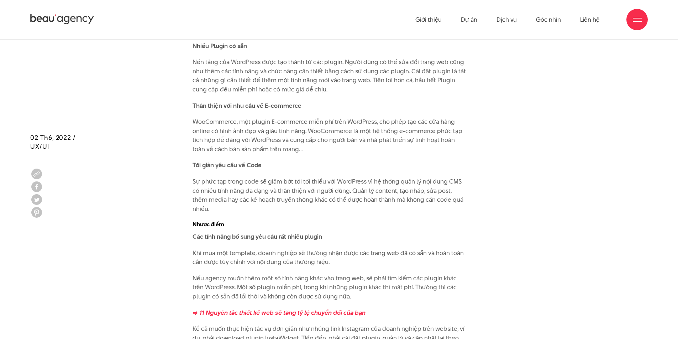
scroll to position [1638, 0]
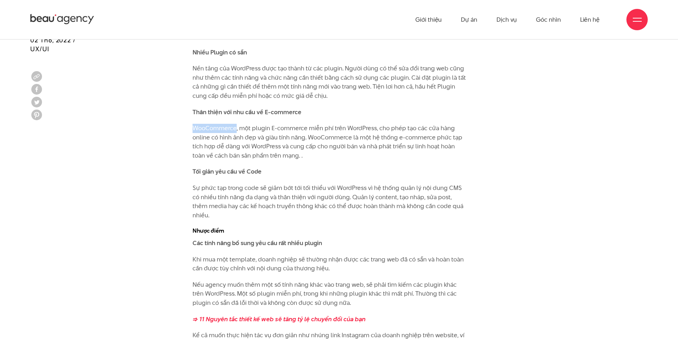
drag, startPoint x: 193, startPoint y: 126, endPoint x: 235, endPoint y: 126, distance: 42.4
click at [235, 126] on p "WooCommerce, một plugin E-commerce miễn phí trên WordPress, cho phép tạo các cử…" at bounding box center [330, 142] width 275 height 36
copy p "WooCommerce"
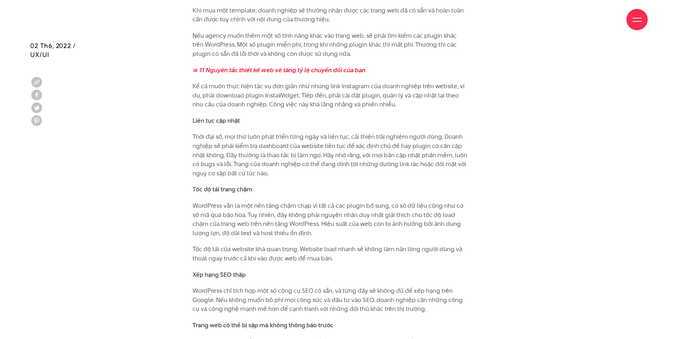
scroll to position [2100, 0]
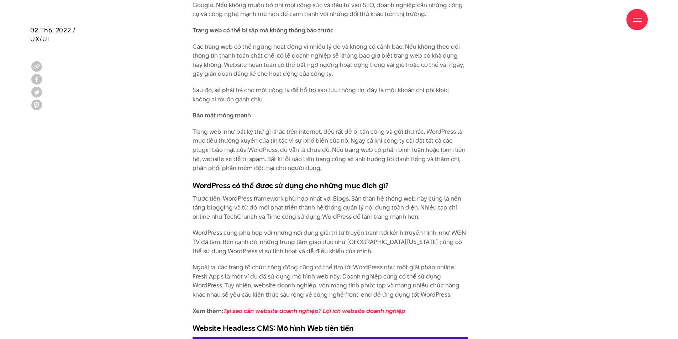
scroll to position [2243, 0]
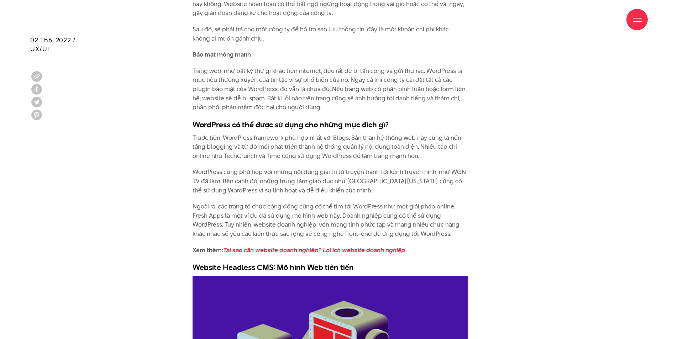
click at [357, 168] on p "WordPress cũng phù hợp với những nội dung giải trí từ truyện tranh tới kênh tru…" at bounding box center [330, 181] width 275 height 27
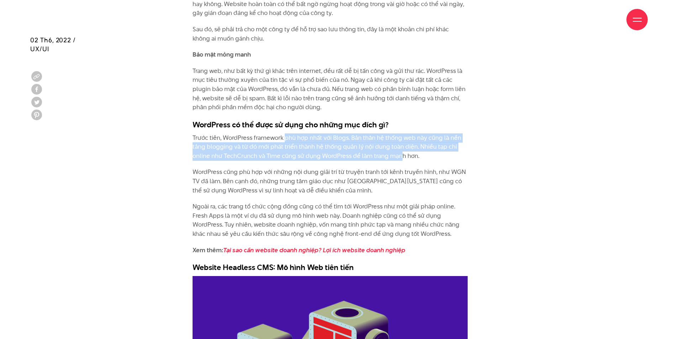
drag, startPoint x: 290, startPoint y: 129, endPoint x: 400, endPoint y: 145, distance: 111.9
click at [400, 145] on p "Trước tiên, WordPress framework phù hợp nhất với Blogs. Bản thân hệ thống web n…" at bounding box center [330, 146] width 275 height 27
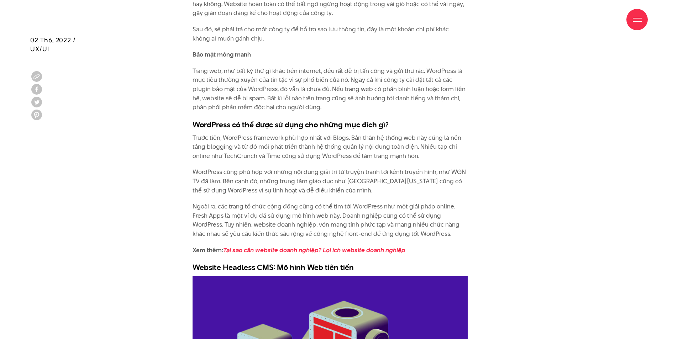
click at [394, 168] on p "WordPress cũng phù hợp với những nội dung giải trí từ truyện tranh tới kênh tru…" at bounding box center [330, 181] width 275 height 27
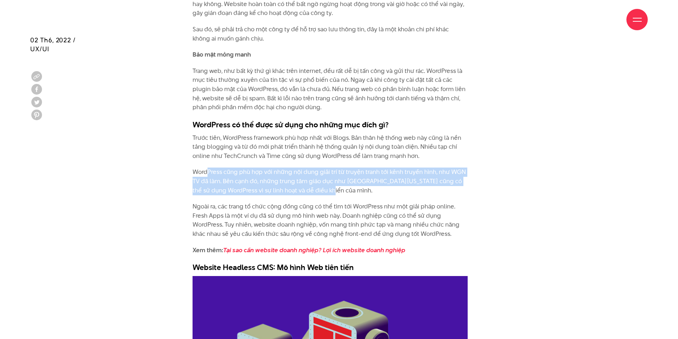
drag, startPoint x: 209, startPoint y: 161, endPoint x: 319, endPoint y: 182, distance: 111.6
click at [319, 182] on p "WordPress cũng phù hợp với những nội dung giải trí từ truyện tranh tới kênh tru…" at bounding box center [330, 181] width 275 height 27
click at [383, 176] on p "WordPress cũng phù hợp với những nội dung giải trí từ truyện tranh tới kênh tru…" at bounding box center [330, 181] width 275 height 27
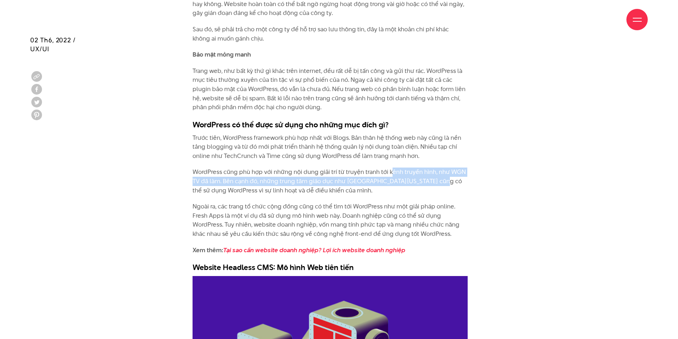
drag, startPoint x: 407, startPoint y: 163, endPoint x: 437, endPoint y: 175, distance: 32.0
click at [437, 175] on p "WordPress cũng phù hợp với những nội dung giải trí từ truyện tranh tới kênh tru…" at bounding box center [330, 181] width 275 height 27
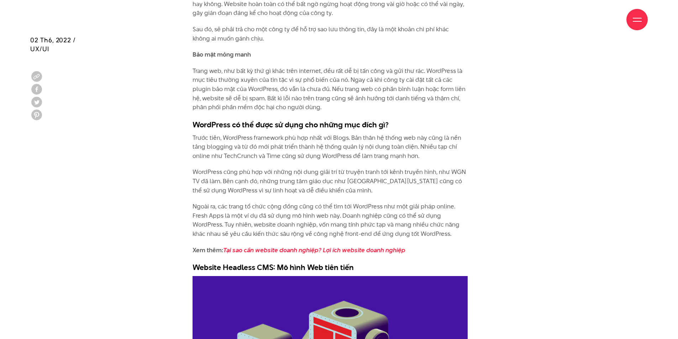
click at [429, 202] on p "Ngoài ra, các trang tổ chức cộng đồng cũng có thể tìm tới WordPress như một giả…" at bounding box center [330, 220] width 275 height 36
drag, startPoint x: 257, startPoint y: 163, endPoint x: 297, endPoint y: 164, distance: 39.5
click at [290, 168] on p "WordPress cũng phù hợp với những nội dung giải trí từ truyện tranh tới kênh tru…" at bounding box center [330, 181] width 275 height 27
click at [347, 168] on p "WordPress cũng phù hợp với những nội dung giải trí từ truyện tranh tới kênh tru…" at bounding box center [330, 181] width 275 height 27
drag, startPoint x: 222, startPoint y: 171, endPoint x: 306, endPoint y: 173, distance: 83.7
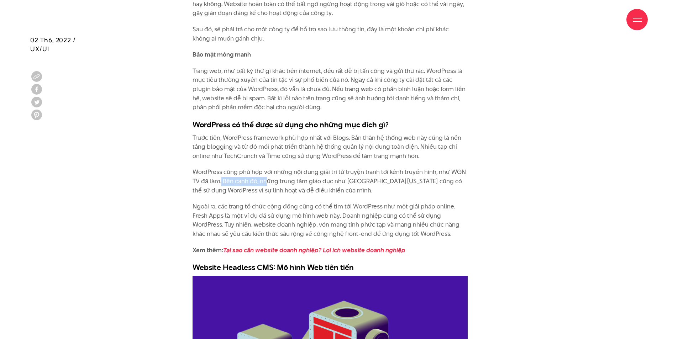
click at [299, 173] on p "WordPress cũng phù hợp với những nội dung giải trí từ truyện tranh tới kênh tru…" at bounding box center [330, 181] width 275 height 27
click at [329, 174] on p "WordPress cũng phù hợp với những nội dung giải trí từ truyện tranh tới kênh tru…" at bounding box center [330, 181] width 275 height 27
drag, startPoint x: 361, startPoint y: 173, endPoint x: 410, endPoint y: 170, distance: 49.6
click at [384, 173] on p "WordPress cũng phù hợp với những nội dung giải trí từ truyện tranh tới kênh tru…" at bounding box center [330, 181] width 275 height 27
click at [417, 170] on p "WordPress cũng phù hợp với những nội dung giải trí từ truyện tranh tới kênh tru…" at bounding box center [330, 181] width 275 height 27
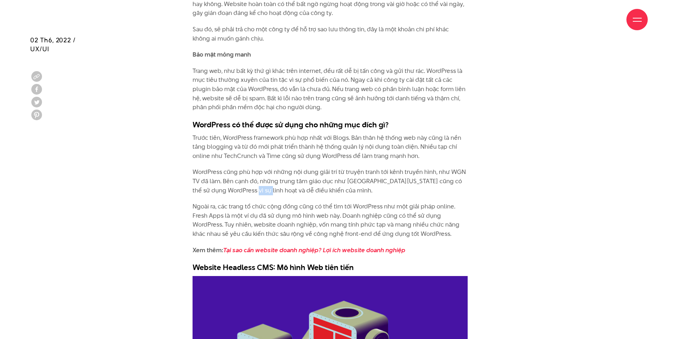
drag, startPoint x: 240, startPoint y: 178, endPoint x: 293, endPoint y: 182, distance: 53.6
click at [278, 182] on p "WordPress cũng phù hợp với những nội dung giải trí từ truyện tranh tới kênh tru…" at bounding box center [330, 181] width 275 height 27
click at [297, 182] on p "WordPress cũng phù hợp với những nội dung giải trí từ truyện tranh tới kênh tru…" at bounding box center [330, 181] width 275 height 27
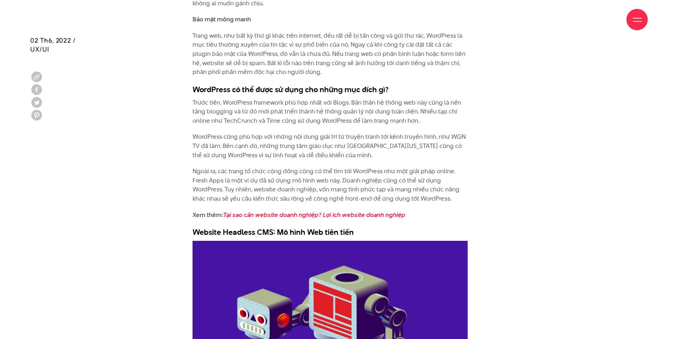
scroll to position [2278, 0]
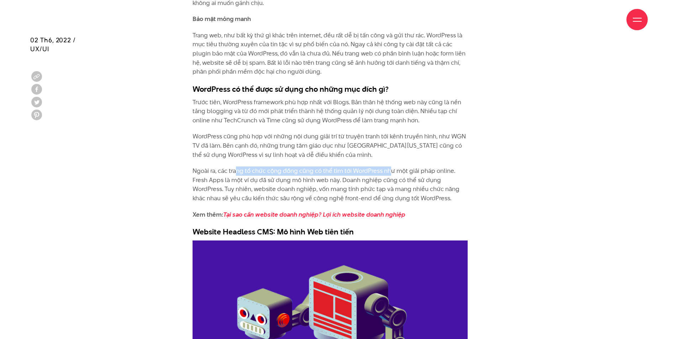
drag, startPoint x: 236, startPoint y: 164, endPoint x: 390, endPoint y: 166, distance: 154.2
click at [390, 167] on p "Ngoài ra, các trang tổ chức cộng đồng cũng có thể tìm tới WordPress như một giả…" at bounding box center [330, 185] width 275 height 36
click at [417, 171] on p "Ngoài ra, các trang tổ chức cộng đồng cũng có thể tìm tới WordPress như một giả…" at bounding box center [330, 185] width 275 height 36
drag, startPoint x: 216, startPoint y: 171, endPoint x: 257, endPoint y: 171, distance: 41.3
click at [245, 171] on p "Ngoài ra, các trang tổ chức cộng đồng cũng có thể tìm tới WordPress như một giả…" at bounding box center [330, 185] width 275 height 36
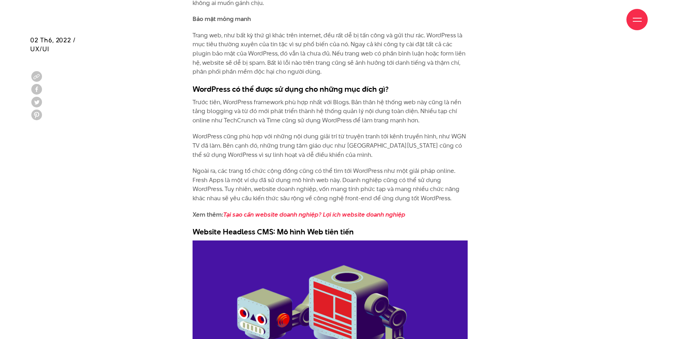
click at [270, 171] on p "Ngoài ra, các trang tổ chức cộng đồng cũng có thể tìm tới WordPress như một giả…" at bounding box center [330, 185] width 275 height 36
drag, startPoint x: 257, startPoint y: 171, endPoint x: 305, endPoint y: 173, distance: 48.1
click at [293, 172] on p "Ngoài ra, các trang tổ chức cộng đồng cũng có thể tìm tới WordPress như một giả…" at bounding box center [330, 185] width 275 height 36
click at [328, 174] on p "Ngoài ra, các trang tổ chức cộng đồng cũng có thể tìm tới WordPress như một giả…" at bounding box center [330, 185] width 275 height 36
drag, startPoint x: 339, startPoint y: 171, endPoint x: 385, endPoint y: 169, distance: 46.3
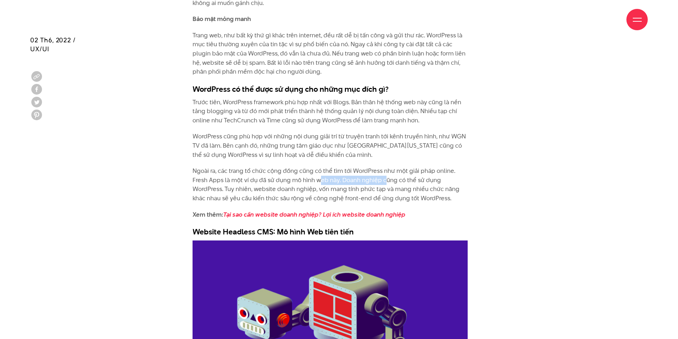
click at [385, 169] on p "Ngoài ra, các trang tổ chức cộng đồng cũng có thể tìm tới WordPress như một giả…" at bounding box center [330, 185] width 275 height 36
click at [407, 170] on p "Ngoài ra, các trang tổ chức cộng đồng cũng có thể tìm tới WordPress như một giả…" at bounding box center [330, 185] width 275 height 36
drag, startPoint x: 228, startPoint y: 178, endPoint x: 339, endPoint y: 180, distance: 111.1
click at [306, 180] on p "Ngoài ra, các trang tổ chức cộng đồng cũng có thể tìm tới WordPress như một giả…" at bounding box center [330, 185] width 275 height 36
click at [339, 180] on p "Ngoài ra, các trang tổ chức cộng đồng cũng có thể tìm tới WordPress như một giả…" at bounding box center [330, 185] width 275 height 36
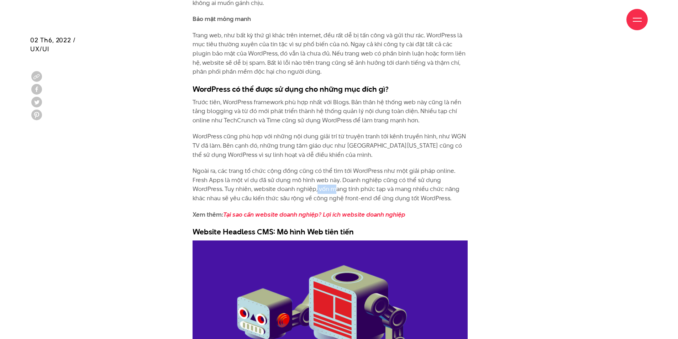
drag, startPoint x: 317, startPoint y: 180, endPoint x: 361, endPoint y: 181, distance: 44.1
click at [349, 180] on p "Ngoài ra, các trang tổ chức cộng đồng cũng có thể tìm tới WordPress như một giả…" at bounding box center [330, 185] width 275 height 36
click at [398, 183] on p "Ngoài ra, các trang tổ chức cộng đồng cũng có thể tìm tới WordPress như một giả…" at bounding box center [330, 185] width 275 height 36
drag, startPoint x: 394, startPoint y: 189, endPoint x: 428, endPoint y: 189, distance: 34.2
click at [415, 189] on p "Ngoài ra, các trang tổ chức cộng đồng cũng có thể tìm tới WordPress như một giả…" at bounding box center [330, 185] width 275 height 36
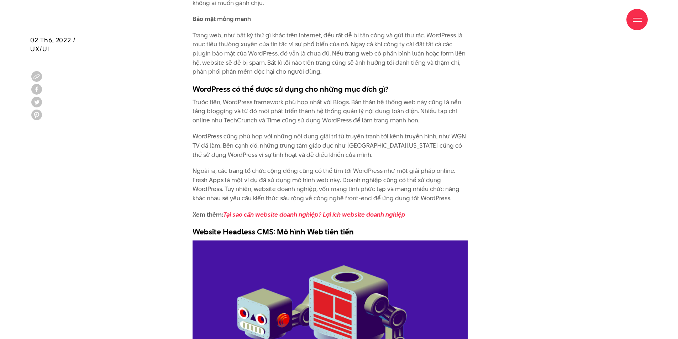
click at [430, 189] on p "Ngoài ra, các trang tổ chức cộng đồng cũng có thể tìm tới WordPress như một giả…" at bounding box center [330, 185] width 275 height 36
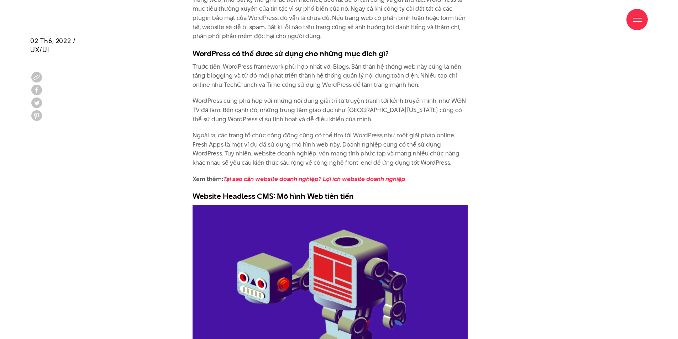
scroll to position [2350, 0]
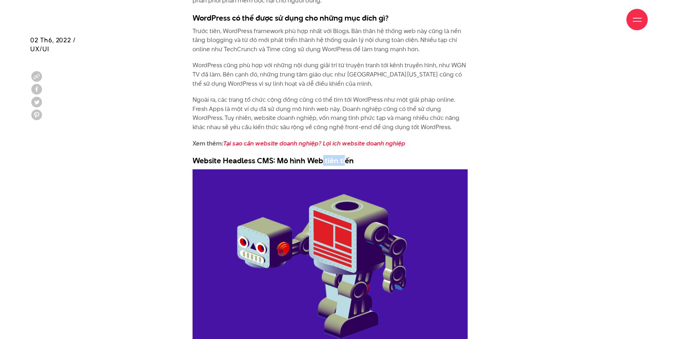
click at [350, 155] on h3 "Website Headless CMS: Mô hình Web tiên tiến" at bounding box center [330, 160] width 275 height 11
click at [357, 155] on h3 "Website Headless CMS: Mô hình Web tiên tiến" at bounding box center [330, 160] width 275 height 11
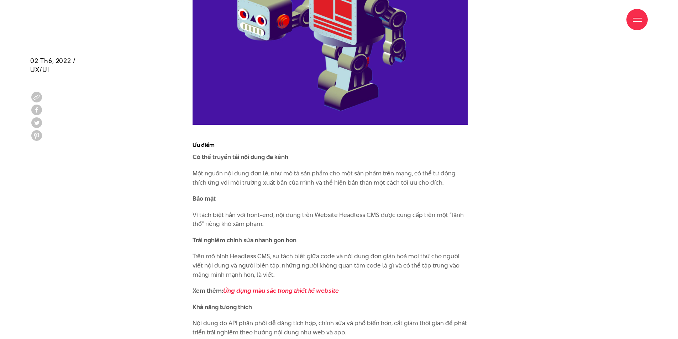
scroll to position [2599, 0]
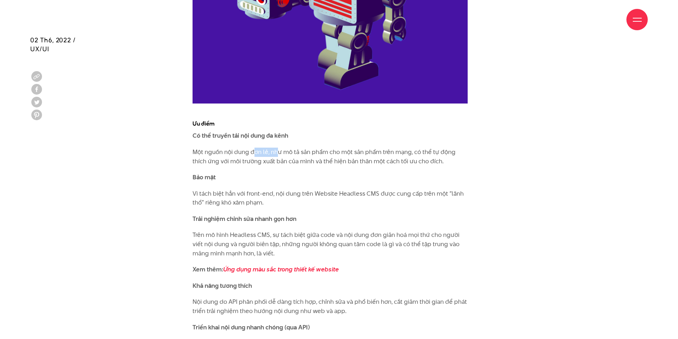
drag, startPoint x: 253, startPoint y: 142, endPoint x: 294, endPoint y: 142, distance: 40.6
click at [293, 148] on p "Một nguồn nội dung đơn lẻ, như mô tả sản phẩm cho một sản phẩm trên mạng, có th…" at bounding box center [330, 157] width 275 height 18
click at [298, 148] on p "Một nguồn nội dung đơn lẻ, như mô tả sản phẩm cho một sản phẩm trên mạng, có th…" at bounding box center [330, 157] width 275 height 18
drag, startPoint x: 283, startPoint y: 143, endPoint x: 327, endPoint y: 143, distance: 44.1
click at [317, 148] on p "Một nguồn nội dung đơn lẻ, như mô tả sản phẩm cho một sản phẩm trên mạng, có th…" at bounding box center [330, 157] width 275 height 18
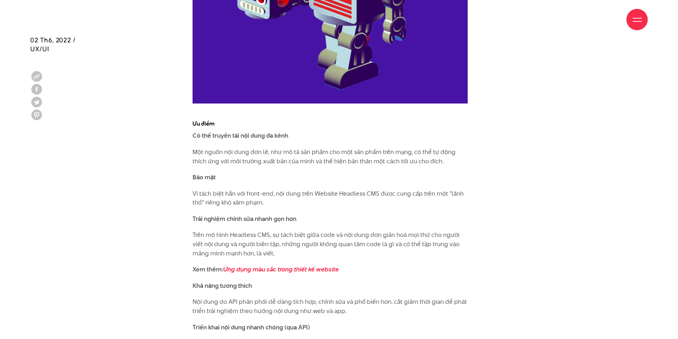
click at [335, 148] on p "Một nguồn nội dung đơn lẻ, như mô tả sản phẩm cho một sản phẩm trên mạng, có th…" at bounding box center [330, 157] width 275 height 18
drag, startPoint x: 366, startPoint y: 142, endPoint x: 414, endPoint y: 142, distance: 47.7
click at [394, 148] on p "Một nguồn nội dung đơn lẻ, như mô tả sản phẩm cho một sản phẩm trên mạng, có th…" at bounding box center [330, 157] width 275 height 18
click at [417, 148] on p "Một nguồn nội dung đơn lẻ, như mô tả sản phẩm cho một sản phẩm trên mạng, có th…" at bounding box center [330, 157] width 275 height 18
drag, startPoint x: 231, startPoint y: 152, endPoint x: 295, endPoint y: 152, distance: 64.1
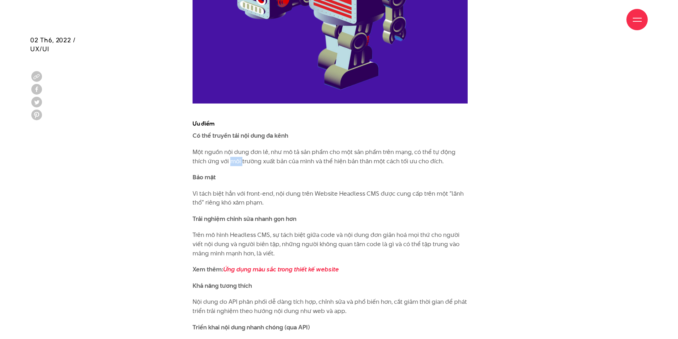
click at [288, 152] on p "Một nguồn nội dung đơn lẻ, như mô tả sản phẩm cho một sản phẩm trên mạng, có th…" at bounding box center [330, 157] width 275 height 18
click at [315, 152] on p "Một nguồn nội dung đơn lẻ, như mô tả sản phẩm cho một sản phẩm trên mạng, có th…" at bounding box center [330, 157] width 275 height 18
drag, startPoint x: 311, startPoint y: 152, endPoint x: 355, endPoint y: 153, distance: 44.2
click at [349, 153] on p "Một nguồn nội dung đơn lẻ, như mô tả sản phẩm cho một sản phẩm trên mạng, có th…" at bounding box center [330, 157] width 275 height 18
click at [375, 154] on p "Một nguồn nội dung đơn lẻ, như mô tả sản phẩm cho một sản phẩm trên mạng, có th…" at bounding box center [330, 157] width 275 height 18
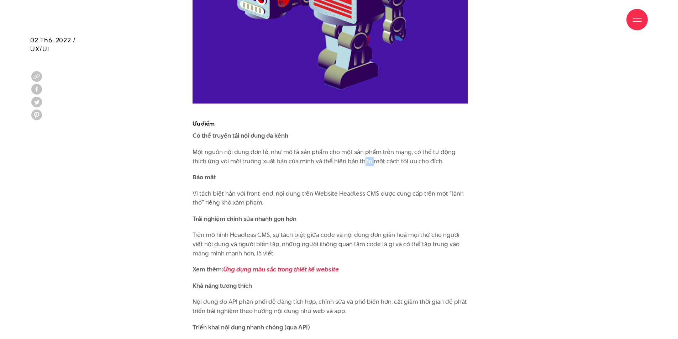
drag, startPoint x: 374, startPoint y: 151, endPoint x: 416, endPoint y: 152, distance: 41.7
click at [399, 151] on p "Một nguồn nội dung đơn lẻ, như mô tả sản phẩm cho một sản phẩm trên mạng, có th…" at bounding box center [330, 157] width 275 height 18
click at [429, 152] on p "Một nguồn nội dung đơn lẻ, như mô tả sản phẩm cho một sản phẩm trên mạng, có th…" at bounding box center [330, 157] width 275 height 18
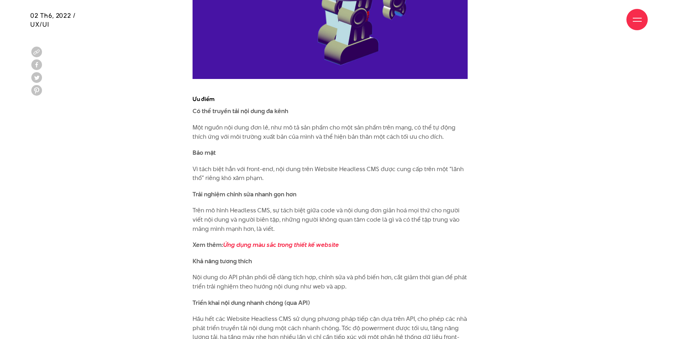
scroll to position [2634, 0]
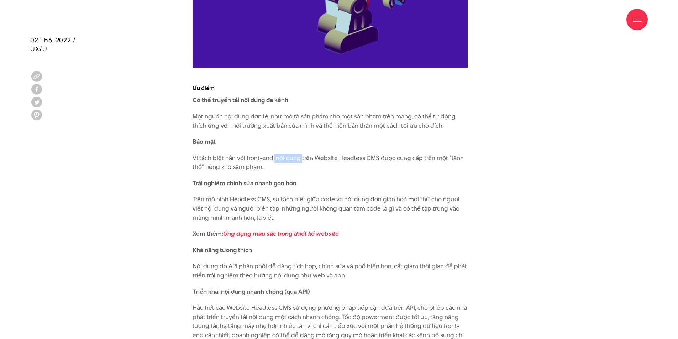
drag, startPoint x: 287, startPoint y: 150, endPoint x: 354, endPoint y: 150, distance: 66.9
click at [323, 154] on p "Vì tách biệt hẳn với front-end, nội dung trên Website Headless CMS được cung cấ…" at bounding box center [330, 163] width 275 height 18
click at [354, 154] on p "Vì tách biệt hẳn với front-end, nội dung trên Website Headless CMS được cung cấ…" at bounding box center [330, 163] width 275 height 18
click at [413, 154] on p "Vì tách biệt hẳn với front-end, nội dung trên Website Headless CMS được cung cấ…" at bounding box center [330, 163] width 275 height 18
drag, startPoint x: 314, startPoint y: 191, endPoint x: 322, endPoint y: 191, distance: 8.2
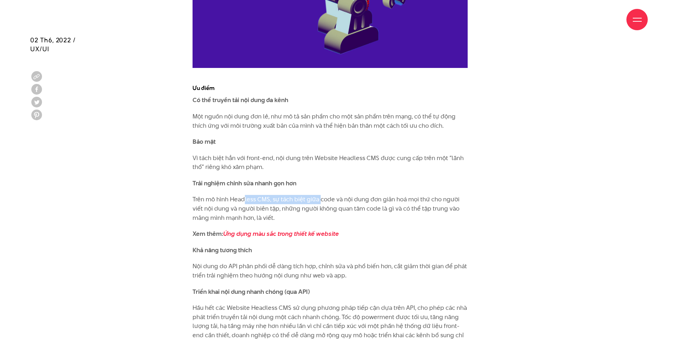
click at [321, 195] on p "Trên mô hình Headless CMS, sự tách biệt giữa code và nội dung đơn giản hoá mọi …" at bounding box center [330, 208] width 275 height 27
click at [332, 195] on p "Trên mô hình Headless CMS, sự tách biệt giữa code và nội dung đơn giản hoá mọi …" at bounding box center [330, 208] width 275 height 27
drag, startPoint x: 310, startPoint y: 189, endPoint x: 372, endPoint y: 189, distance: 61.9
click at [366, 195] on p "Trên mô hình Headless CMS, sự tách biệt giữa code và nội dung đơn giản hoá mọi …" at bounding box center [330, 208] width 275 height 27
click at [380, 195] on p "Trên mô hình Headless CMS, sự tách biệt giữa code và nội dung đơn giản hoá mọi …" at bounding box center [330, 208] width 275 height 27
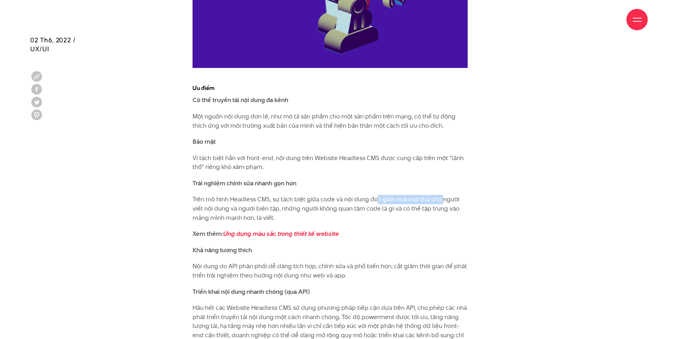
drag, startPoint x: 377, startPoint y: 191, endPoint x: 440, endPoint y: 190, distance: 63.0
click at [440, 195] on p "Trên mô hình Headless CMS, sự tách biệt giữa code và nội dung đơn giản hoá mọi …" at bounding box center [330, 208] width 275 height 27
click at [450, 198] on p "Trên mô hình Headless CMS, sự tách biệt giữa code và nội dung đơn giản hoá mọi …" at bounding box center [330, 208] width 275 height 27
click at [315, 199] on p "Trên mô hình Headless CMS, sự tách biệt giữa code và nội dung đơn giản hoá mọi …" at bounding box center [330, 208] width 275 height 27
click at [340, 200] on p "Trên mô hình Headless CMS, sự tách biệt giữa code và nội dung đơn giản hoá mọi …" at bounding box center [330, 208] width 275 height 27
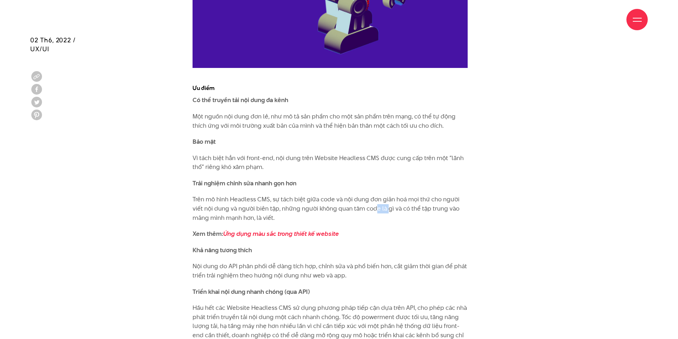
drag, startPoint x: 384, startPoint y: 198, endPoint x: 416, endPoint y: 198, distance: 31.3
click at [393, 198] on p "Trên mô hình Headless CMS, sự tách biệt giữa code và nội dung đơn giản hoá mọi …" at bounding box center [330, 208] width 275 height 27
click at [418, 198] on p "Trên mô hình Headless CMS, sự tách biệt giữa code và nội dung đơn giản hoá mọi …" at bounding box center [330, 208] width 275 height 27
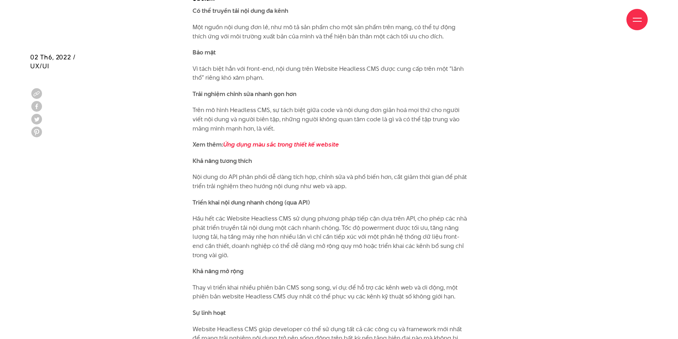
scroll to position [2741, 0]
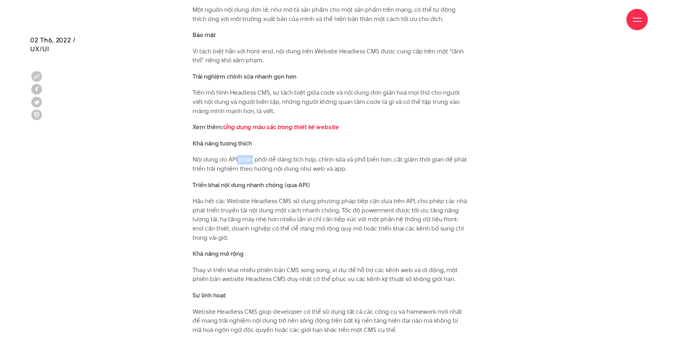
drag, startPoint x: 239, startPoint y: 151, endPoint x: 282, endPoint y: 150, distance: 42.8
click at [267, 155] on p "Nội dung do API phân phối dễ dàng tích hợp, chỉnh sửa và phổ biến hơn, cắt giảm…" at bounding box center [330, 164] width 275 height 18
click at [283, 155] on p "Nội dung do API phân phối dễ dàng tích hợp, chỉnh sửa và phổ biến hơn, cắt giảm…" at bounding box center [330, 164] width 275 height 18
click at [270, 160] on p "Nội dung do API phân phối dễ dàng tích hợp, chỉnh sửa và phổ biến hơn, cắt giảm…" at bounding box center [330, 164] width 275 height 18
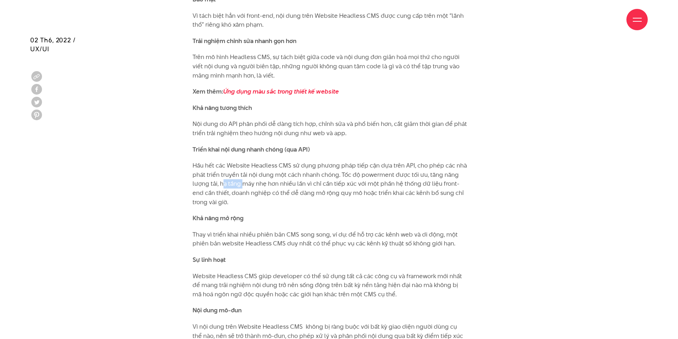
drag, startPoint x: 238, startPoint y: 172, endPoint x: 280, endPoint y: 172, distance: 42.4
click at [251, 172] on p "Hầu hết các Website Headless CMS sử dụng phương pháp tiếp cận dựa trên API, cho…" at bounding box center [330, 184] width 275 height 46
click at [282, 172] on p "Hầu hết các Website Headless CMS sử dụng phương pháp tiếp cận dựa trên API, cho…" at bounding box center [330, 184] width 275 height 46
drag, startPoint x: 258, startPoint y: 172, endPoint x: 287, endPoint y: 172, distance: 28.8
click at [287, 172] on p "Hầu hết các Website Headless CMS sử dụng phương pháp tiếp cận dựa trên API, cho…" at bounding box center [330, 184] width 275 height 46
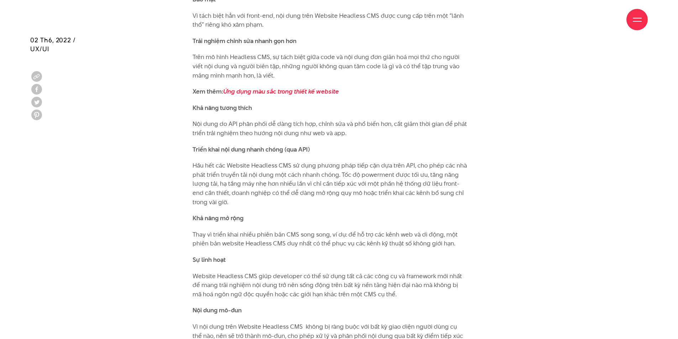
click at [313, 172] on p "Hầu hết các Website Headless CMS sử dụng phương pháp tiếp cận dựa trên API, cho…" at bounding box center [330, 184] width 275 height 46
drag, startPoint x: 311, startPoint y: 176, endPoint x: 367, endPoint y: 175, distance: 55.2
click at [341, 176] on p "Hầu hết các Website Headless CMS sử dụng phương pháp tiếp cận dựa trên API, cho…" at bounding box center [330, 184] width 275 height 46
click at [367, 175] on p "Hầu hết các Website Headless CMS sử dụng phương pháp tiếp cận dựa trên API, cho…" at bounding box center [330, 184] width 275 height 46
click at [355, 183] on p "Hầu hết các Website Headless CMS sử dụng phương pháp tiếp cận dựa trên API, cho…" at bounding box center [330, 184] width 275 height 46
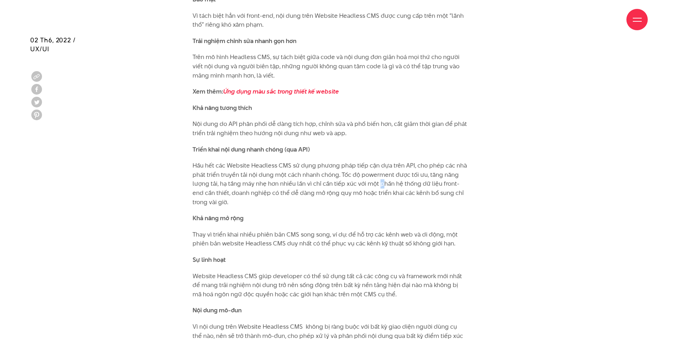
drag, startPoint x: 378, startPoint y: 175, endPoint x: 409, endPoint y: 175, distance: 30.6
click at [393, 174] on p "Hầu hết các Website Headless CMS sử dụng phương pháp tiếp cận dựa trên API, cho…" at bounding box center [330, 184] width 275 height 46
click at [421, 182] on p "Hầu hết các Website Headless CMS sử dụng phương pháp tiếp cận dựa trên API, cho…" at bounding box center [330, 184] width 275 height 46
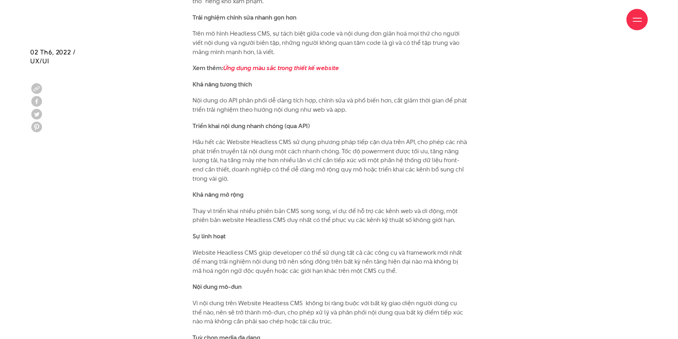
scroll to position [2812, 0]
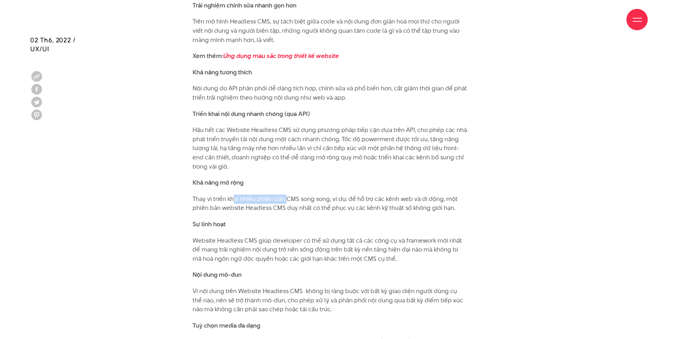
click at [291, 195] on p "Thay vì triển khai nhiều phiên bản CMS song song, ví dụ: để hỗ trợ các kênh web…" at bounding box center [330, 204] width 275 height 18
click at [322, 195] on p "Thay vì triển khai nhiều phiên bản CMS song song, ví dụ: để hỗ trợ các kênh web…" at bounding box center [330, 204] width 275 height 18
drag, startPoint x: 370, startPoint y: 188, endPoint x: 376, endPoint y: 188, distance: 6.1
click at [372, 195] on p "Thay vì triển khai nhiều phiên bản CMS song song, ví dụ: để hỗ trợ các kênh web…" at bounding box center [330, 204] width 275 height 18
click at [391, 195] on p "Thay vì triển khai nhiều phiên bản CMS song song, ví dụ: để hỗ trợ các kênh web…" at bounding box center [330, 204] width 275 height 18
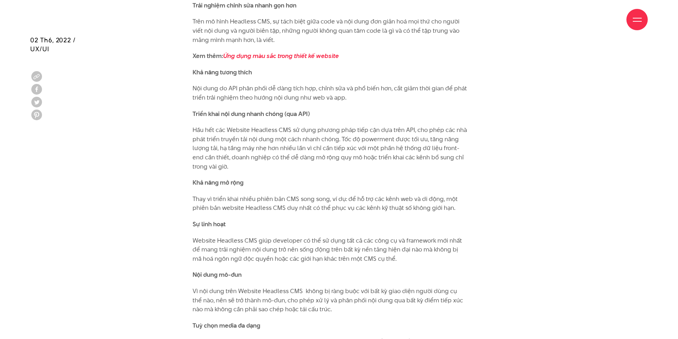
click at [411, 195] on p "Thay vì triển khai nhiều phiên bản CMS song song, ví dụ: để hỗ trợ các kênh web…" at bounding box center [330, 204] width 275 height 18
click at [430, 195] on p "Thay vì triển khai nhiều phiên bản CMS song song, ví dụ: để hỗ trợ các kênh web…" at bounding box center [330, 204] width 275 height 18
click at [452, 195] on p "Thay vì triển khai nhiều phiên bản CMS song song, ví dụ: để hỗ trợ các kênh web…" at bounding box center [330, 204] width 275 height 18
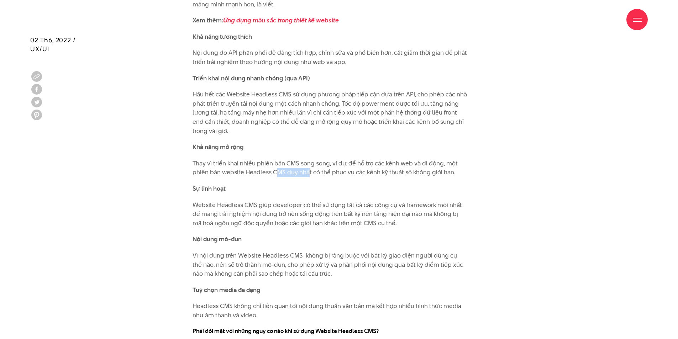
drag, startPoint x: 276, startPoint y: 164, endPoint x: 343, endPoint y: 165, distance: 66.9
click at [319, 164] on p "Thay vì triển khai nhiều phiên bản CMS song song, ví dụ: để hỗ trợ các kênh web…" at bounding box center [330, 168] width 275 height 18
click at [358, 166] on p "Thay vì triển khai nhiều phiên bản CMS song song, ví dụ: để hỗ trợ các kênh web…" at bounding box center [330, 168] width 275 height 18
click at [405, 164] on p "Thay vì triển khai nhiều phiên bản CMS song song, ví dụ: để hỗ trợ các kênh web…" at bounding box center [330, 168] width 275 height 18
click at [431, 164] on p "Thay vì triển khai nhiều phiên bản CMS song song, ví dụ: để hỗ trợ các kênh web…" at bounding box center [330, 168] width 275 height 18
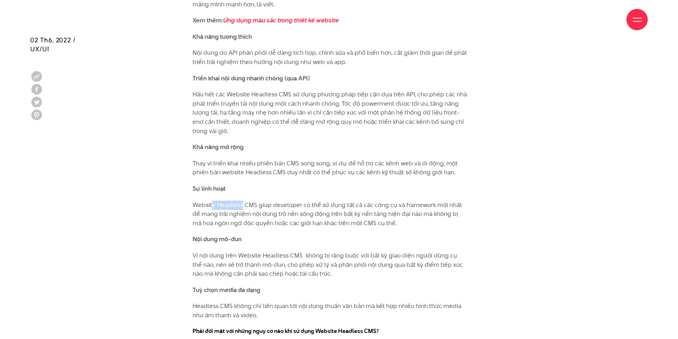
drag, startPoint x: 213, startPoint y: 197, endPoint x: 288, endPoint y: 197, distance: 74.4
click at [262, 201] on p "Website Headless CMS giúp developer có thể sử dụng tất cả các công cụ và framew…" at bounding box center [330, 214] width 275 height 27
click at [296, 201] on p "Website Headless CMS giúp developer có thể sử dụng tất cả các công cụ và framew…" at bounding box center [330, 214] width 275 height 27
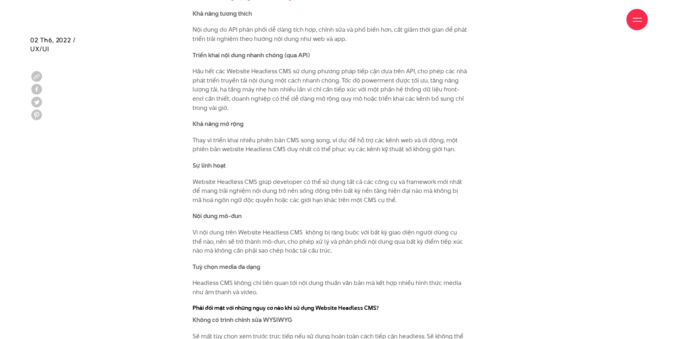
scroll to position [2884, 0]
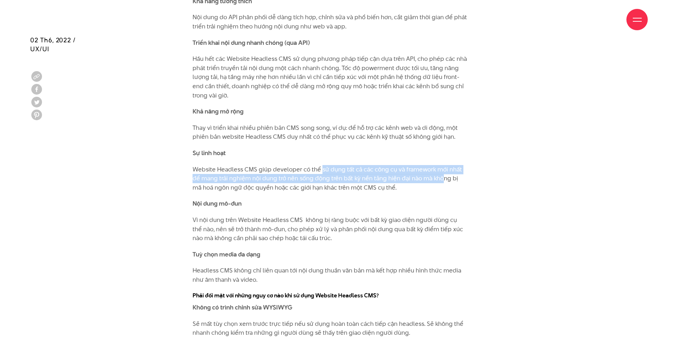
drag, startPoint x: 320, startPoint y: 160, endPoint x: 432, endPoint y: 166, distance: 111.9
click at [432, 166] on p "Website Headless CMS giúp developer có thể sử dụng tất cả các công cụ và framew…" at bounding box center [330, 178] width 275 height 27
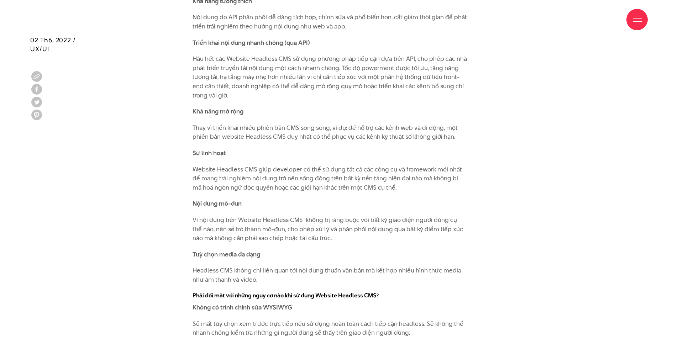
click at [445, 166] on p "Website Headless CMS giúp developer có thể sử dụng tất cả các công cụ và framew…" at bounding box center [330, 178] width 275 height 27
drag, startPoint x: 227, startPoint y: 168, endPoint x: 306, endPoint y: 168, distance: 78.7
click at [296, 168] on p "Website Headless CMS giúp developer có thể sử dụng tất cả các công cụ và framew…" at bounding box center [330, 178] width 275 height 27
click at [325, 168] on p "Website Headless CMS giúp developer có thể sử dụng tất cả các công cụ và framew…" at bounding box center [330, 178] width 275 height 27
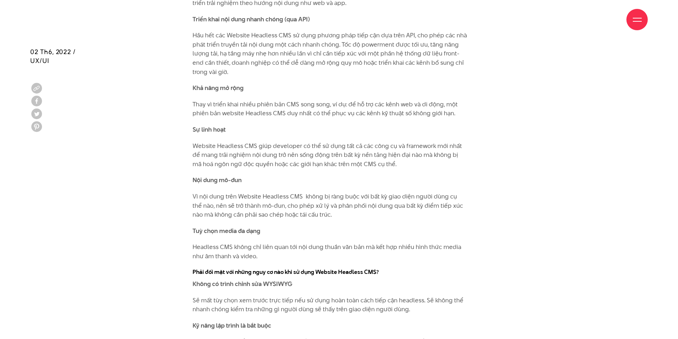
scroll to position [2919, 0]
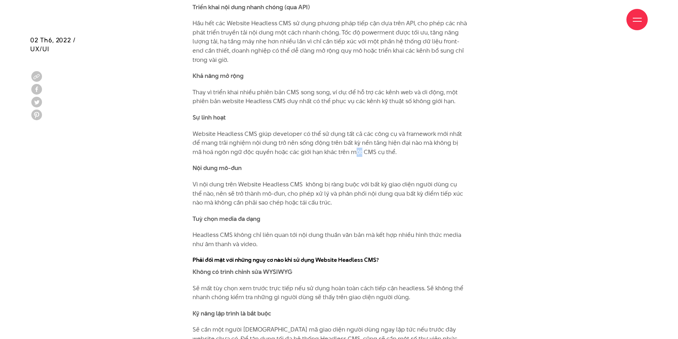
click at [378, 141] on p "Website Headless CMS giúp developer có thể sử dụng tất cả các công cụ và framew…" at bounding box center [330, 143] width 275 height 27
click at [408, 142] on p "Website Headless CMS giúp developer có thể sử dụng tất cả các công cụ và framew…" at bounding box center [330, 143] width 275 height 27
drag, startPoint x: 296, startPoint y: 143, endPoint x: 349, endPoint y: 143, distance: 52.3
click at [343, 143] on p "Website Headless CMS giúp developer có thể sử dụng tất cả các công cụ và framew…" at bounding box center [330, 143] width 275 height 27
click at [363, 143] on p "Website Headless CMS giúp developer có thể sử dụng tất cả các công cụ và framew…" at bounding box center [330, 143] width 275 height 27
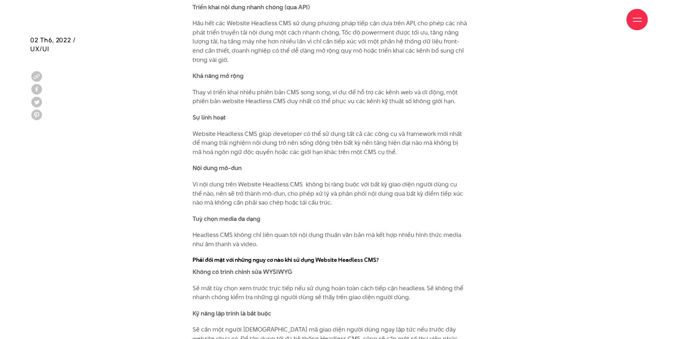
click at [400, 164] on p "Nội dung mô-đun" at bounding box center [330, 168] width 275 height 9
click at [268, 180] on p "Vì nội dung trên Website Headless CMS không bị ràng buộc với bất kỳ giao diện n…" at bounding box center [330, 193] width 275 height 27
click at [329, 180] on p "Vì nội dung trên Website Headless CMS không bị ràng buộc với bất kỳ giao diện n…" at bounding box center [330, 193] width 275 height 27
drag, startPoint x: 273, startPoint y: 178, endPoint x: 325, endPoint y: 176, distance: 52.0
click at [321, 180] on p "Vì nội dung trên Website Headless CMS không bị ràng buộc với bất kỳ giao diện n…" at bounding box center [330, 193] width 275 height 27
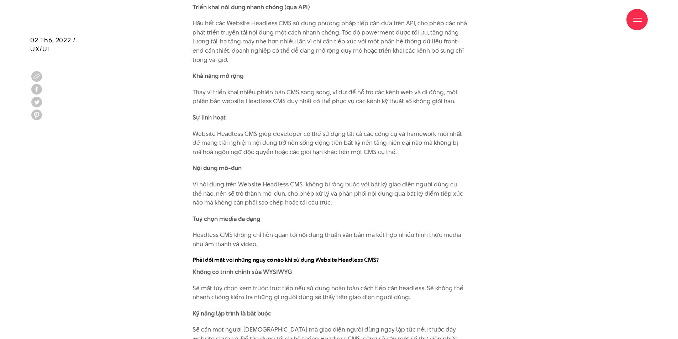
click at [347, 180] on p "Vì nội dung trên Website Headless CMS không bị ràng buộc với bất kỳ giao diện n…" at bounding box center [330, 193] width 275 height 27
drag, startPoint x: 386, startPoint y: 175, endPoint x: 396, endPoint y: 175, distance: 9.3
click at [394, 180] on p "Vì nội dung trên Website Headless CMS không bị ràng buộc với bất kỳ giao diện n…" at bounding box center [330, 193] width 275 height 27
click at [429, 186] on p "Vì nội dung trên Website Headless CMS không bị ràng buộc với bất kỳ giao diện n…" at bounding box center [330, 193] width 275 height 27
click at [464, 183] on p "Vì nội dung trên Website Headless CMS không bị ràng buộc với bất kỳ giao diện n…" at bounding box center [330, 193] width 275 height 27
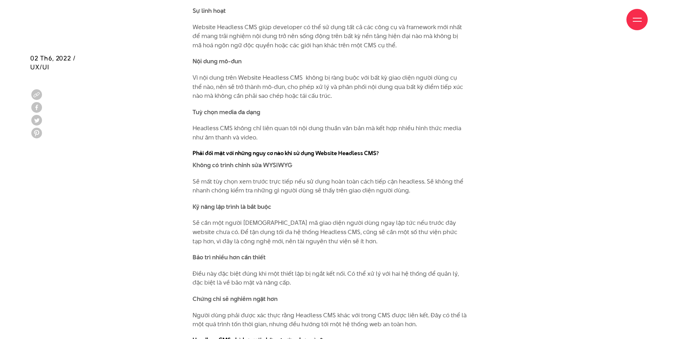
scroll to position [3062, 0]
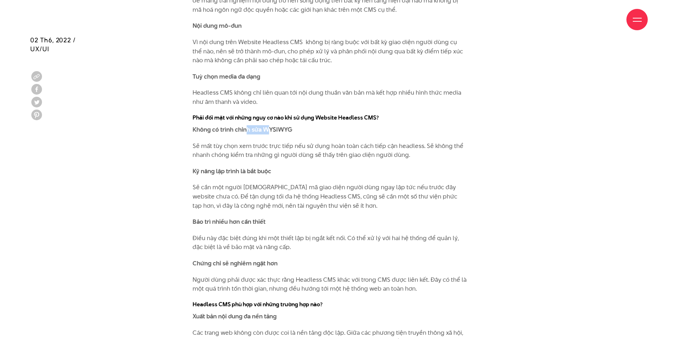
drag, startPoint x: 256, startPoint y: 122, endPoint x: 291, endPoint y: 124, distance: 35.7
click at [284, 125] on strong "Không có trình chỉnh sửa WYSIWYG" at bounding box center [243, 129] width 100 height 9
click at [302, 125] on p "Không có trình chỉnh sửa WYSIWYG" at bounding box center [330, 129] width 275 height 9
click at [284, 142] on p "Sẽ mất tùy chọn xem trước trực tiếp nếu sử dụng hoàn toàn cách tiếp cận headles…" at bounding box center [330, 151] width 275 height 18
click at [316, 142] on p "Sẽ mất tùy chọn xem trước trực tiếp nếu sử dụng hoàn toàn cách tiếp cận headles…" at bounding box center [330, 151] width 275 height 18
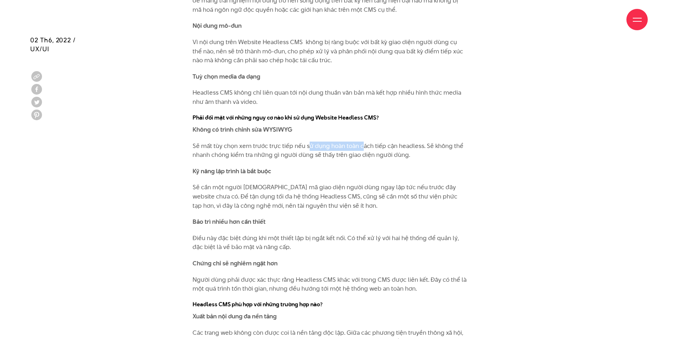
drag, startPoint x: 323, startPoint y: 137, endPoint x: 369, endPoint y: 138, distance: 46.6
click at [365, 142] on p "Sẽ mất tùy chọn xem trước trực tiếp nếu sử dụng hoàn toàn cách tiếp cận headles…" at bounding box center [330, 151] width 275 height 18
click at [372, 142] on p "Sẽ mất tùy chọn xem trước trực tiếp nếu sử dụng hoàn toàn cách tiếp cận headles…" at bounding box center [330, 151] width 275 height 18
click at [371, 145] on p "Sẽ mất tùy chọn xem trước trực tiếp nếu sử dụng hoàn toàn cách tiếp cận headles…" at bounding box center [330, 151] width 275 height 18
drag, startPoint x: 351, startPoint y: 146, endPoint x: 379, endPoint y: 145, distance: 28.5
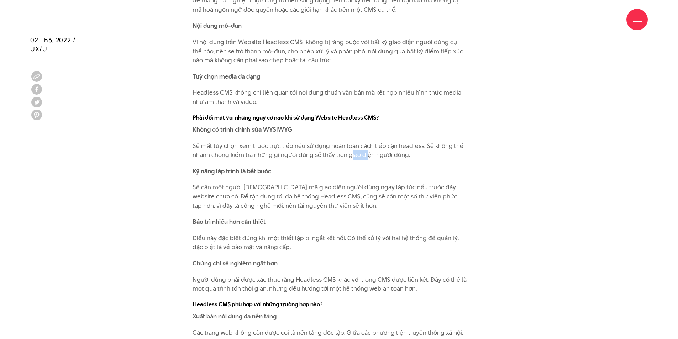
click at [373, 145] on p "Sẽ mất tùy chọn xem trước trực tiếp nếu sử dụng hoàn toàn cách tiếp cận headles…" at bounding box center [330, 151] width 275 height 18
click at [385, 145] on p "Sẽ mất tùy chọn xem trước trực tiếp nếu sử dụng hoàn toàn cách tiếp cận headles…" at bounding box center [330, 151] width 275 height 18
click at [399, 145] on p "Sẽ mất tùy chọn xem trước trực tiếp nếu sử dụng hoàn toàn cách tiếp cận headles…" at bounding box center [330, 151] width 275 height 18
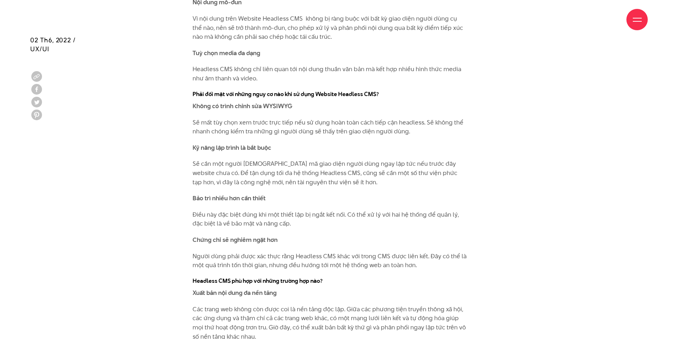
scroll to position [3097, 0]
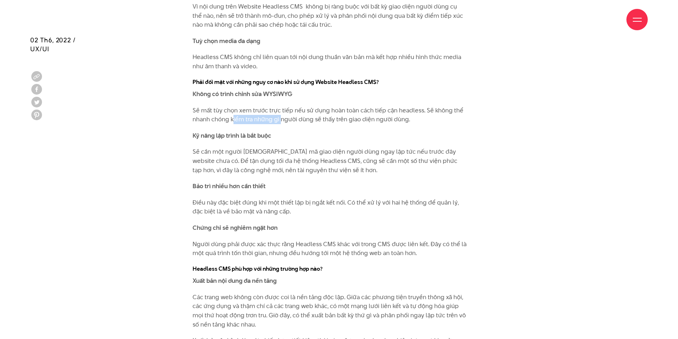
click at [320, 111] on p "Sẽ mất tùy chọn xem trước trực tiếp nếu sử dụng hoàn toàn cách tiếp cận headles…" at bounding box center [330, 115] width 275 height 18
click at [356, 112] on p "Sẽ mất tùy chọn xem trước trực tiếp nếu sử dụng hoàn toàn cách tiếp cận headles…" at bounding box center [330, 115] width 275 height 18
drag, startPoint x: 215, startPoint y: 143, endPoint x: 290, endPoint y: 142, distance: 75.5
click at [270, 147] on p "Sẽ cần một người [DEMOGRAPHIC_DATA] mã giao diện người dùng ngay lập tức nếu tr…" at bounding box center [330, 160] width 275 height 27
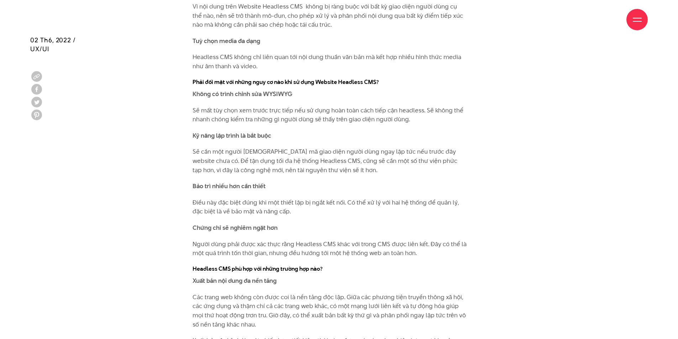
click at [312, 147] on p "Sẽ cần một người [DEMOGRAPHIC_DATA] mã giao diện người dùng ngay lập tức nếu tr…" at bounding box center [330, 160] width 275 height 27
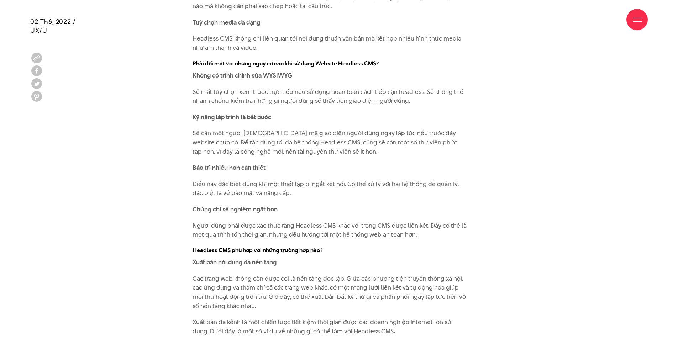
scroll to position [3133, 0]
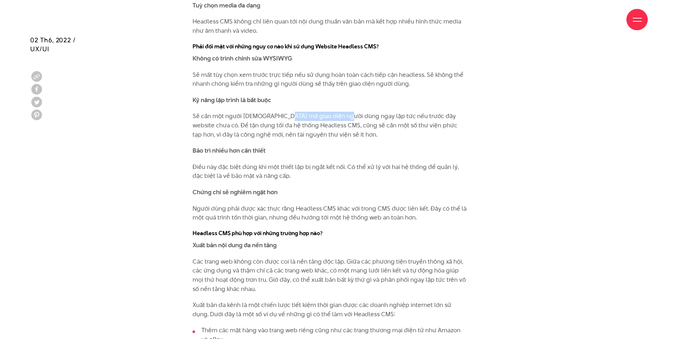
drag, startPoint x: 290, startPoint y: 105, endPoint x: 350, endPoint y: 106, distance: 59.5
click at [341, 112] on p "Sẽ cần một người [DEMOGRAPHIC_DATA] mã giao diện người dùng ngay lập tức nếu tr…" at bounding box center [330, 125] width 275 height 27
click at [361, 112] on p "Sẽ cần một người [DEMOGRAPHIC_DATA] mã giao diện người dùng ngay lập tức nếu tr…" at bounding box center [330, 125] width 275 height 27
drag, startPoint x: 308, startPoint y: 108, endPoint x: 376, endPoint y: 107, distance: 67.6
click at [372, 112] on p "Sẽ cần một người [DEMOGRAPHIC_DATA] mã giao diện người dùng ngay lập tức nếu tr…" at bounding box center [330, 125] width 275 height 27
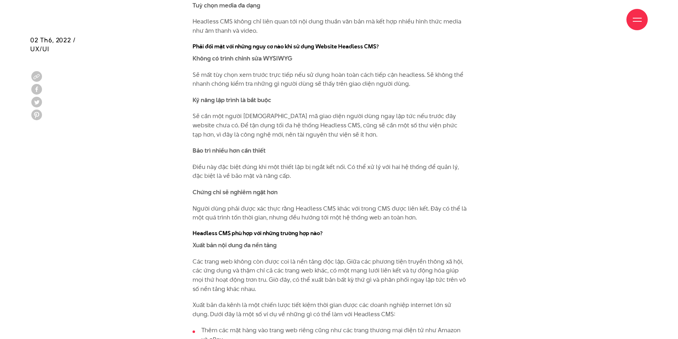
click at [380, 112] on p "Sẽ cần một người [DEMOGRAPHIC_DATA] mã giao diện người dùng ngay lập tức nếu tr…" at bounding box center [330, 125] width 275 height 27
click at [376, 116] on p "Sẽ cần một người [DEMOGRAPHIC_DATA] mã giao diện người dùng ngay lập tức nếu tr…" at bounding box center [330, 125] width 275 height 27
drag, startPoint x: 224, startPoint y: 118, endPoint x: 296, endPoint y: 117, distance: 71.6
click at [283, 117] on p "Sẽ cần một người [DEMOGRAPHIC_DATA] mã giao diện người dùng ngay lập tức nếu tr…" at bounding box center [330, 125] width 275 height 27
click at [305, 117] on p "Sẽ cần một người [DEMOGRAPHIC_DATA] mã giao diện người dùng ngay lập tức nếu tr…" at bounding box center [330, 125] width 275 height 27
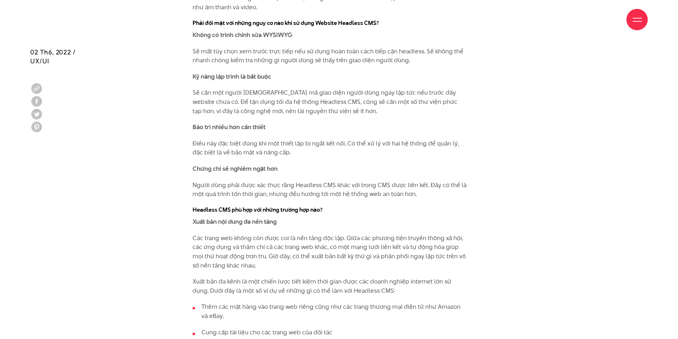
scroll to position [3168, 0]
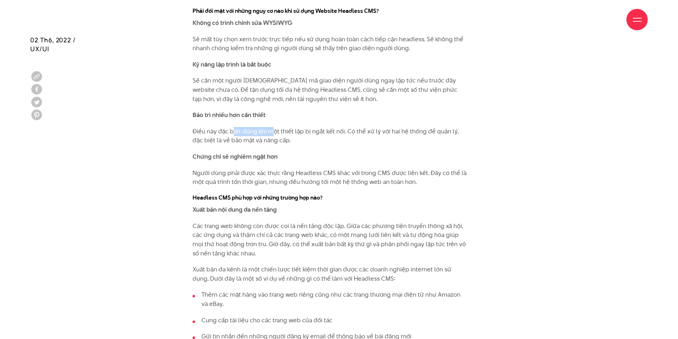
drag, startPoint x: 243, startPoint y: 121, endPoint x: 300, endPoint y: 120, distance: 56.6
click at [295, 127] on p "Điều này đặc biệt đúng khi một thiết lập bị ngắt kết nối. Có thể xử lý với hai …" at bounding box center [330, 136] width 275 height 18
click at [326, 127] on p "Điều này đặc biệt đúng khi một thiết lập bị ngắt kết nối. Có thể xử lý với hai …" at bounding box center [330, 136] width 275 height 18
drag, startPoint x: 238, startPoint y: 130, endPoint x: 283, endPoint y: 132, distance: 45.6
click at [278, 131] on p "Điều này đặc biệt đúng khi một thiết lập bị ngắt kết nối. Có thể xử lý với hai …" at bounding box center [330, 136] width 275 height 18
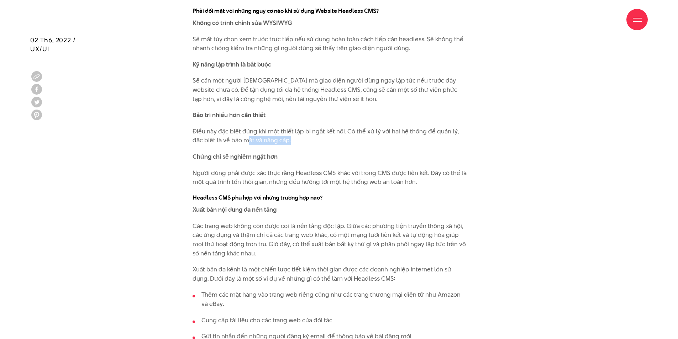
click at [327, 135] on p "Điều này đặc biệt đúng khi một thiết lập bị ngắt kết nối. Có thể xử lý với hai …" at bounding box center [330, 136] width 275 height 18
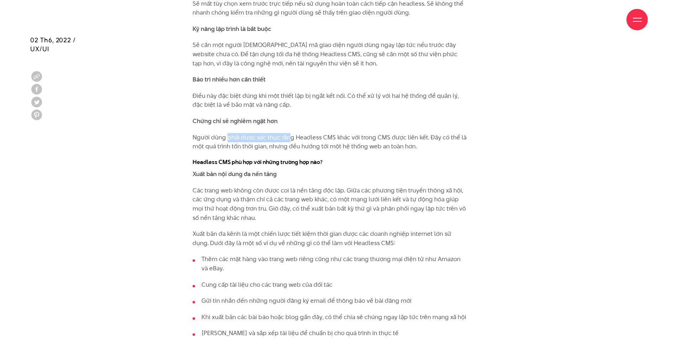
drag, startPoint x: 227, startPoint y: 130, endPoint x: 314, endPoint y: 127, distance: 86.5
click at [299, 133] on p "Người dùng phải được xác thực rằng Headless CMS khác với trong CMS được liên kế…" at bounding box center [330, 142] width 275 height 18
click at [320, 133] on p "Người dùng phải được xác thực rằng Headless CMS khác với trong CMS được liên kế…" at bounding box center [330, 142] width 275 height 18
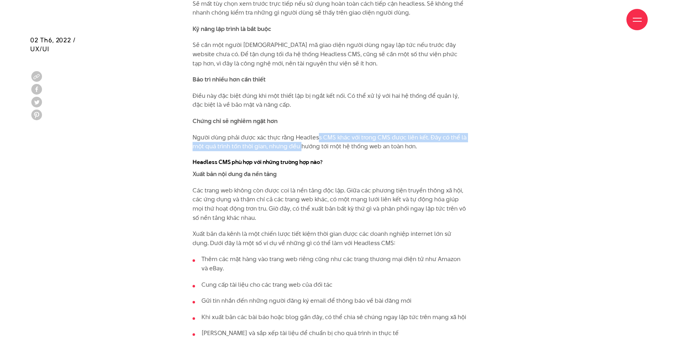
drag, startPoint x: 302, startPoint y: 133, endPoint x: 362, endPoint y: 132, distance: 60.9
click at [346, 133] on p "Người dùng phải được xác thực rằng Headless CMS khác với trong CMS được liên kế…" at bounding box center [330, 142] width 275 height 18
click at [376, 133] on p "Người dùng phải được xác thực rằng Headless CMS khác với trong CMS được liên kế…" at bounding box center [330, 142] width 275 height 18
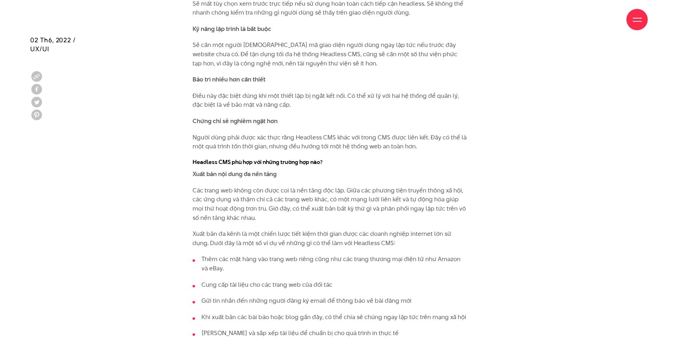
click at [386, 135] on p "Người dùng phải được xác thực rằng Headless CMS khác với trong CMS được liên kế…" at bounding box center [330, 142] width 275 height 18
click at [416, 137] on p "Người dùng phải được xác thực rằng Headless CMS khác với trong CMS được liên kế…" at bounding box center [330, 142] width 275 height 18
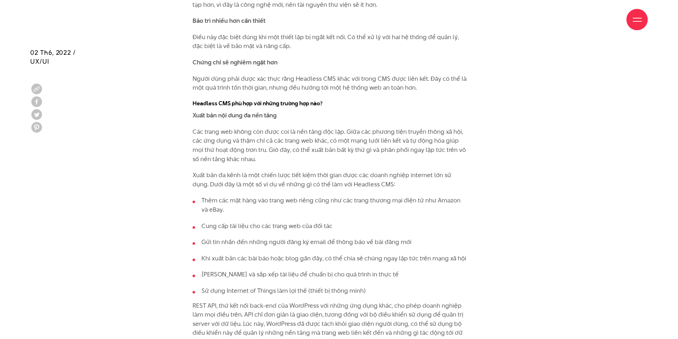
scroll to position [3275, 0]
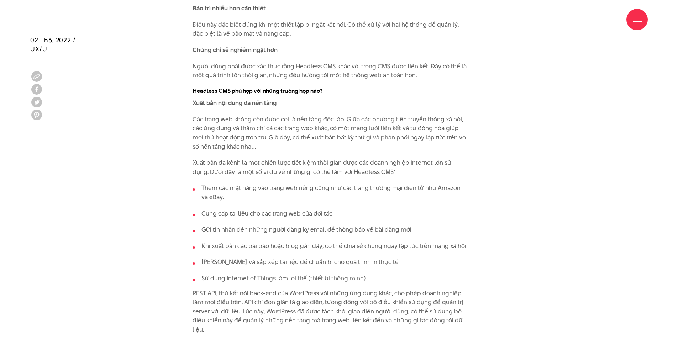
click at [272, 116] on p "Các trang web không còn được coi là nền tảng độc lập. Giữa các phương tiện truy…" at bounding box center [330, 133] width 275 height 36
drag, startPoint x: 266, startPoint y: 111, endPoint x: 303, endPoint y: 111, distance: 37.0
click at [303, 115] on p "Các trang web không còn được coi là nền tảng độc lập. Giữa các phương tiện truy…" at bounding box center [330, 133] width 275 height 36
click at [339, 115] on p "Các trang web không còn được coi là nền tảng độc lập. Giữa các phương tiện truy…" at bounding box center [330, 133] width 275 height 36
click at [335, 115] on p "Các trang web không còn được coi là nền tảng độc lập. Giữa các phương tiện truy…" at bounding box center [330, 133] width 275 height 36
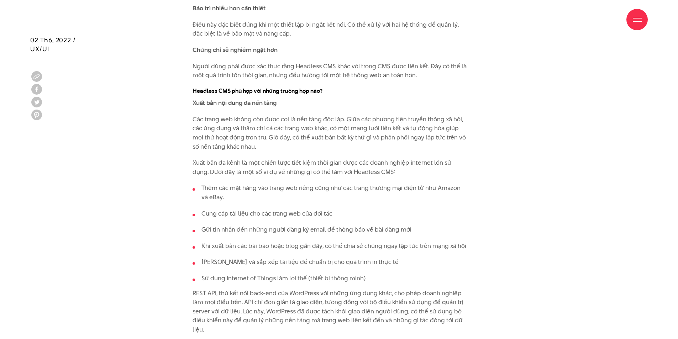
click at [360, 115] on p "Các trang web không còn được coi là nền tảng độc lập. Giữa các phương tiện truy…" at bounding box center [330, 133] width 275 height 36
drag, startPoint x: 399, startPoint y: 109, endPoint x: 425, endPoint y: 109, distance: 26.3
click at [417, 115] on p "Các trang web không còn được coi là nền tảng độc lập. Giữa các phương tiện truy…" at bounding box center [330, 133] width 275 height 36
click at [434, 115] on p "Các trang web không còn được coi là nền tảng độc lập. Giữa các phương tiện truy…" at bounding box center [330, 133] width 275 height 36
drag, startPoint x: 232, startPoint y: 121, endPoint x: 275, endPoint y: 118, distance: 42.8
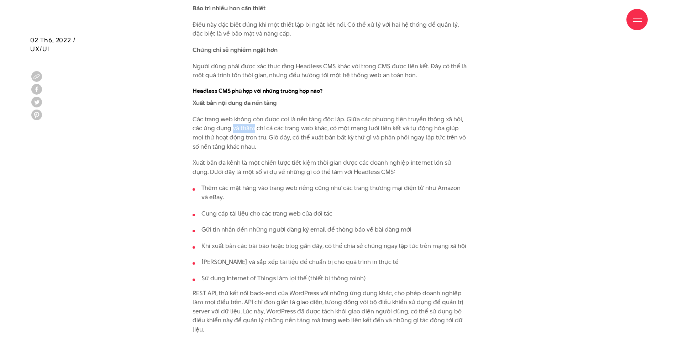
click at [268, 118] on p "Các trang web không còn được coi là nền tảng độc lập. Giữa các phương tiện truy…" at bounding box center [330, 133] width 275 height 36
click at [309, 119] on p "Các trang web không còn được coi là nền tảng độc lập. Giữa các phương tiện truy…" at bounding box center [330, 133] width 275 height 36
drag, startPoint x: 291, startPoint y: 120, endPoint x: 327, endPoint y: 119, distance: 36.0
click at [324, 119] on p "Các trang web không còn được coi là nền tảng độc lập. Giữa các phương tiện truy…" at bounding box center [330, 133] width 275 height 36
click at [347, 119] on p "Các trang web không còn được coi là nền tảng độc lập. Giữa các phương tiện truy…" at bounding box center [330, 133] width 275 height 36
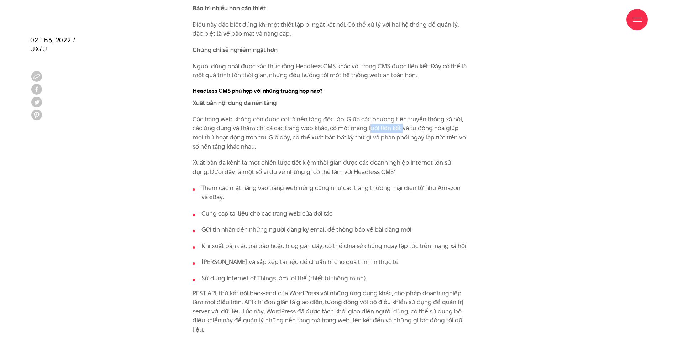
drag, startPoint x: 370, startPoint y: 119, endPoint x: 420, endPoint y: 120, distance: 50.6
click at [418, 119] on p "Các trang web không còn được coi là nền tảng độc lập. Giữa các phương tiện truy…" at bounding box center [330, 133] width 275 height 36
click at [435, 120] on p "Các trang web không còn được coi là nền tảng độc lập. Giữa các phương tiện truy…" at bounding box center [330, 133] width 275 height 36
click at [429, 129] on p "Các trang web không còn được coi là nền tảng độc lập. Giữa các phương tiện truy…" at bounding box center [330, 133] width 275 height 36
drag, startPoint x: 241, startPoint y: 130, endPoint x: 299, endPoint y: 126, distance: 58.9
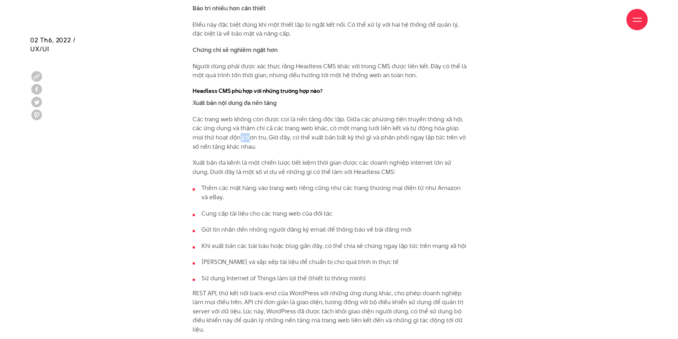
click at [273, 126] on p "Các trang web không còn được coi là nền tảng độc lập. Giữa các phương tiện truy…" at bounding box center [330, 133] width 275 height 36
click at [349, 126] on p "Các trang web không còn được coi là nền tảng độc lập. Giữa các phương tiện truy…" at bounding box center [330, 133] width 275 height 36
click at [291, 158] on p "Xuất bản đa kênh là một chiến lược tiết kiệm thời gian được các doanh nghiệp in…" at bounding box center [330, 167] width 275 height 18
drag, startPoint x: 305, startPoint y: 152, endPoint x: 347, endPoint y: 151, distance: 42.0
click at [347, 158] on p "Xuất bản đa kênh là một chiến lược tiết kiệm thời gian được các doanh nghiệp in…" at bounding box center [330, 167] width 275 height 18
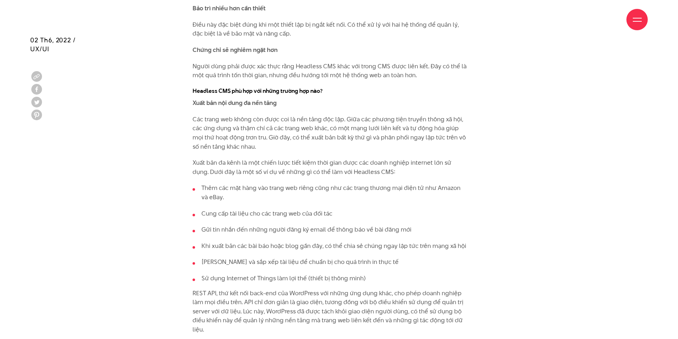
click at [386, 158] on p "Xuất bản đa kênh là một chiến lược tiết kiệm thời gian được các doanh nghiệp in…" at bounding box center [330, 167] width 275 height 18
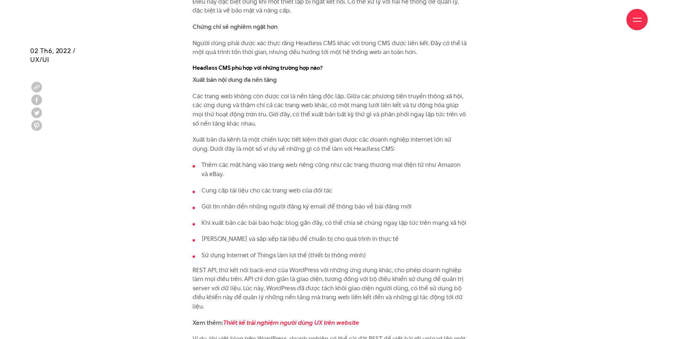
scroll to position [3311, 0]
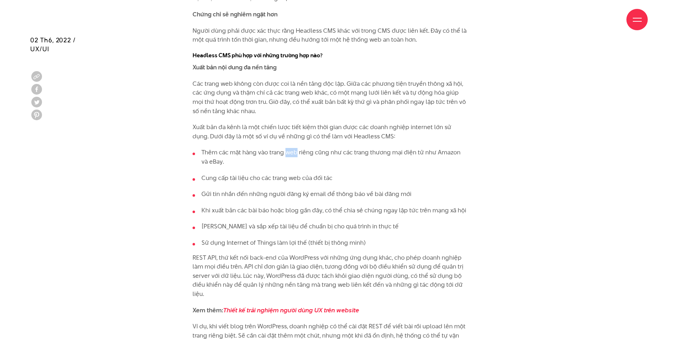
drag, startPoint x: 310, startPoint y: 142, endPoint x: 331, endPoint y: 143, distance: 21.0
click at [320, 148] on li "Thêm các mặt hàng vào trang web riêng cũng như các trang thương mại điện tử như…" at bounding box center [330, 157] width 275 height 18
click at [360, 148] on li "Thêm các mặt hàng vào trang web riêng cũng như các trang thương mại điện tử như…" at bounding box center [330, 157] width 275 height 18
drag, startPoint x: 410, startPoint y: 145, endPoint x: 300, endPoint y: 146, distance: 110.7
click at [332, 148] on li "Thêm các mặt hàng vào trang web riêng cũng như các trang thương mại điện tử như…" at bounding box center [330, 157] width 275 height 18
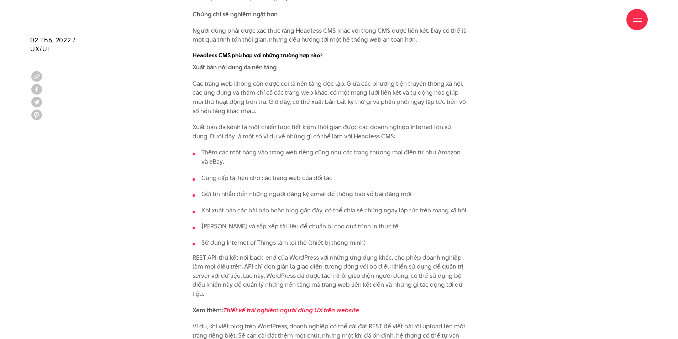
click at [297, 148] on li "Thêm các mặt hàng vào trang web riêng cũng như các trang thương mại điện tử như…" at bounding box center [330, 157] width 275 height 18
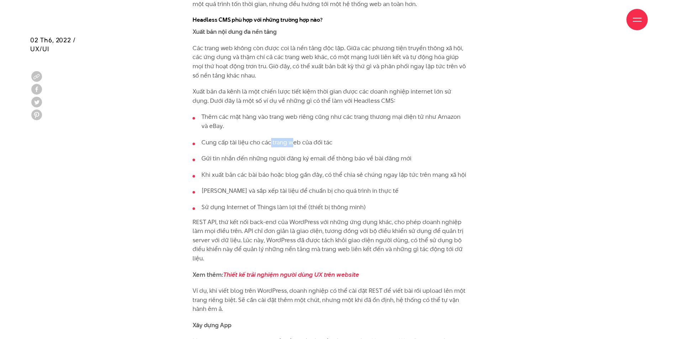
drag, startPoint x: 272, startPoint y: 132, endPoint x: 328, endPoint y: 132, distance: 55.9
click at [312, 138] on li "Cung cấp tài liệu cho các trang web của đối tác" at bounding box center [330, 142] width 275 height 9
click at [341, 138] on li "Cung cấp tài liệu cho các trang web của đối tác" at bounding box center [330, 142] width 275 height 9
click at [324, 154] on li "Gửi tin nhắn đến những người đăng ký email để thông báo về bài đăng mới" at bounding box center [330, 158] width 275 height 9
drag, startPoint x: 240, startPoint y: 148, endPoint x: 329, endPoint y: 148, distance: 88.3
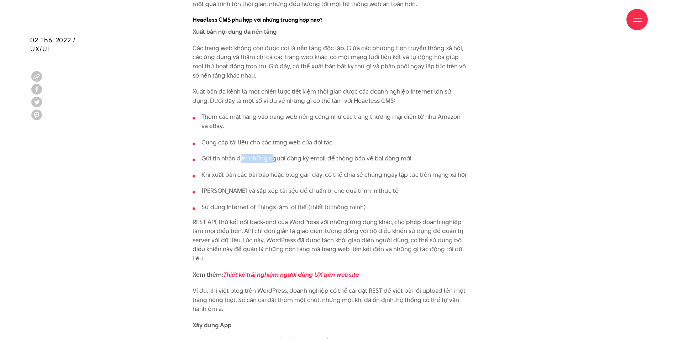
click at [324, 154] on li "Gửi tin nhắn đến những người đăng ký email để thông báo về bài đăng mới" at bounding box center [330, 158] width 275 height 9
click at [357, 154] on li "Gửi tin nhắn đến những người đăng ký email để thông báo về bài đăng mới" at bounding box center [330, 158] width 275 height 9
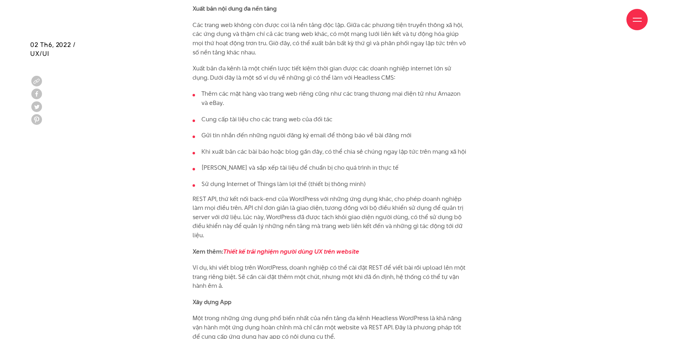
scroll to position [3382, 0]
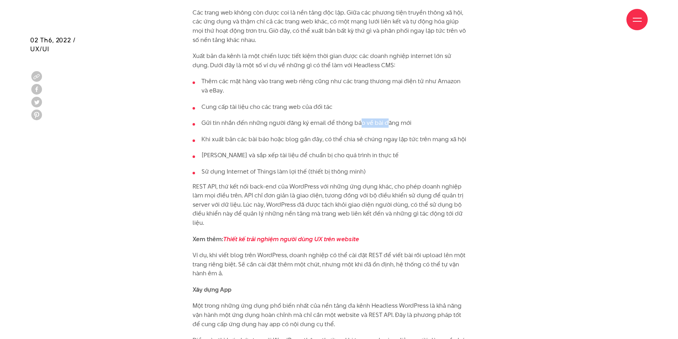
drag, startPoint x: 397, startPoint y: 114, endPoint x: 431, endPoint y: 115, distance: 34.2
click at [418, 119] on li "Gửi tin nhắn đến những người đăng ký email để thông báo về bài đăng mới" at bounding box center [330, 123] width 275 height 9
click at [431, 119] on li "Gửi tin nhắn đến những người đăng ký email để thông báo về bài đăng mới" at bounding box center [330, 123] width 275 height 9
drag, startPoint x: 407, startPoint y: 116, endPoint x: 238, endPoint y: 117, distance: 169.1
click at [247, 119] on li "Gửi tin nhắn đến những người đăng ký email để thông báo về bài đăng mới" at bounding box center [330, 123] width 275 height 9
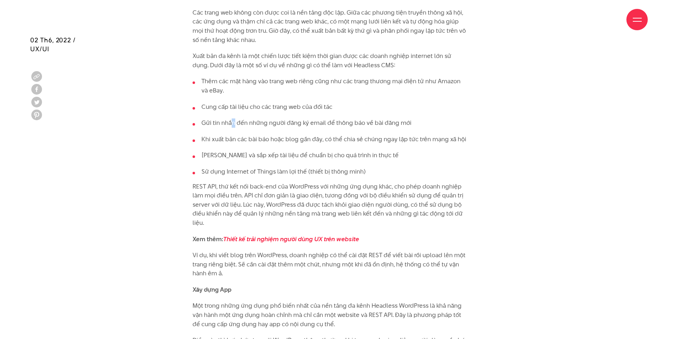
click at [231, 119] on li "Gửi tin nhắn đến những người đăng ký email để thông báo về bài đăng mới" at bounding box center [330, 123] width 275 height 9
click at [277, 119] on li "Gửi tin nhắn đến những người đăng ký email để thông báo về bài đăng mới" at bounding box center [330, 123] width 275 height 9
drag, startPoint x: 352, startPoint y: 116, endPoint x: 378, endPoint y: 116, distance: 25.6
click at [359, 119] on li "Gửi tin nhắn đến những người đăng ký email để thông báo về bài đăng mới" at bounding box center [330, 123] width 275 height 9
click at [388, 119] on li "Gửi tin nhắn đến những người đăng ký email để thông báo về bài đăng mới" at bounding box center [330, 123] width 275 height 9
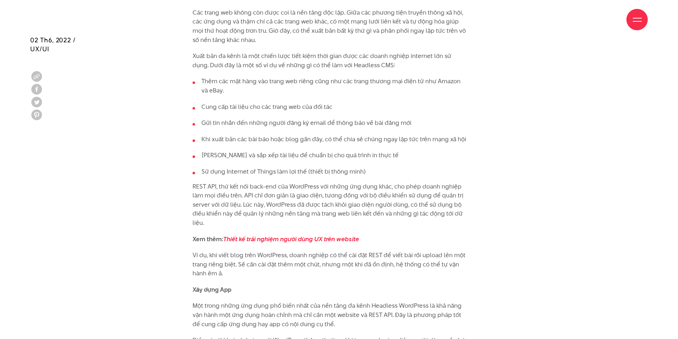
click at [367, 135] on li "Khi xuất bản các bài báo hoặc blog gần đây, có thể chia sẻ chúng ngay lập tức t…" at bounding box center [330, 139] width 275 height 9
click at [295, 135] on li "Khi xuất bản các bài báo hoặc blog gần đây, có thể chia sẻ chúng ngay lập tức t…" at bounding box center [330, 139] width 275 height 9
click at [321, 135] on li "Khi xuất bản các bài báo hoặc blog gần đây, có thể chia sẻ chúng ngay lập tức t…" at bounding box center [330, 139] width 275 height 9
drag, startPoint x: 254, startPoint y: 130, endPoint x: 306, endPoint y: 129, distance: 52.0
click at [285, 135] on li "Khi xuất bản các bài báo hoặc blog gần đây, có thể chia sẻ chúng ngay lập tức t…" at bounding box center [330, 139] width 275 height 9
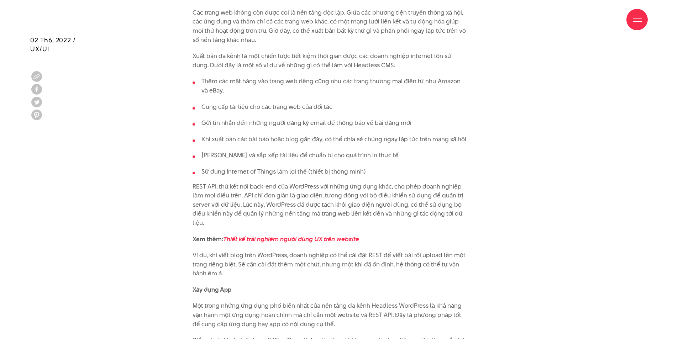
click at [314, 135] on li "Khi xuất bản các bài báo hoặc blog gần đây, có thể chia sẻ chúng ngay lập tức t…" at bounding box center [330, 139] width 275 height 9
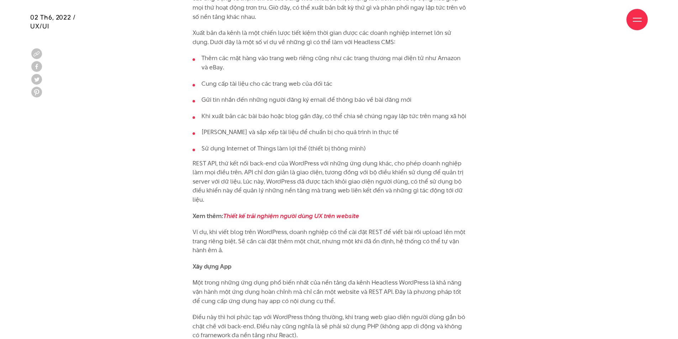
scroll to position [3418, 0]
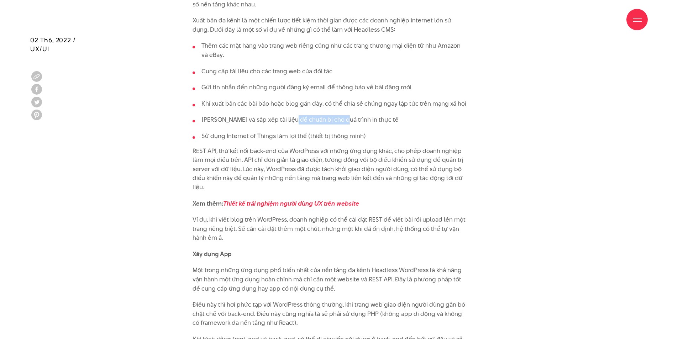
drag, startPoint x: 287, startPoint y: 115, endPoint x: 251, endPoint y: 116, distance: 36.0
click at [271, 115] on li "[PERSON_NAME] và sắp xếp tài liệu để chuẩn bị cho quá trình in thực tế" at bounding box center [330, 119] width 275 height 9
click at [251, 116] on ul "Thêm các mặt hàng vào trang web riêng cũng như các trang thương mại điện tử như…" at bounding box center [330, 90] width 275 height 99
drag, startPoint x: 258, startPoint y: 112, endPoint x: 286, endPoint y: 111, distance: 28.5
click at [279, 115] on li "[PERSON_NAME] và sắp xếp tài liệu để chuẩn bị cho quá trình in thực tế" at bounding box center [330, 119] width 275 height 9
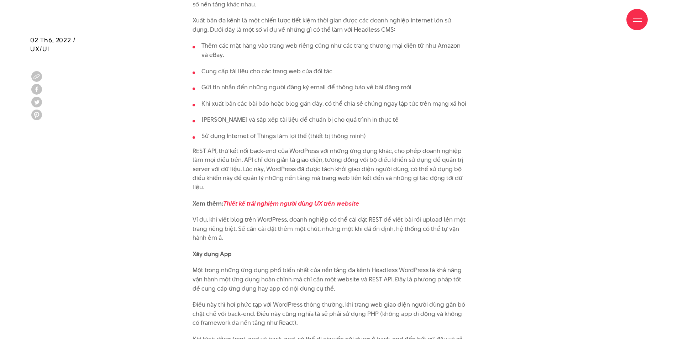
click at [305, 115] on li "[PERSON_NAME] và sắp xếp tài liệu để chuẩn bị cho quá trình in thực tế" at bounding box center [330, 119] width 275 height 9
drag, startPoint x: 230, startPoint y: 112, endPoint x: 258, endPoint y: 110, distance: 28.2
click at [258, 115] on li "[PERSON_NAME] và sắp xếp tài liệu để chuẩn bị cho quá trình in thực tế" at bounding box center [330, 119] width 275 height 9
click at [292, 115] on li "[PERSON_NAME] và sắp xếp tài liệu để chuẩn bị cho quá trình in thực tế" at bounding box center [330, 119] width 275 height 9
click at [311, 132] on li "Sử dụng Internet of Things làm lợi thế (thiết bị thông minh)" at bounding box center [330, 136] width 275 height 9
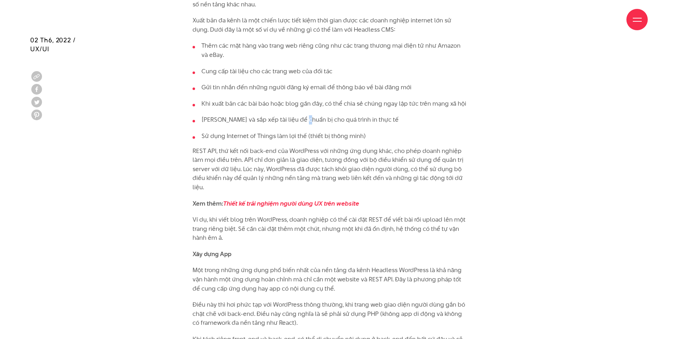
click at [315, 115] on li "[PERSON_NAME] và sắp xếp tài liệu để chuẩn bị cho quá trình in thực tế" at bounding box center [330, 119] width 275 height 9
click at [339, 115] on li "[PERSON_NAME] và sắp xếp tài liệu để chuẩn bị cho quá trình in thực tế" at bounding box center [330, 119] width 275 height 9
drag, startPoint x: 246, startPoint y: 127, endPoint x: 307, endPoint y: 126, distance: 61.6
click at [279, 132] on li "Sử dụng Internet of Things làm lợi thế (thiết bị thông minh)" at bounding box center [330, 136] width 275 height 9
click at [322, 132] on li "Sử dụng Internet of Things làm lợi thế (thiết bị thông minh)" at bounding box center [330, 136] width 275 height 9
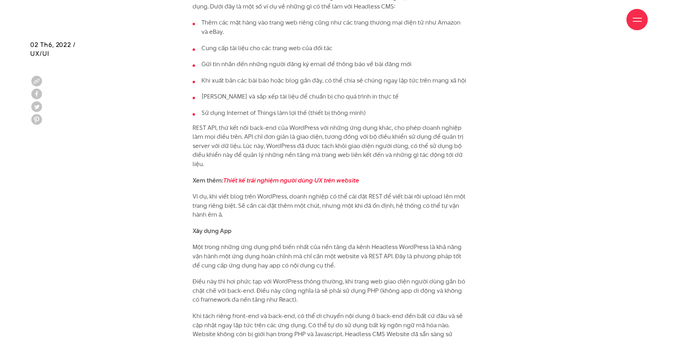
scroll to position [3453, 0]
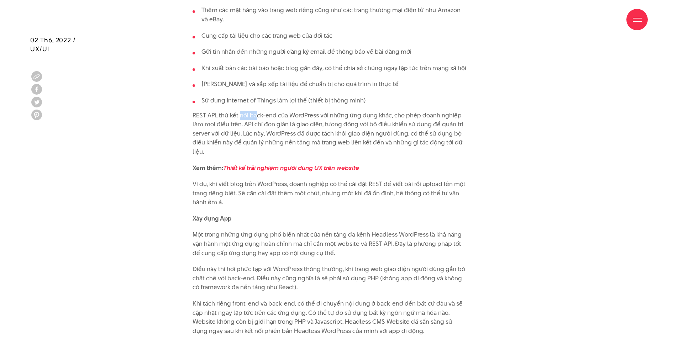
drag, startPoint x: 241, startPoint y: 108, endPoint x: 272, endPoint y: 105, distance: 30.7
click at [268, 111] on p "REST API, thứ kết nối back-end của WordPress với những ứng dụng khác, cho phép …" at bounding box center [330, 134] width 275 height 46
click at [309, 111] on p "REST API, thứ kết nối back-end của WordPress với những ứng dụng khác, cho phép …" at bounding box center [330, 134] width 275 height 46
drag, startPoint x: 249, startPoint y: 106, endPoint x: 314, endPoint y: 106, distance: 64.4
click at [304, 111] on p "REST API, thứ kết nối back-end của WordPress với những ứng dụng khác, cho phép …" at bounding box center [330, 134] width 275 height 46
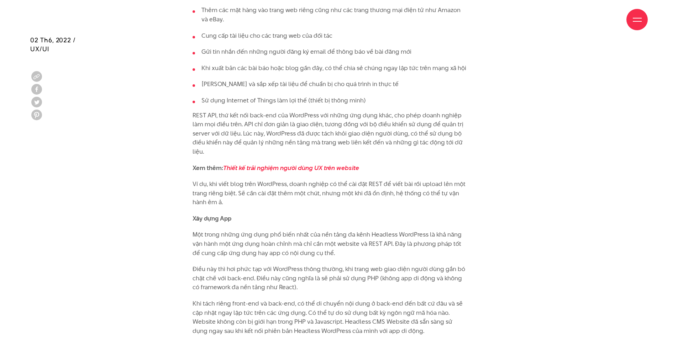
click at [324, 111] on p "REST API, thứ kết nối back-end của WordPress với những ứng dụng khác, cho phép …" at bounding box center [330, 134] width 275 height 46
drag, startPoint x: 324, startPoint y: 106, endPoint x: 376, endPoint y: 107, distance: 52.0
click at [375, 111] on p "REST API, thứ kết nối back-end của WordPress với những ứng dụng khác, cho phép …" at bounding box center [330, 134] width 275 height 46
click at [388, 111] on p "REST API, thứ kết nối back-end của WordPress với những ứng dụng khác, cho phép …" at bounding box center [330, 134] width 275 height 46
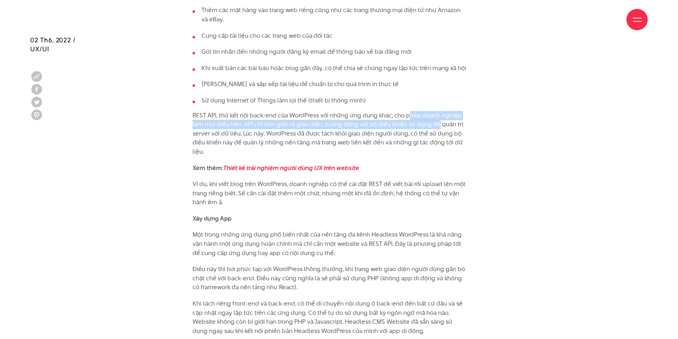
drag, startPoint x: 410, startPoint y: 107, endPoint x: 437, endPoint y: 117, distance: 28.6
click at [437, 117] on p "REST API, thứ kết nối back-end của WordPress với những ứng dụng khác, cho phép …" at bounding box center [330, 134] width 275 height 46
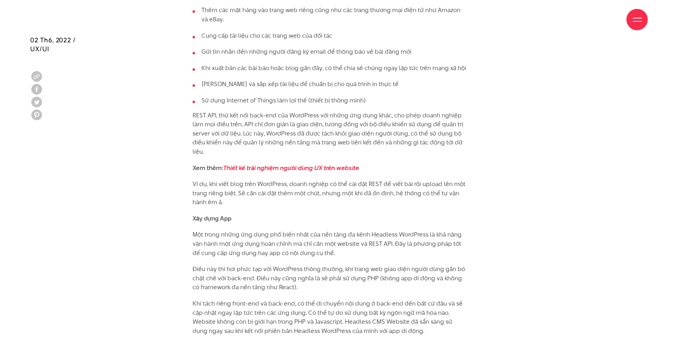
click at [366, 126] on p "REST API, thứ kết nối back-end của WordPress với những ứng dụng khác, cho phép …" at bounding box center [330, 134] width 275 height 46
drag, startPoint x: 241, startPoint y: 115, endPoint x: 297, endPoint y: 114, distance: 55.6
click at [267, 113] on p "REST API, thứ kết nối back-end của WordPress với những ứng dụng khác, cho phép …" at bounding box center [330, 134] width 275 height 46
click at [304, 114] on p "REST API, thứ kết nối back-end của WordPress với những ứng dụng khác, cho phép …" at bounding box center [330, 134] width 275 height 46
drag, startPoint x: 328, startPoint y: 114, endPoint x: 361, endPoint y: 114, distance: 33.1
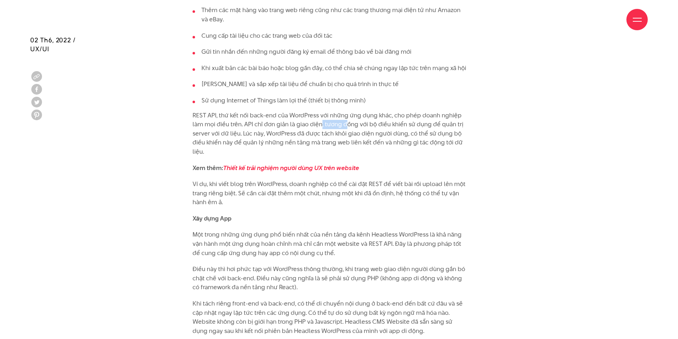
click at [355, 114] on p "REST API, thứ kết nối back-end của WordPress với những ứng dụng khác, cho phép …" at bounding box center [330, 134] width 275 height 46
click at [383, 115] on p "REST API, thứ kết nối back-end của WordPress với những ứng dụng khác, cho phép …" at bounding box center [330, 134] width 275 height 46
click at [361, 120] on p "REST API, thứ kết nối back-end của WordPress với những ứng dụng khác, cho phép …" at bounding box center [330, 134] width 275 height 46
drag, startPoint x: 382, startPoint y: 123, endPoint x: 414, endPoint y: 125, distance: 31.8
click at [385, 123] on p "REST API, thứ kết nối back-end của WordPress với những ứng dụng khác, cho phép …" at bounding box center [330, 134] width 275 height 46
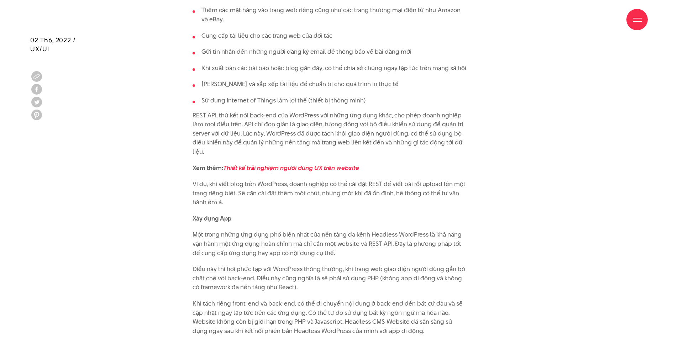
click at [421, 134] on p "REST API, thứ kết nối back-end của WordPress với những ứng dụng khác, cho phép …" at bounding box center [330, 134] width 275 height 46
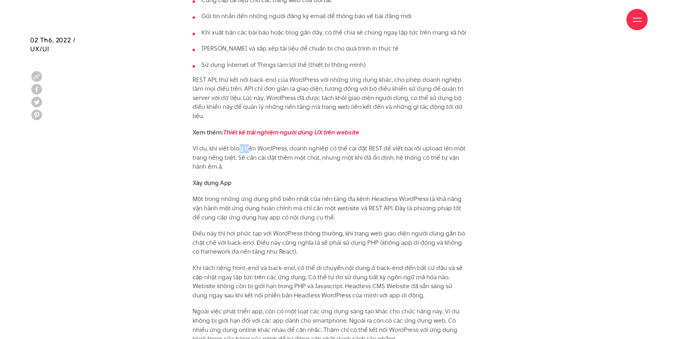
click at [273, 144] on p "Ví dụ, khi viết blog trên WordPress, doanh nghiệp có thể cài đặt REST để viết b…" at bounding box center [330, 157] width 275 height 27
click at [326, 144] on p "Ví dụ, khi viết blog trên WordPress, doanh nghiệp có thể cài đặt REST để viết b…" at bounding box center [330, 157] width 275 height 27
click at [360, 144] on p "Ví dụ, khi viết blog trên WordPress, doanh nghiệp có thể cài đặt REST để viết b…" at bounding box center [330, 157] width 275 height 27
click at [386, 144] on p "Ví dụ, khi viết blog trên WordPress, doanh nghiệp có thể cài đặt REST để viết b…" at bounding box center [330, 157] width 275 height 27
click at [388, 146] on p "Ví dụ, khi viết blog trên WordPress, doanh nghiệp có thể cài đặt REST để viết b…" at bounding box center [330, 157] width 275 height 27
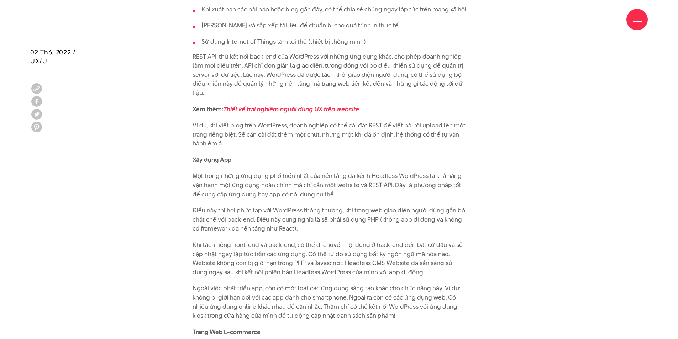
scroll to position [3524, 0]
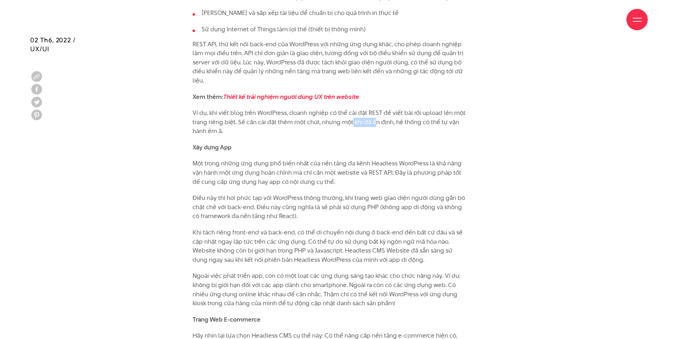
drag, startPoint x: 374, startPoint y: 115, endPoint x: 397, endPoint y: 115, distance: 22.8
click at [387, 115] on p "Ví dụ, khi viết blog trên WordPress, doanh nghiệp có thể cài đặt REST để viết b…" at bounding box center [330, 122] width 275 height 27
click at [420, 116] on p "Ví dụ, khi viết blog trên WordPress, doanh nghiệp có thể cài đặt REST để viết b…" at bounding box center [330, 122] width 275 height 27
click at [417, 143] on p "Xây dựng App" at bounding box center [330, 147] width 275 height 9
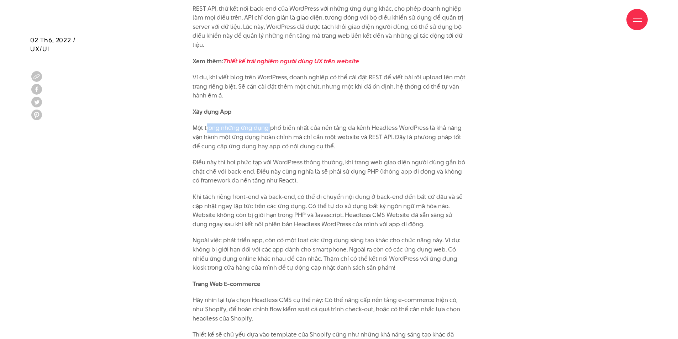
drag, startPoint x: 220, startPoint y: 118, endPoint x: 296, endPoint y: 122, distance: 76.7
click at [273, 124] on p "Một trong những ứng dụng phổ biến nhất của nền tảng đa kênh Headless WordPress …" at bounding box center [330, 137] width 275 height 27
click at [302, 124] on p "Một trong những ứng dụng phổ biến nhất của nền tảng đa kênh Headless WordPress …" at bounding box center [330, 137] width 275 height 27
drag, startPoint x: 269, startPoint y: 120, endPoint x: 325, endPoint y: 121, distance: 55.5
click at [325, 124] on p "Một trong những ứng dụng phổ biến nhất của nền tảng đa kênh Headless WordPress …" at bounding box center [330, 137] width 275 height 27
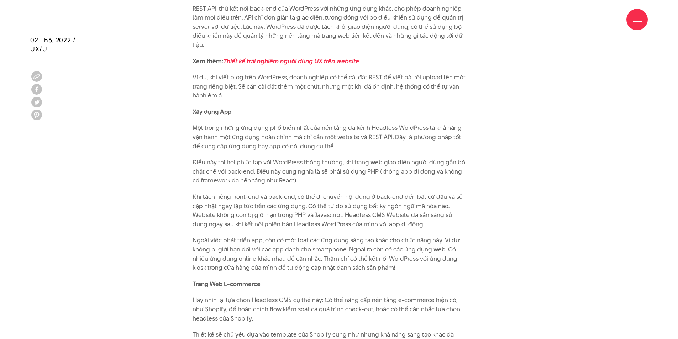
click at [348, 124] on p "Một trong những ứng dụng phổ biến nhất của nền tảng đa kênh Headless WordPress …" at bounding box center [330, 137] width 275 height 27
click at [348, 128] on p "Một trong những ứng dụng phổ biến nhất của nền tảng đa kênh Headless WordPress …" at bounding box center [330, 137] width 275 height 27
click at [386, 126] on p "Một trong những ứng dụng phổ biến nhất của nền tảng đa kênh Headless WordPress …" at bounding box center [330, 137] width 275 height 27
click at [412, 128] on p "Một trong những ứng dụng phổ biến nhất của nền tảng đa kênh Headless WordPress …" at bounding box center [330, 137] width 275 height 27
drag, startPoint x: 242, startPoint y: 129, endPoint x: 298, endPoint y: 127, distance: 55.2
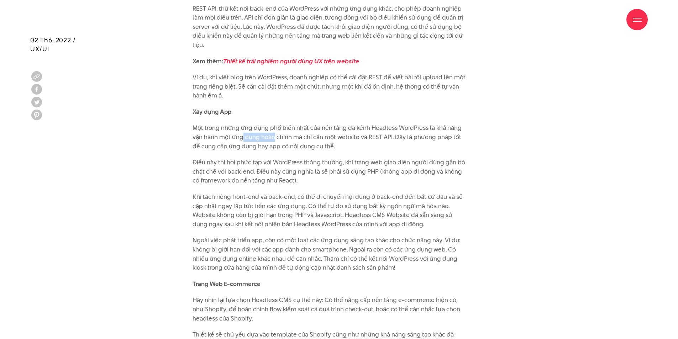
click at [287, 127] on p "Một trong những ứng dụng phổ biến nhất của nền tảng đa kênh Headless WordPress …" at bounding box center [330, 137] width 275 height 27
click at [315, 127] on p "Một trong những ứng dụng phổ biến nhất của nền tảng đa kênh Headless WordPress …" at bounding box center [330, 137] width 275 height 27
drag, startPoint x: 300, startPoint y: 128, endPoint x: 329, endPoint y: 128, distance: 29.5
click at [324, 128] on p "Một trong những ứng dụng phổ biến nhất của nền tảng đa kênh Headless WordPress …" at bounding box center [330, 137] width 275 height 27
click at [339, 128] on p "Một trong những ứng dụng phổ biến nhất của nền tảng đa kênh Headless WordPress …" at bounding box center [330, 137] width 275 height 27
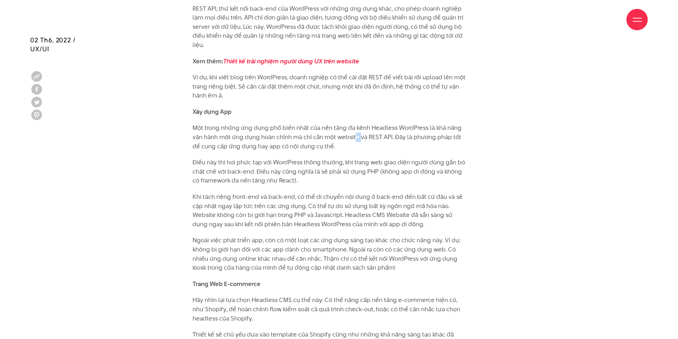
click at [384, 129] on p "Một trong những ứng dụng phổ biến nhất của nền tảng đa kênh Headless WordPress …" at bounding box center [330, 137] width 275 height 27
click at [397, 129] on p "Một trong những ứng dụng phổ biến nhất của nền tảng đa kênh Headless WordPress …" at bounding box center [330, 137] width 275 height 27
click at [379, 138] on p "Một trong những ứng dụng phổ biến nhất của nền tảng đa kênh Headless WordPress …" at bounding box center [330, 137] width 275 height 27
drag, startPoint x: 260, startPoint y: 138, endPoint x: 322, endPoint y: 137, distance: 62.7
click at [313, 137] on p "Một trong những ứng dụng phổ biến nhất của nền tảng đa kênh Headless WordPress …" at bounding box center [330, 137] width 275 height 27
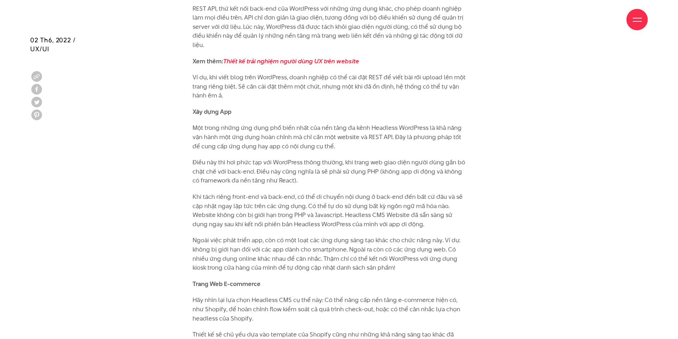
click at [362, 138] on p "Một trong những ứng dụng phổ biến nhất của nền tảng đa kênh Headless WordPress …" at bounding box center [330, 137] width 275 height 27
click at [452, 136] on p "Một trong những ứng dụng phổ biến nhất của nền tảng đa kênh Headless WordPress …" at bounding box center [330, 137] width 275 height 27
drag, startPoint x: 288, startPoint y: 137, endPoint x: 336, endPoint y: 137, distance: 47.7
click at [320, 137] on p "Một trong những ứng dụng phổ biến nhất của nền tảng đa kênh Headless WordPress …" at bounding box center [330, 137] width 275 height 27
drag, startPoint x: 345, startPoint y: 137, endPoint x: 359, endPoint y: 137, distance: 13.5
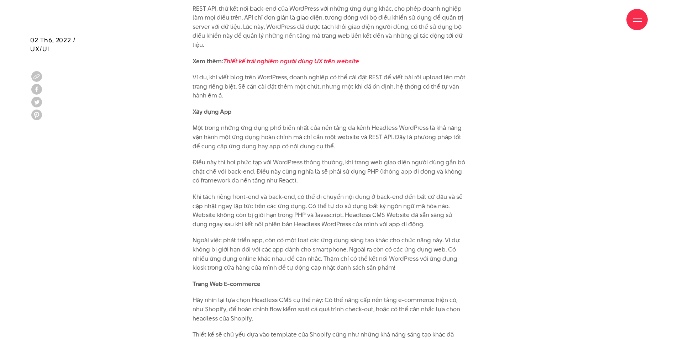
click at [346, 137] on p "Một trong những ứng dụng phổ biến nhất của nền tảng đa kênh Headless WordPress …" at bounding box center [330, 137] width 275 height 27
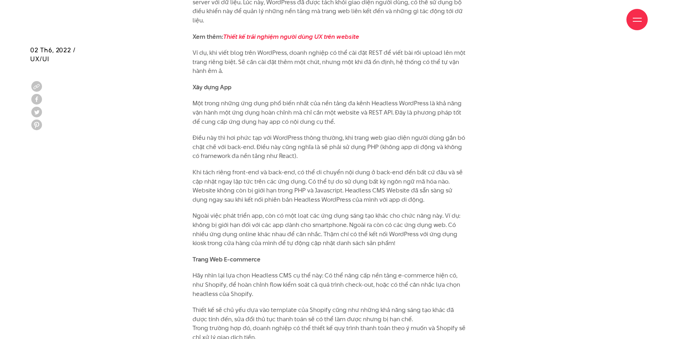
scroll to position [3596, 0]
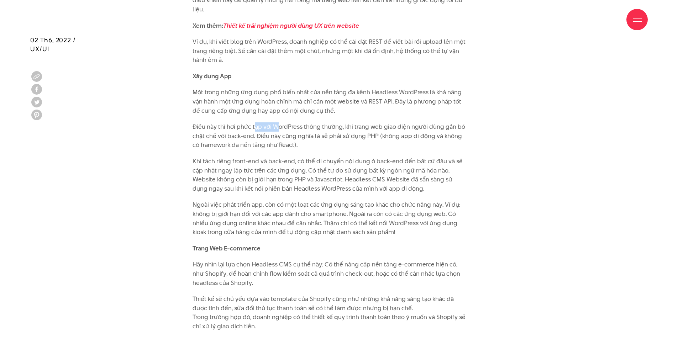
drag, startPoint x: 288, startPoint y: 120, endPoint x: 339, endPoint y: 124, distance: 51.4
click at [291, 122] on p "Điều này thì hơi phức tạp với WordPress thông thường, khi trang web giao diện n…" at bounding box center [330, 135] width 275 height 27
click at [350, 126] on p "Điều này thì hơi phức tạp với WordPress thông thường, khi trang web giao diện n…" at bounding box center [330, 135] width 275 height 27
click at [330, 129] on p "Điều này thì hơi phức tạp với WordPress thông thường, khi trang web giao diện n…" at bounding box center [330, 135] width 275 height 27
click at [355, 129] on p "Điều này thì hơi phức tạp với WordPress thông thường, khi trang web giao diện n…" at bounding box center [330, 135] width 275 height 27
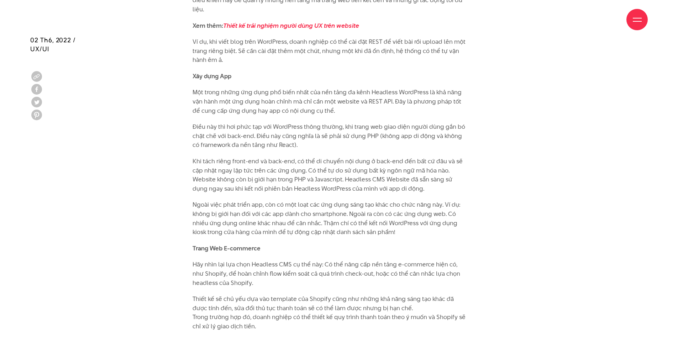
click at [348, 135] on p "Điều này thì hơi phức tạp với WordPress thông thường, khi trang web giao diện n…" at bounding box center [330, 135] width 275 height 27
drag, startPoint x: 261, startPoint y: 134, endPoint x: 300, endPoint y: 135, distance: 39.2
click at [288, 135] on p "Điều này thì hơi phức tạp với WordPress thông thường, khi trang web giao diện n…" at bounding box center [330, 135] width 275 height 27
click at [314, 136] on p "Điều này thì hơi phức tạp với WordPress thông thường, khi trang web giao diện n…" at bounding box center [330, 135] width 275 height 27
drag, startPoint x: 224, startPoint y: 153, endPoint x: 270, endPoint y: 151, distance: 46.7
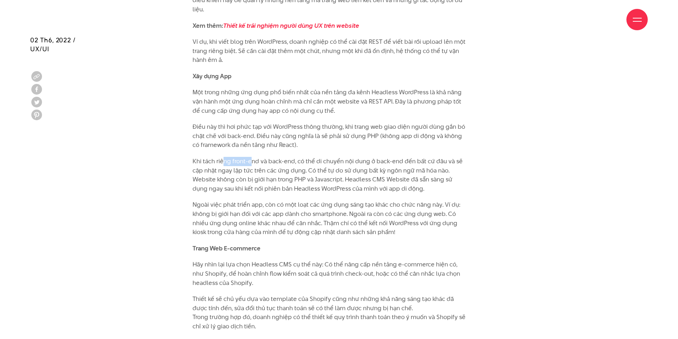
click at [258, 157] on p "Khi tách riêng front-end và back-end, có thể di chuyển nội dung ở back-end đến …" at bounding box center [330, 175] width 275 height 36
click at [304, 157] on p "Khi tách riêng front-end và back-end, có thể di chuyển nội dung ở back-end đến …" at bounding box center [330, 175] width 275 height 36
drag, startPoint x: 269, startPoint y: 151, endPoint x: 321, endPoint y: 152, distance: 52.0
click at [302, 157] on p "Khi tách riêng front-end và back-end, có thể di chuyển nội dung ở back-end đến …" at bounding box center [330, 175] width 275 height 36
click at [329, 157] on p "Khi tách riêng front-end và back-end, có thể di chuyển nội dung ở back-end đến …" at bounding box center [330, 175] width 275 height 36
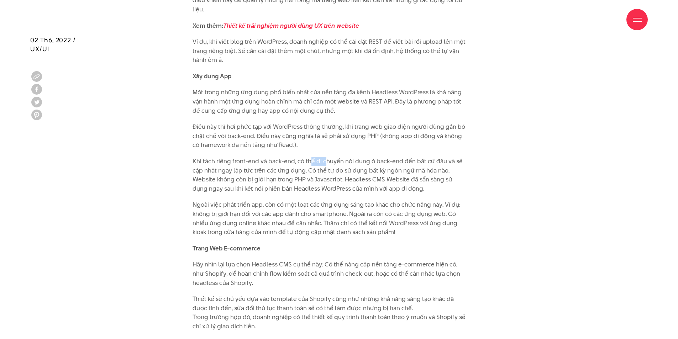
drag, startPoint x: 311, startPoint y: 154, endPoint x: 353, endPoint y: 152, distance: 42.0
click at [353, 157] on p "Khi tách riêng front-end và back-end, có thể di chuyển nội dung ở back-end đến …" at bounding box center [330, 175] width 275 height 36
click at [378, 157] on p "Khi tách riêng front-end và back-end, có thể di chuyển nội dung ở back-end đến …" at bounding box center [330, 175] width 275 height 36
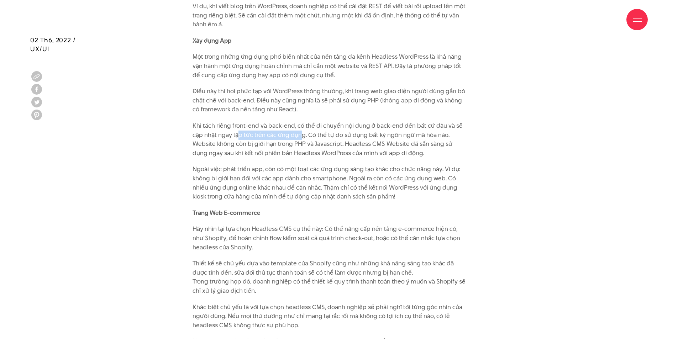
drag, startPoint x: 325, startPoint y: 127, endPoint x: 344, endPoint y: 127, distance: 18.5
click at [332, 127] on p "Khi tách riêng front-end và back-end, có thể di chuyển nội dung ở back-end đến …" at bounding box center [330, 139] width 275 height 36
click at [359, 127] on p "Khi tách riêng front-end và back-end, có thể di chuyển nội dung ở back-end đến …" at bounding box center [330, 139] width 275 height 36
drag, startPoint x: 302, startPoint y: 127, endPoint x: 364, endPoint y: 126, distance: 61.6
click at [360, 126] on p "Khi tách riêng front-end và back-end, có thể di chuyển nội dung ở back-end đến …" at bounding box center [330, 139] width 275 height 36
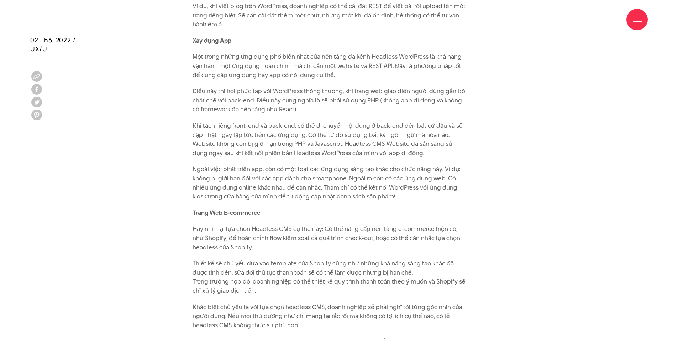
click at [383, 126] on p "Khi tách riêng front-end và back-end, có thể di chuyển nội dung ở back-end đến …" at bounding box center [330, 139] width 275 height 36
click at [378, 135] on p "Khi tách riêng front-end và back-end, có thể di chuyển nội dung ở back-end đến …" at bounding box center [330, 139] width 275 height 36
drag, startPoint x: 277, startPoint y: 136, endPoint x: 337, endPoint y: 135, distance: 59.8
click at [315, 135] on p "Khi tách riêng front-end và back-end, có thể di chuyển nội dung ở back-end đến …" at bounding box center [330, 139] width 275 height 36
click at [338, 135] on p "Khi tách riêng front-end và back-end, có thể di chuyển nội dung ở back-end đến …" at bounding box center [330, 139] width 275 height 36
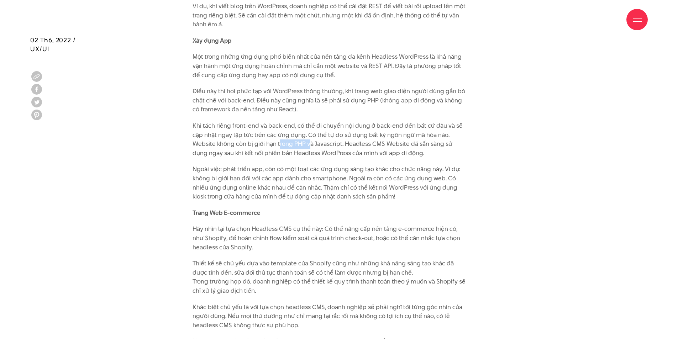
drag, startPoint x: 279, startPoint y: 133, endPoint x: 334, endPoint y: 135, distance: 54.9
click at [330, 135] on p "Khi tách riêng front-end và back-end, có thể di chuyển nội dung ở back-end đến …" at bounding box center [330, 139] width 275 height 36
click at [343, 135] on p "Khi tách riêng front-end và back-end, có thể di chuyển nội dung ở back-end đến …" at bounding box center [330, 139] width 275 height 36
drag, startPoint x: 338, startPoint y: 136, endPoint x: 393, endPoint y: 135, distance: 54.8
click at [378, 135] on p "Khi tách riêng front-end và back-end, có thể di chuyển nội dung ở back-end đến …" at bounding box center [330, 139] width 275 height 36
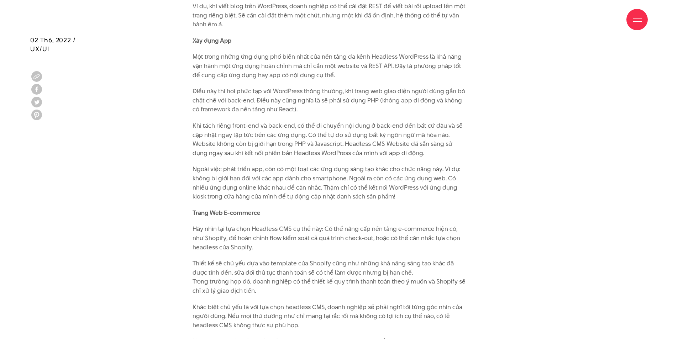
click at [400, 136] on p "Khi tách riêng front-end và back-end, có thể di chuyển nội dung ở back-end đến …" at bounding box center [330, 139] width 275 height 36
click at [387, 143] on p "Khi tách riêng front-end và back-end, có thể di chuyển nội dung ở back-end đến …" at bounding box center [330, 139] width 275 height 36
drag, startPoint x: 287, startPoint y: 144, endPoint x: 366, endPoint y: 144, distance: 79.0
click at [332, 144] on p "Khi tách riêng front-end và back-end, có thể di chuyển nội dung ở back-end đến …" at bounding box center [330, 139] width 275 height 36
click at [375, 144] on p "Khi tách riêng front-end và back-end, có thể di chuyển nội dung ở back-end đến …" at bounding box center [330, 139] width 275 height 36
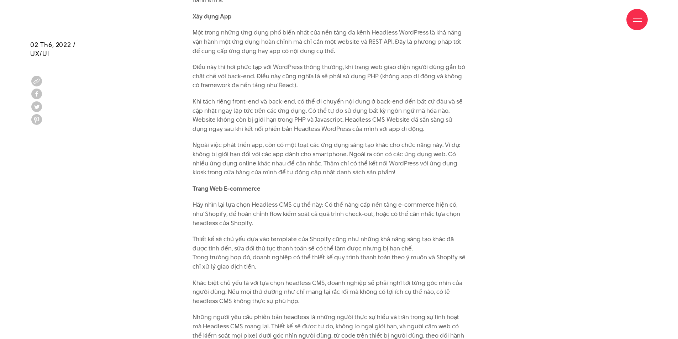
scroll to position [3667, 0]
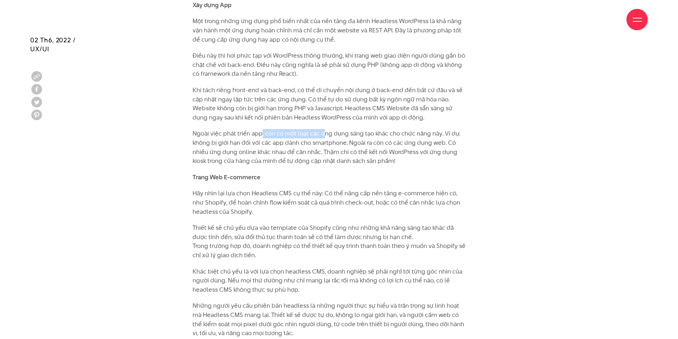
drag, startPoint x: 261, startPoint y: 125, endPoint x: 361, endPoint y: 125, distance: 100.7
click at [344, 129] on p "Ngoài việc phát triển app, còn có một loạt các ứng dụng sáng tạo khác cho chức …" at bounding box center [330, 147] width 275 height 36
click at [398, 129] on p "Ngoài việc phát triển app, còn có một loạt các ứng dụng sáng tạo khác cho chức …" at bounding box center [330, 147] width 275 height 36
drag, startPoint x: 282, startPoint y: 126, endPoint x: 325, endPoint y: 126, distance: 43.1
click at [294, 129] on p "Ngoài việc phát triển app, còn có một loạt các ứng dụng sáng tạo khác cho chức …" at bounding box center [330, 147] width 275 height 36
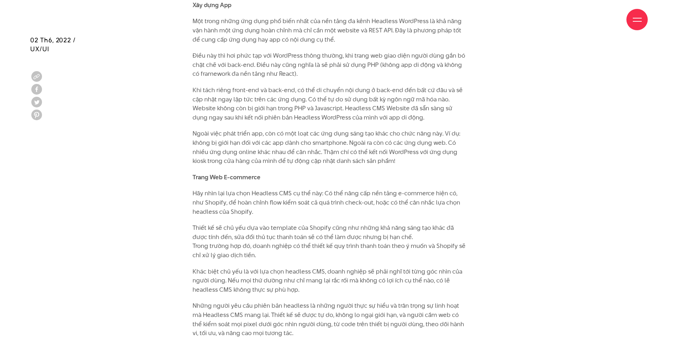
click at [326, 129] on p "Ngoài việc phát triển app, còn có một loạt các ứng dụng sáng tạo khác cho chức …" at bounding box center [330, 147] width 275 height 36
drag, startPoint x: 280, startPoint y: 127, endPoint x: 333, endPoint y: 126, distance: 52.7
click at [312, 129] on p "Ngoài việc phát triển app, còn có một loạt các ứng dụng sáng tạo khác cho chức …" at bounding box center [330, 147] width 275 height 36
click at [350, 129] on p "Ngoài việc phát triển app, còn có một loạt các ứng dụng sáng tạo khác cho chức …" at bounding box center [330, 147] width 275 height 36
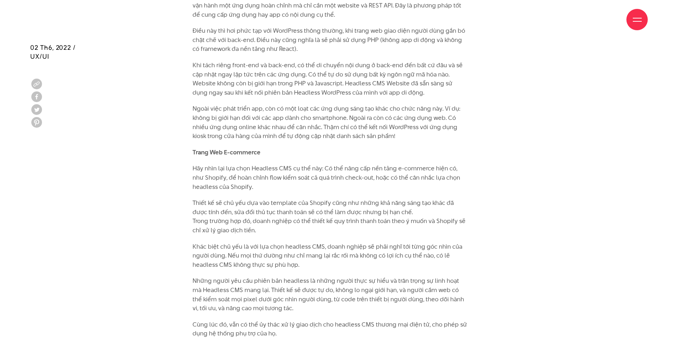
scroll to position [3702, 0]
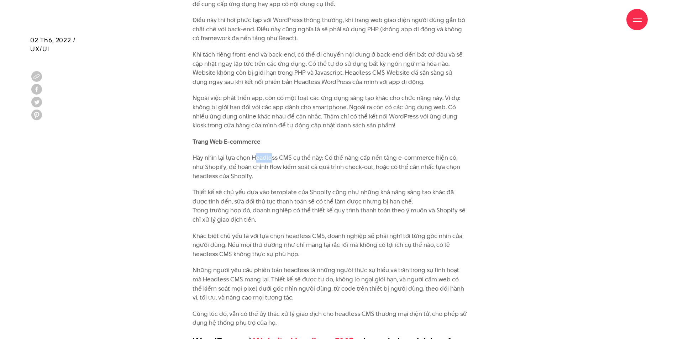
drag, startPoint x: 258, startPoint y: 148, endPoint x: 334, endPoint y: 151, distance: 75.9
click at [313, 153] on p "Hãy nhìn lại lựa chọn Headless CMS cụ thể này: Có thể nâng cấp nền tảng e-comme…" at bounding box center [330, 166] width 275 height 27
click at [342, 153] on p "Hãy nhìn lại lựa chọn Headless CMS cụ thể này: Có thể nâng cấp nền tảng e-comme…" at bounding box center [330, 166] width 275 height 27
click at [340, 158] on p "Hãy nhìn lại lựa chọn Headless CMS cụ thể này: Có thể nâng cấp nền tảng e-comme…" at bounding box center [330, 166] width 275 height 27
click at [376, 157] on p "Hãy nhìn lại lựa chọn Headless CMS cụ thể này: Có thể nâng cấp nền tảng e-comme…" at bounding box center [330, 166] width 275 height 27
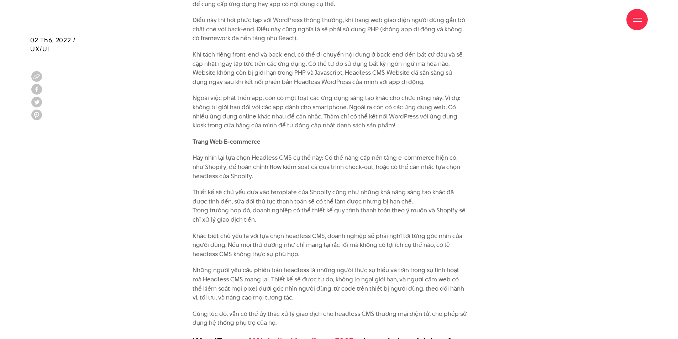
click at [398, 157] on p "Hãy nhìn lại lựa chọn Headless CMS cụ thể này: Có thể nâng cấp nền tảng e-comme…" at bounding box center [330, 166] width 275 height 27
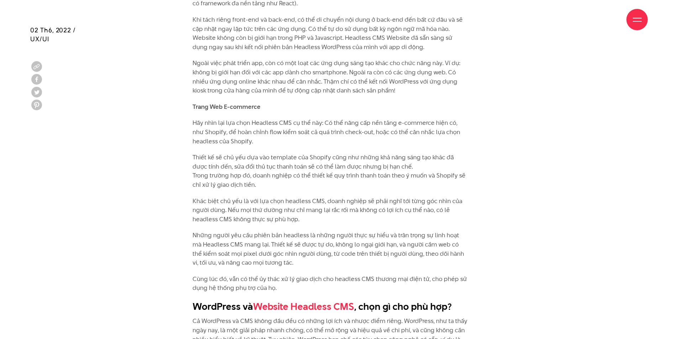
scroll to position [3738, 0]
drag, startPoint x: 298, startPoint y: 121, endPoint x: 315, endPoint y: 121, distance: 17.4
click at [308, 121] on p "Hãy nhìn lại lựa chọn Headless CMS cụ thể này: Có thể nâng cấp nền tảng e-comme…" at bounding box center [330, 131] width 275 height 27
click at [329, 121] on p "Hãy nhìn lại lựa chọn Headless CMS cụ thể này: Có thể nâng cấp nền tảng e-comme…" at bounding box center [330, 131] width 275 height 27
drag, startPoint x: 289, startPoint y: 122, endPoint x: 332, endPoint y: 121, distance: 43.1
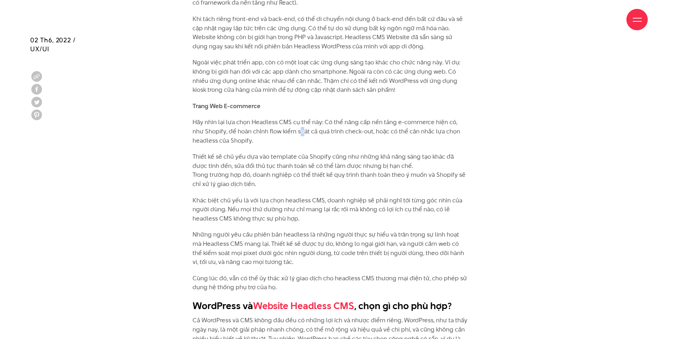
click at [320, 122] on p "Hãy nhìn lại lựa chọn Headless CMS cụ thể này: Có thể nâng cấp nền tảng e-comme…" at bounding box center [330, 131] width 275 height 27
click at [347, 121] on p "Hãy nhìn lại lựa chọn Headless CMS cụ thể này: Có thể nâng cấp nền tảng e-comme…" at bounding box center [330, 131] width 275 height 27
click at [277, 152] on p "Thiết kế sẽ chủ yếu dựa vào template của Shopify cũng như những khả năng sáng t…" at bounding box center [330, 170] width 275 height 36
click at [314, 152] on p "Thiết kế sẽ chủ yếu dựa vào template của Shopify cũng như những khả năng sáng t…" at bounding box center [330, 170] width 275 height 36
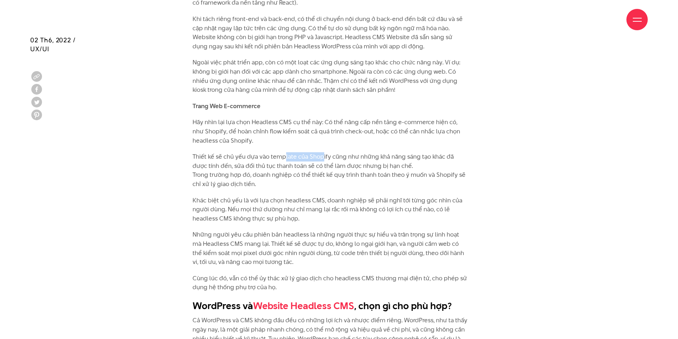
drag, startPoint x: 285, startPoint y: 150, endPoint x: 339, endPoint y: 147, distance: 54.5
click at [328, 152] on p "Thiết kế sẽ chủ yếu dựa vào template của Shopify cũng như những khả năng sáng t…" at bounding box center [330, 170] width 275 height 36
click at [362, 152] on p "Thiết kế sẽ chủ yếu dựa vào template của Shopify cũng như những khả năng sáng t…" at bounding box center [330, 170] width 275 height 36
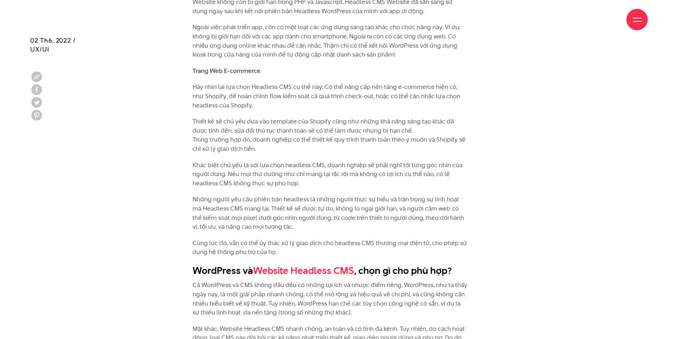
scroll to position [3774, 0]
drag, startPoint x: 229, startPoint y: 120, endPoint x: 336, endPoint y: 122, distance: 107.2
click at [333, 122] on p "Thiết kế sẽ chủ yếu dựa vào template của Shopify cũng như những khả năng sáng t…" at bounding box center [330, 135] width 275 height 36
click at [339, 122] on p "Thiết kế sẽ chủ yếu dựa vào template của Shopify cũng như những khả năng sáng t…" at bounding box center [330, 135] width 275 height 36
drag, startPoint x: 261, startPoint y: 120, endPoint x: 355, endPoint y: 122, distance: 93.6
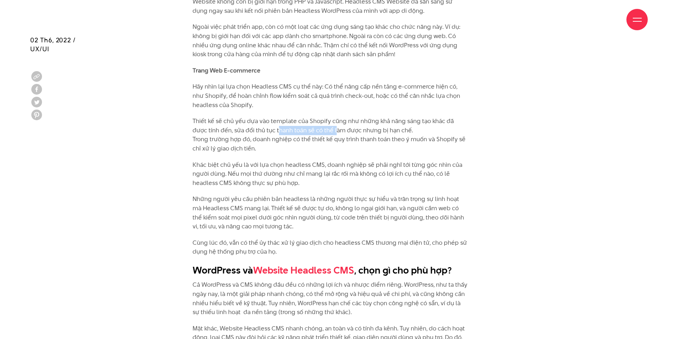
click at [350, 121] on p "Thiết kế sẽ chủ yếu dựa vào template của Shopify cũng như những khả năng sáng t…" at bounding box center [330, 135] width 275 height 36
click at [359, 122] on p "Thiết kế sẽ chủ yếu dựa vào template của Shopify cũng như những khả năng sáng t…" at bounding box center [330, 135] width 275 height 36
click at [347, 129] on p "Thiết kế sẽ chủ yếu dựa vào template của Shopify cũng như những khả năng sáng t…" at bounding box center [330, 135] width 275 height 36
drag, startPoint x: 323, startPoint y: 129, endPoint x: 371, endPoint y: 127, distance: 48.1
click at [356, 127] on p "Thiết kế sẽ chủ yếu dựa vào template của Shopify cũng như những khả năng sáng t…" at bounding box center [330, 135] width 275 height 36
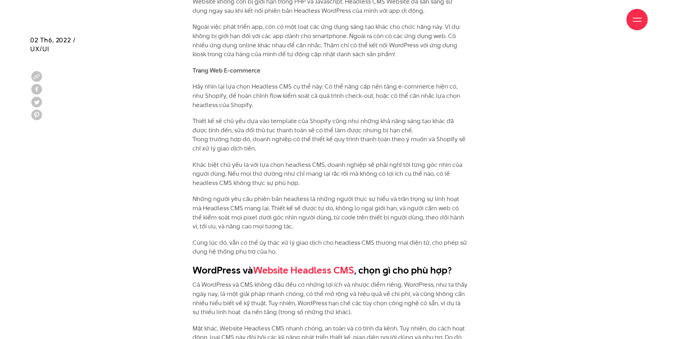
click at [382, 129] on p "Thiết kế sẽ chủ yếu dựa vào template của Shopify cũng như những khả năng sáng t…" at bounding box center [330, 135] width 275 height 36
drag, startPoint x: 233, startPoint y: 129, endPoint x: 302, endPoint y: 129, distance: 69.4
click at [299, 129] on p "Thiết kế sẽ chủ yếu dựa vào template của Shopify cũng như những khả năng sáng t…" at bounding box center [330, 135] width 275 height 36
click at [313, 130] on p "Thiết kế sẽ chủ yếu dựa vào template của Shopify cũng như những khả năng sáng t…" at bounding box center [330, 135] width 275 height 36
drag, startPoint x: 342, startPoint y: 129, endPoint x: 361, endPoint y: 129, distance: 18.9
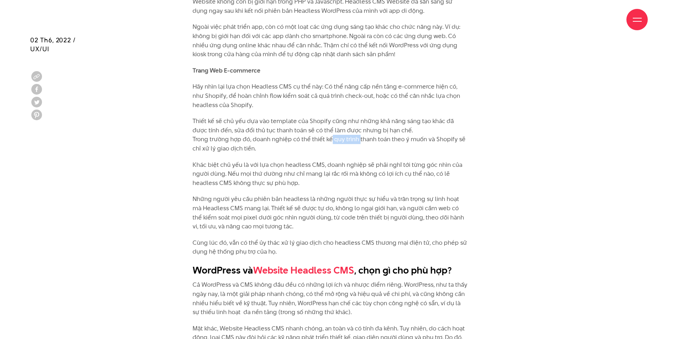
click at [361, 129] on p "Thiết kế sẽ chủ yếu dựa vào template của Shopify cũng như những khả năng sáng t…" at bounding box center [330, 135] width 275 height 36
click at [380, 129] on p "Thiết kế sẽ chủ yếu dựa vào template của Shopify cũng như những khả năng sáng t…" at bounding box center [330, 135] width 275 height 36
click at [272, 161] on p "Khác biệt chủ yếu là với lựa chọn headless CMS, doanh nghiệp sẽ phải nghĩ tới t…" at bounding box center [330, 174] width 275 height 27
click at [306, 161] on p "Khác biệt chủ yếu là với lựa chọn headless CMS, doanh nghiệp sẽ phải nghĩ tới t…" at bounding box center [330, 174] width 275 height 27
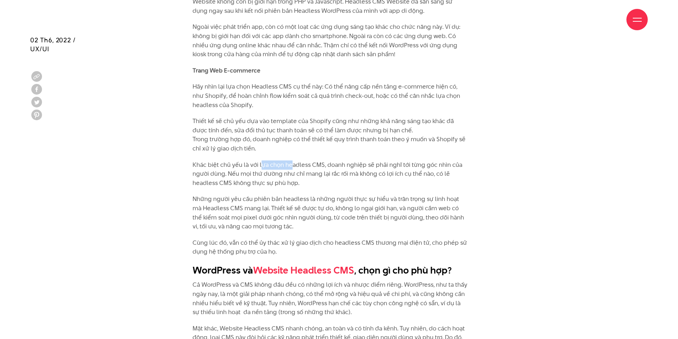
drag, startPoint x: 262, startPoint y: 155, endPoint x: 328, endPoint y: 155, distance: 65.9
click at [308, 161] on p "Khác biệt chủ yếu là với lựa chọn headless CMS, doanh nghiệp sẽ phải nghĩ tới t…" at bounding box center [330, 174] width 275 height 27
drag, startPoint x: 343, startPoint y: 156, endPoint x: 353, endPoint y: 156, distance: 9.6
click at [344, 161] on p "Khác biệt chủ yếu là với lựa chọn headless CMS, doanh nghiệp sẽ phải nghĩ tới t…" at bounding box center [330, 174] width 275 height 27
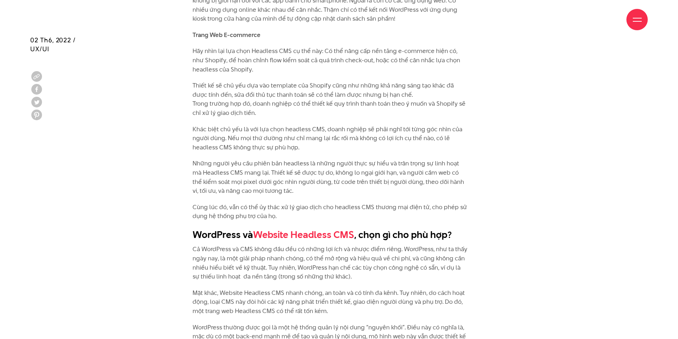
click at [400, 129] on p "Khác biệt chủ yếu là với lựa chọn headless CMS, doanh nghiệp sẽ phải nghĩ tới t…" at bounding box center [330, 138] width 275 height 27
drag, startPoint x: 242, startPoint y: 129, endPoint x: 308, endPoint y: 136, distance: 66.2
click at [307, 135] on p "Khác biệt chủ yếu là với lựa chọn headless CMS, doanh nghiệp sẽ phải nghĩ tới t…" at bounding box center [330, 138] width 275 height 27
click at [281, 159] on p "Những người yêu cầu phiên bản headless là những người thực sự hiểu và trân trọn…" at bounding box center [330, 177] width 275 height 36
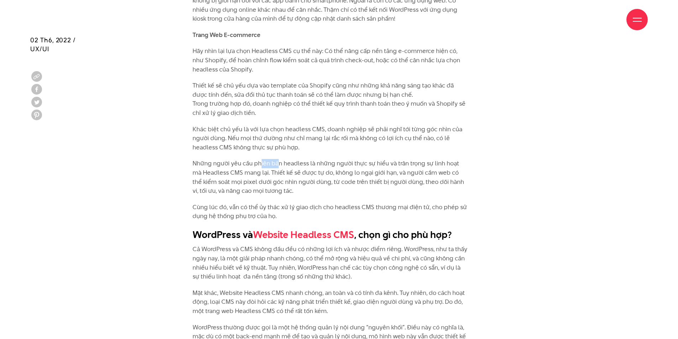
click at [326, 159] on p "Những người yêu cầu phiên bản headless là những người thực sự hiểu và trân trọn…" at bounding box center [330, 177] width 275 height 36
click at [377, 159] on p "Những người yêu cầu phiên bản headless là những người thực sự hiểu và trân trọn…" at bounding box center [330, 177] width 275 height 36
click at [415, 159] on p "Những người yêu cầu phiên bản headless là những người thực sự hiểu và trân trọn…" at bounding box center [330, 177] width 275 height 36
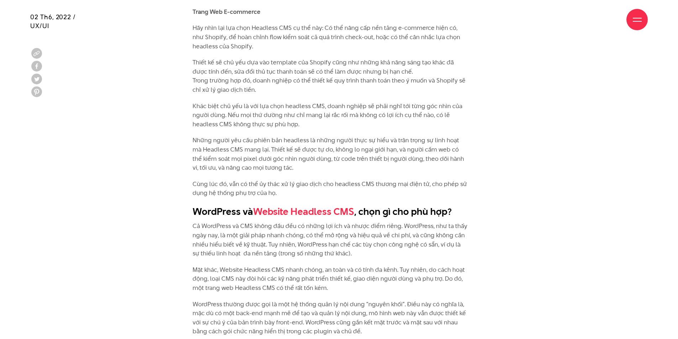
scroll to position [3845, 0]
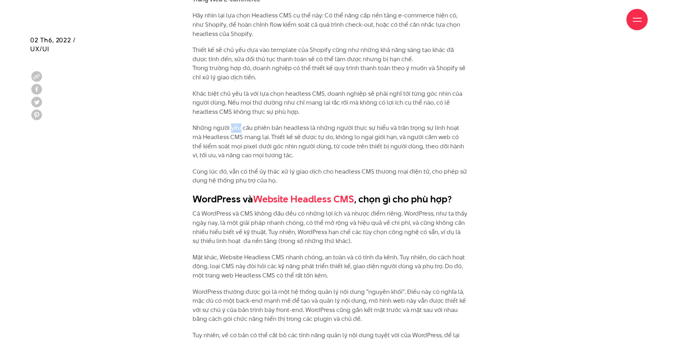
drag, startPoint x: 232, startPoint y: 118, endPoint x: 304, endPoint y: 119, distance: 72.3
click at [281, 124] on p "Những người yêu cầu phiên bản headless là những người thực sự hiểu và trân trọn…" at bounding box center [330, 142] width 275 height 36
click at [315, 124] on p "Những người yêu cầu phiên bản headless là những người thực sự hiểu và trân trọn…" at bounding box center [330, 142] width 275 height 36
drag, startPoint x: 346, startPoint y: 117, endPoint x: 375, endPoint y: 117, distance: 28.8
click at [361, 124] on p "Những người yêu cầu phiên bản headless là những người thực sự hiểu và trân trọn…" at bounding box center [330, 142] width 275 height 36
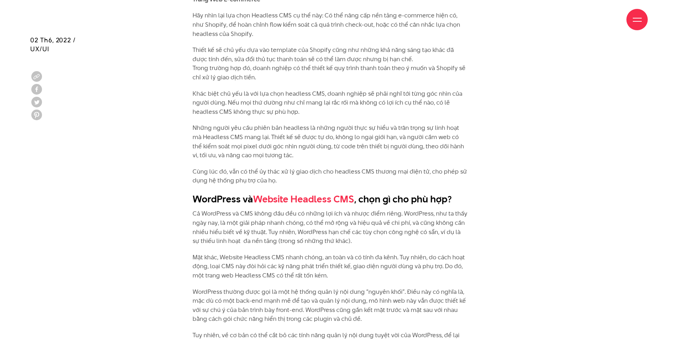
click at [391, 124] on p "Những người yêu cầu phiên bản headless là những người thực sự hiểu và trân trọn…" at bounding box center [330, 142] width 275 height 36
drag, startPoint x: 319, startPoint y: 121, endPoint x: 240, endPoint y: 119, distance: 79.4
click at [240, 124] on p "Những người yêu cầu phiên bản headless là những người thực sự hiểu và trân trọn…" at bounding box center [330, 142] width 275 height 36
click at [297, 124] on p "Những người yêu cầu phiên bản headless là những người thực sự hiểu và trân trọn…" at bounding box center [330, 142] width 275 height 36
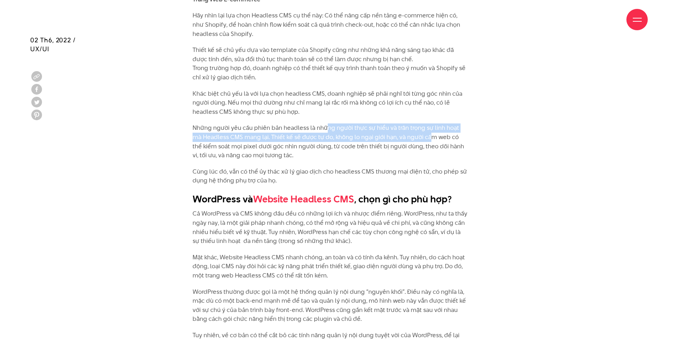
drag, startPoint x: 328, startPoint y: 119, endPoint x: 418, endPoint y: 128, distance: 90.9
click at [418, 128] on p "Những người yêu cầu phiên bản headless là những người thực sự hiểu và trân trọn…" at bounding box center [330, 142] width 275 height 36
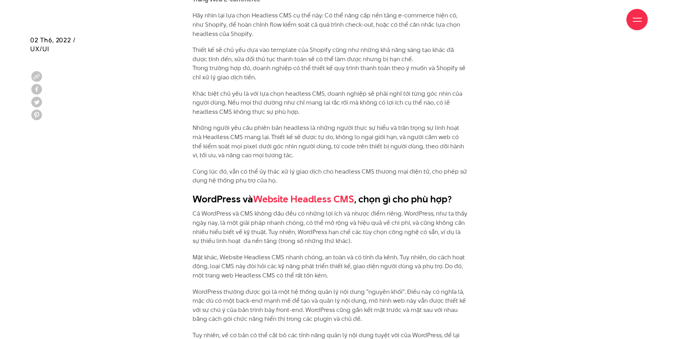
click at [410, 140] on p "Những người yêu cầu phiên bản headless là những người thực sự hiểu và trân trọn…" at bounding box center [330, 142] width 275 height 36
drag, startPoint x: 258, startPoint y: 127, endPoint x: 313, endPoint y: 126, distance: 54.9
click at [310, 126] on p "Những người yêu cầu phiên bản headless là những người thực sự hiểu và trân trọn…" at bounding box center [330, 142] width 275 height 36
click
drag, startPoint x: 260, startPoint y: 157, endPoint x: 292, endPoint y: 158, distance: 32.8
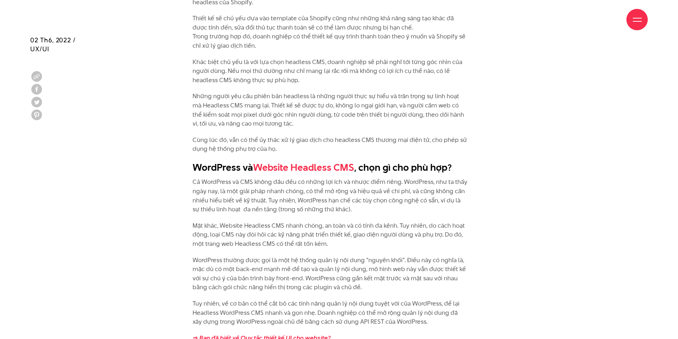
scroll to position [3916, 0]
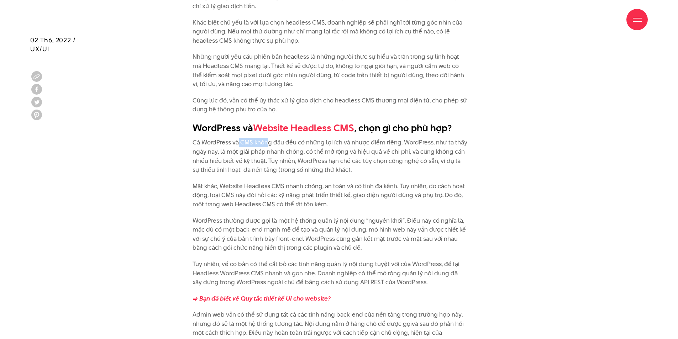
drag, startPoint x: 268, startPoint y: 136, endPoint x: 293, endPoint y: 136, distance: 24.9
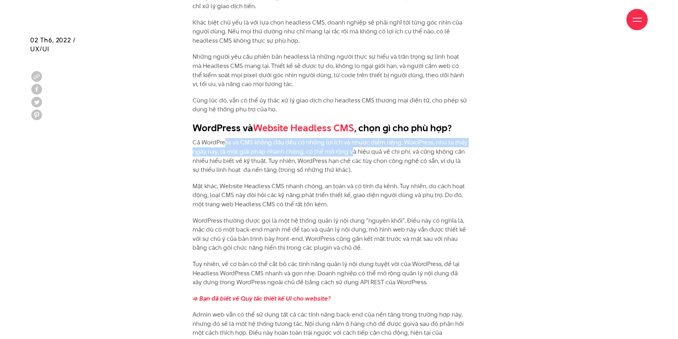
drag, startPoint x: 226, startPoint y: 136, endPoint x: 353, endPoint y: 141, distance: 126.9
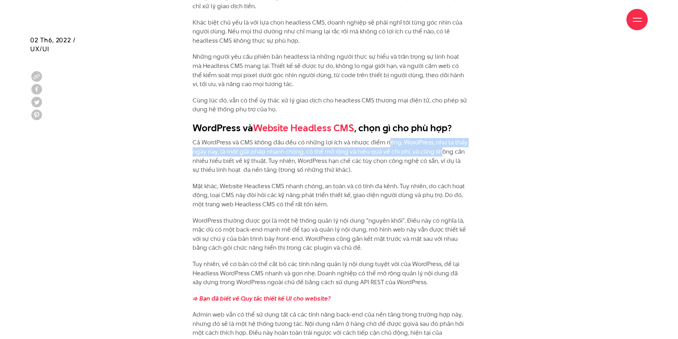
drag, startPoint x: 389, startPoint y: 133, endPoint x: 442, endPoint y: 144, distance: 53.8
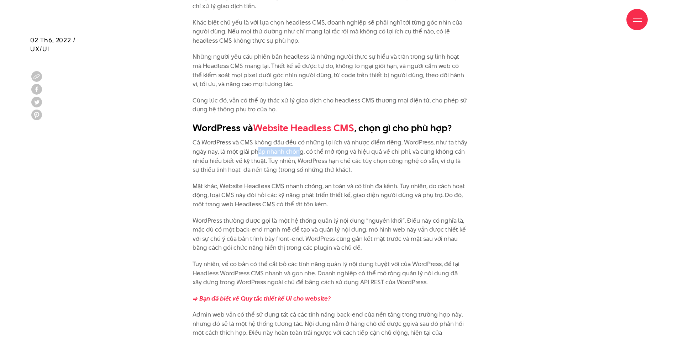
drag, startPoint x: 260, startPoint y: 143, endPoint x: 325, endPoint y: 142, distance: 64.8
drag, startPoint x: 377, startPoint y: 130, endPoint x: 436, endPoint y: 137, distance: 59.5
drag, startPoint x: 235, startPoint y: 145, endPoint x: 299, endPoint y: 142, distance: 63.8
drag, startPoint x: 313, startPoint y: 143, endPoint x: 367, endPoint y: 143, distance: 54.8
drag, startPoint x: 395, startPoint y: 142, endPoint x: 414, endPoint y: 144, distance: 19.7
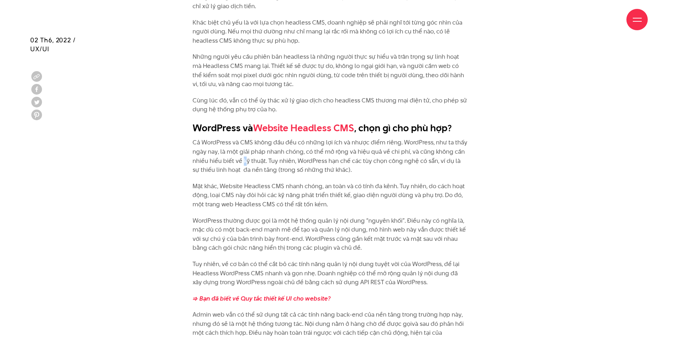
drag, startPoint x: 242, startPoint y: 153, endPoint x: 299, endPoint y: 153, distance: 57.0
drag, startPoint x: 266, startPoint y: 132, endPoint x: 283, endPoint y: 132, distance: 17.1
drag, startPoint x: 277, startPoint y: 133, endPoint x: 364, endPoint y: 136, distance: 86.9
drag, startPoint x: 234, startPoint y: 143, endPoint x: 292, endPoint y: 142, distance: 57.3
drag, startPoint x: 279, startPoint y: 148, endPoint x: 351, endPoint y: 148, distance: 72.6
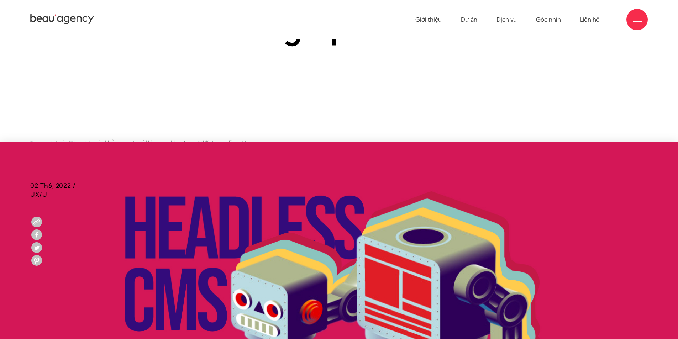
scroll to position [71, 0]
